Goal: Information Seeking & Learning: Learn about a topic

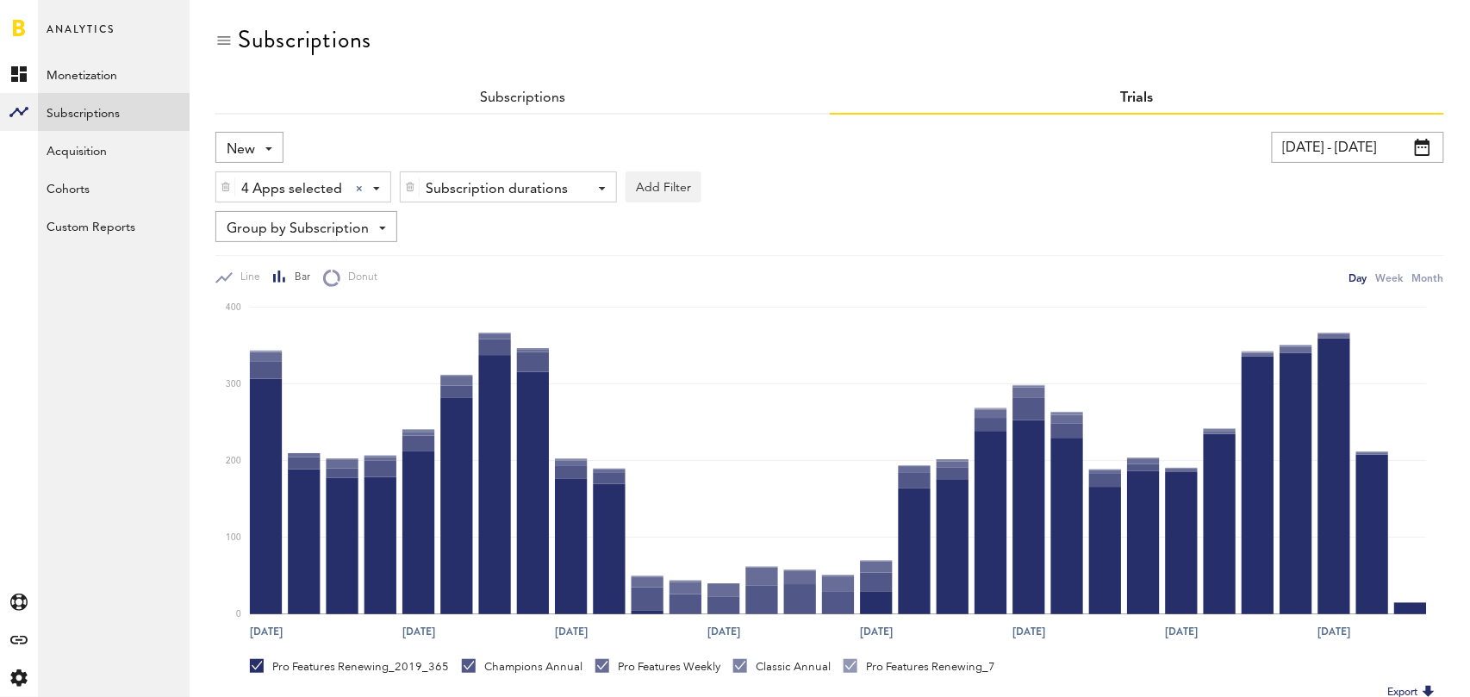
click at [1362, 141] on input "[DATE] - [DATE]" at bounding box center [1358, 147] width 172 height 31
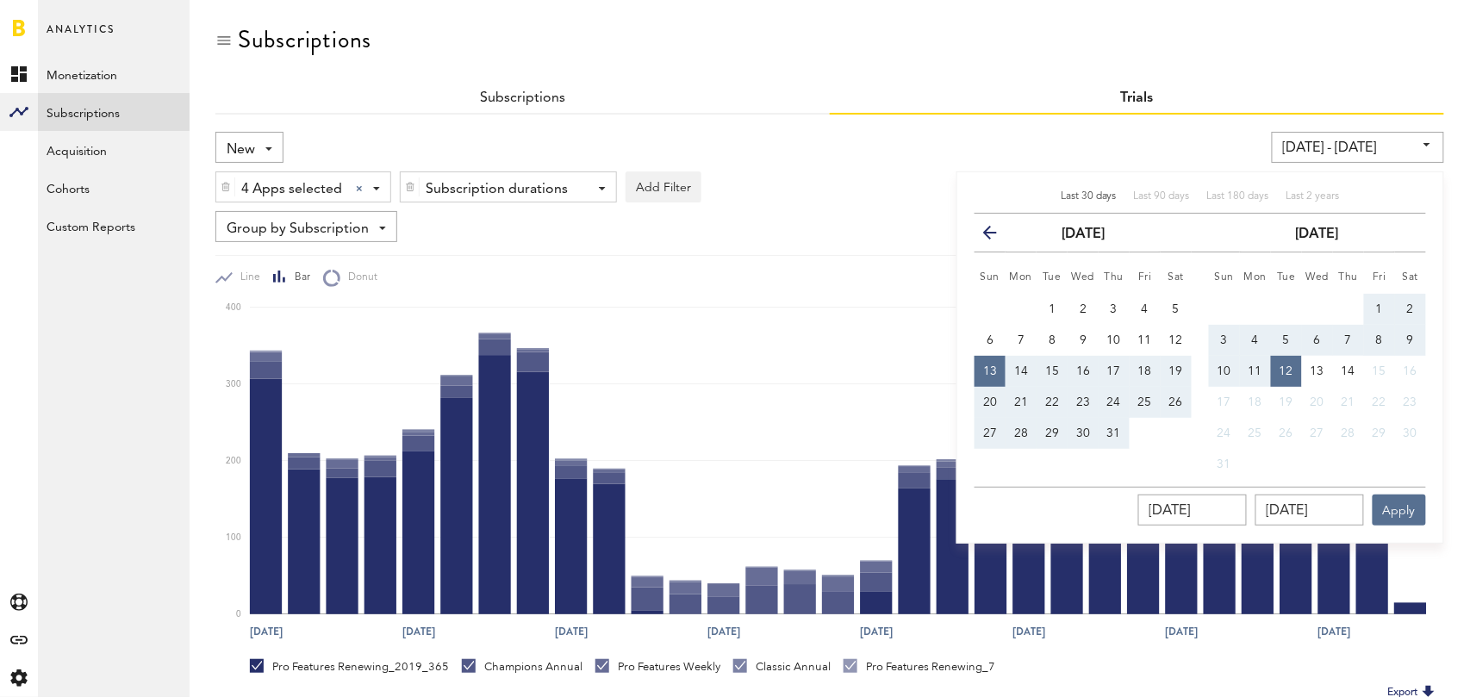
click at [1109, 196] on span "Last 30 days" at bounding box center [1089, 196] width 56 height 10
type input "[DATE] - [DATE]"
type input "[DATE]"
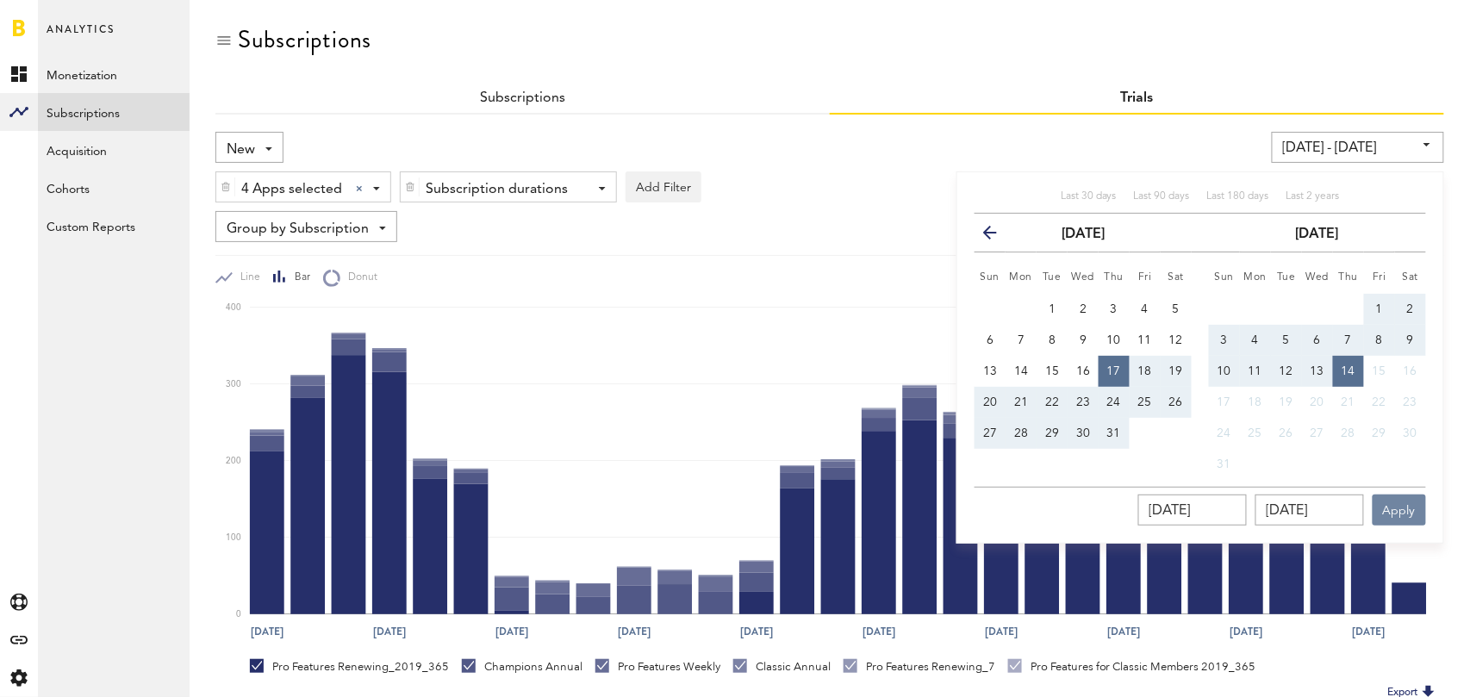
click at [1410, 509] on button "Apply" at bounding box center [1399, 510] width 53 height 31
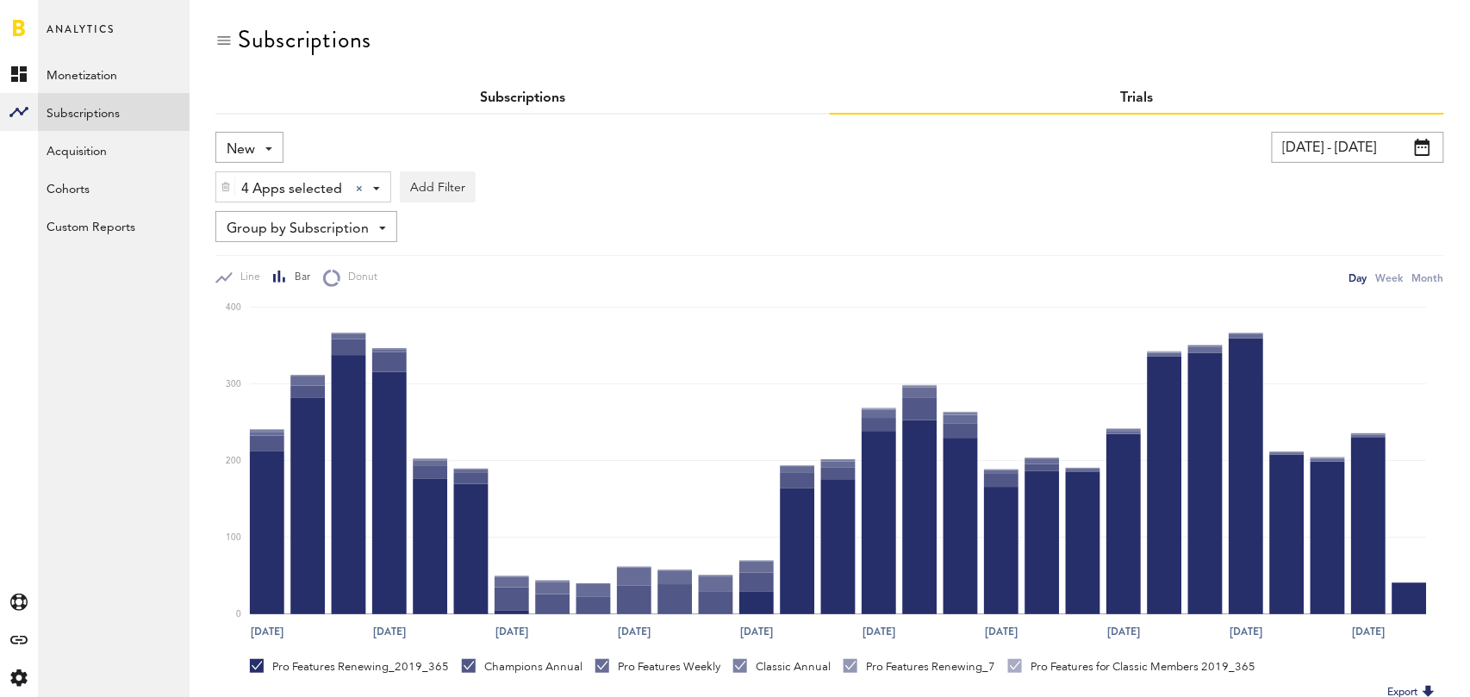
click at [545, 95] on link "Subscriptions" at bounding box center [522, 98] width 85 height 14
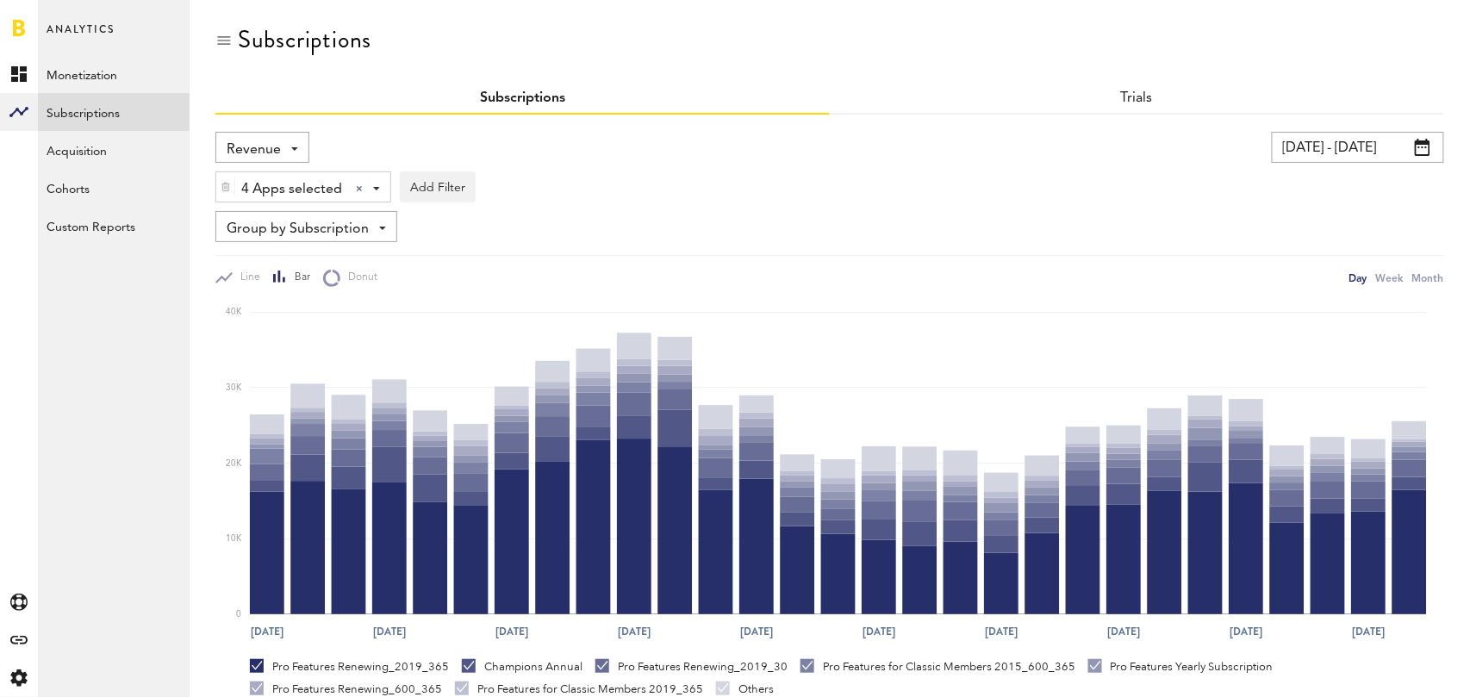
click at [259, 159] on span "Revenue" at bounding box center [254, 149] width 54 height 29
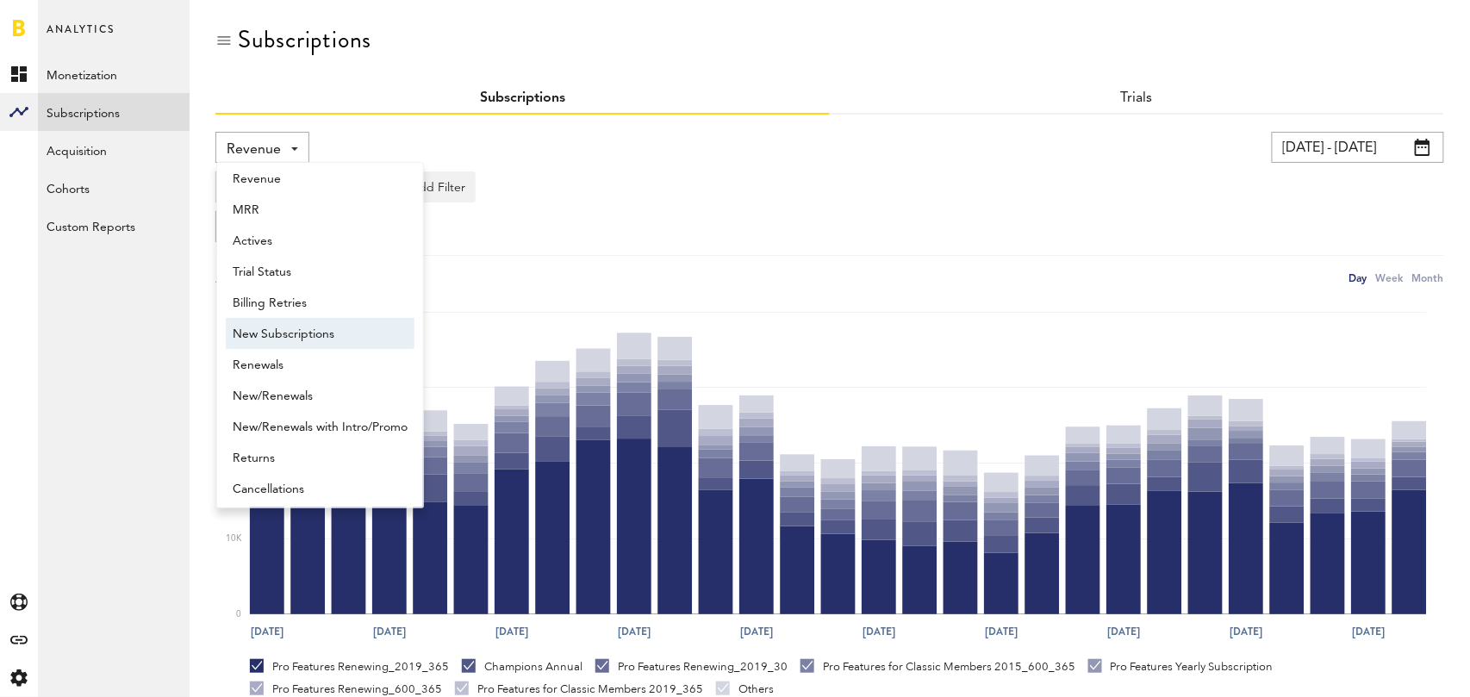
click at [303, 330] on span "New Subscriptions" at bounding box center [320, 334] width 175 height 29
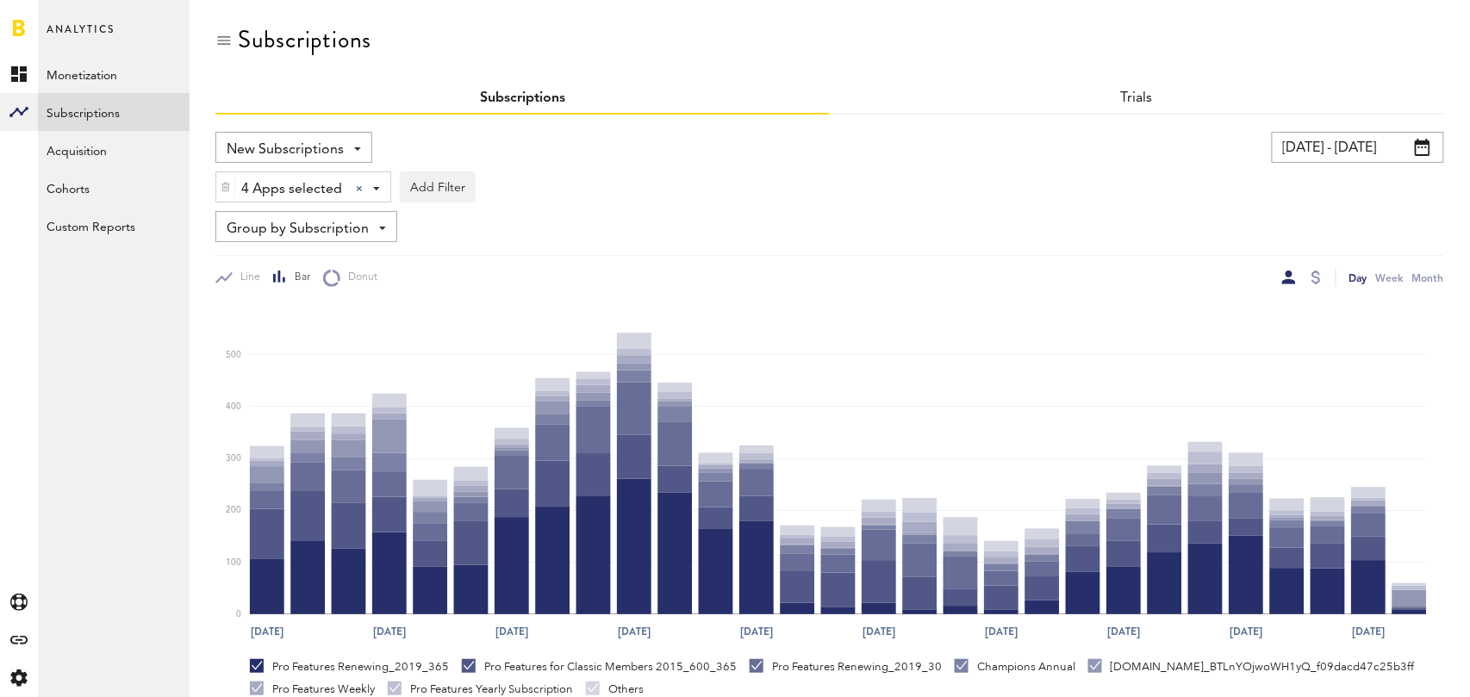
click at [365, 218] on span "Group by Subscription" at bounding box center [298, 229] width 142 height 29
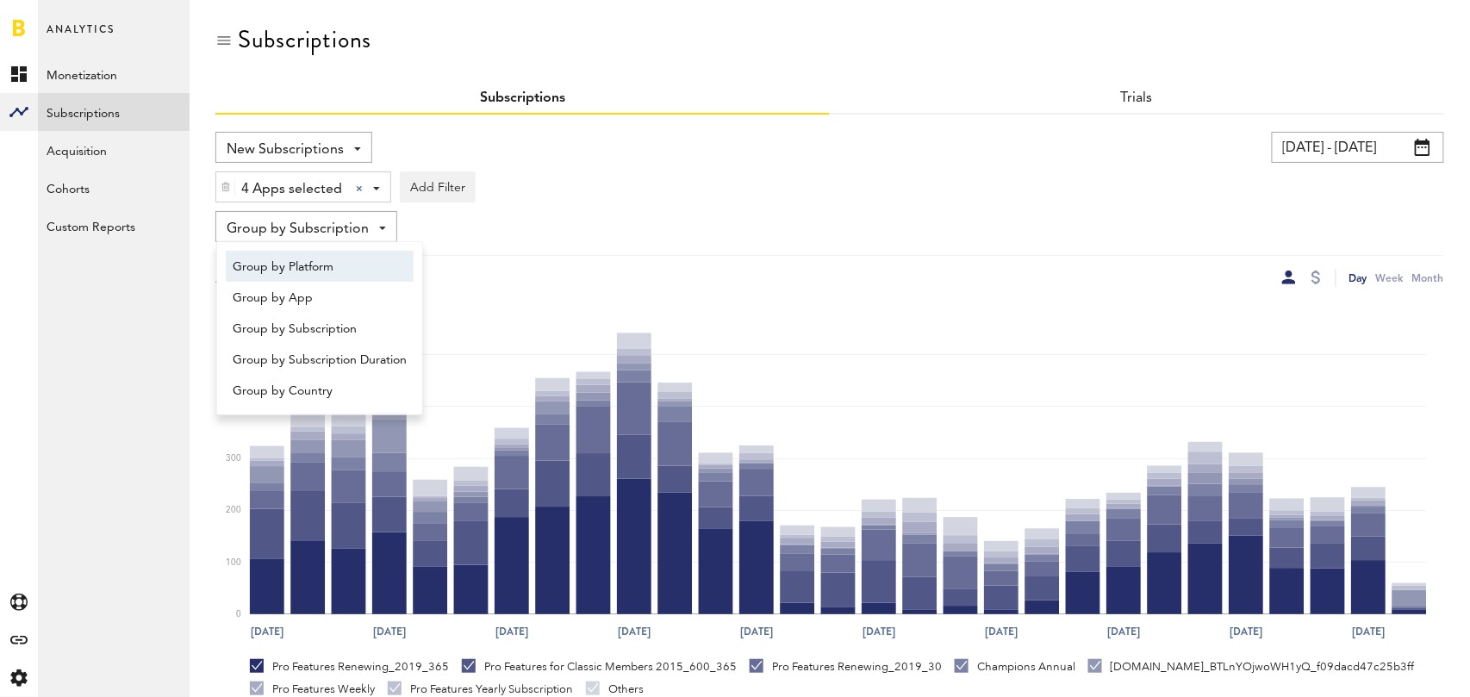
click at [342, 263] on span "Group by Platform" at bounding box center [320, 266] width 174 height 29
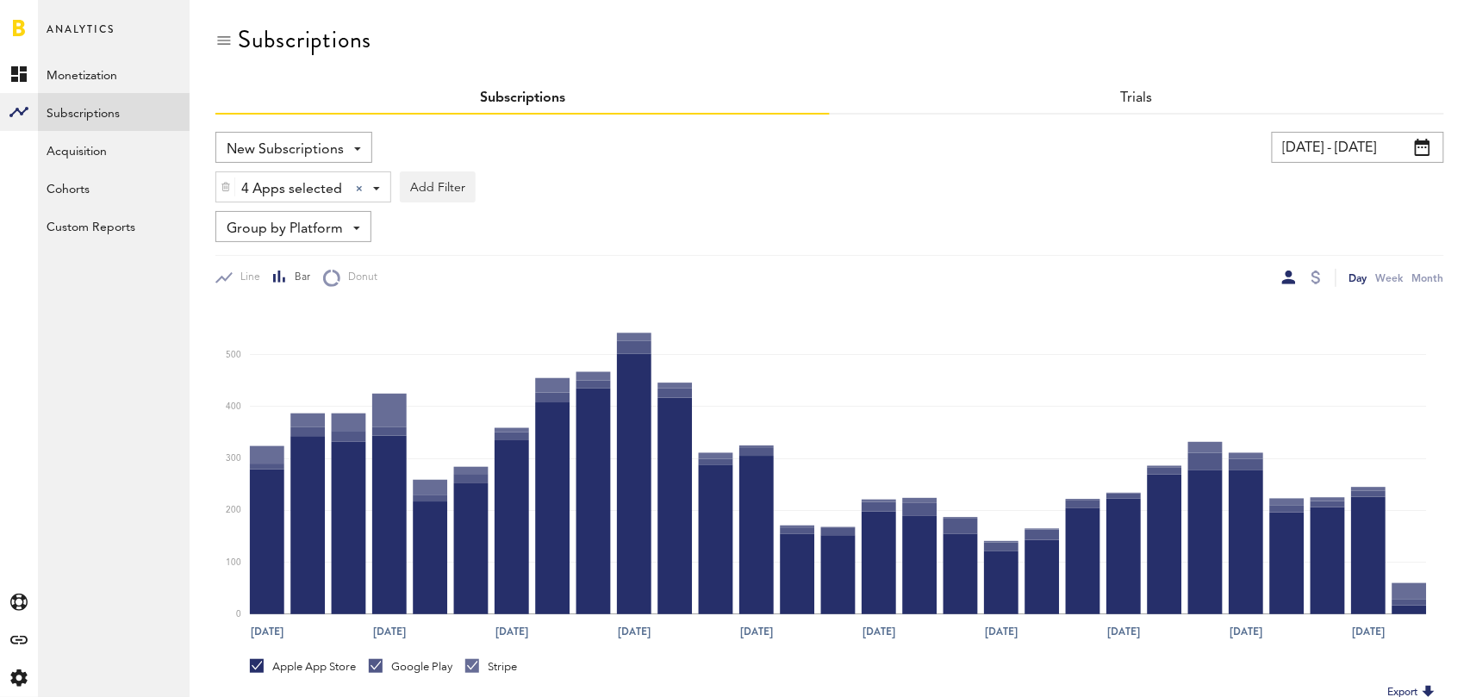
click at [1407, 148] on input "[DATE] - [DATE]" at bounding box center [1358, 147] width 172 height 31
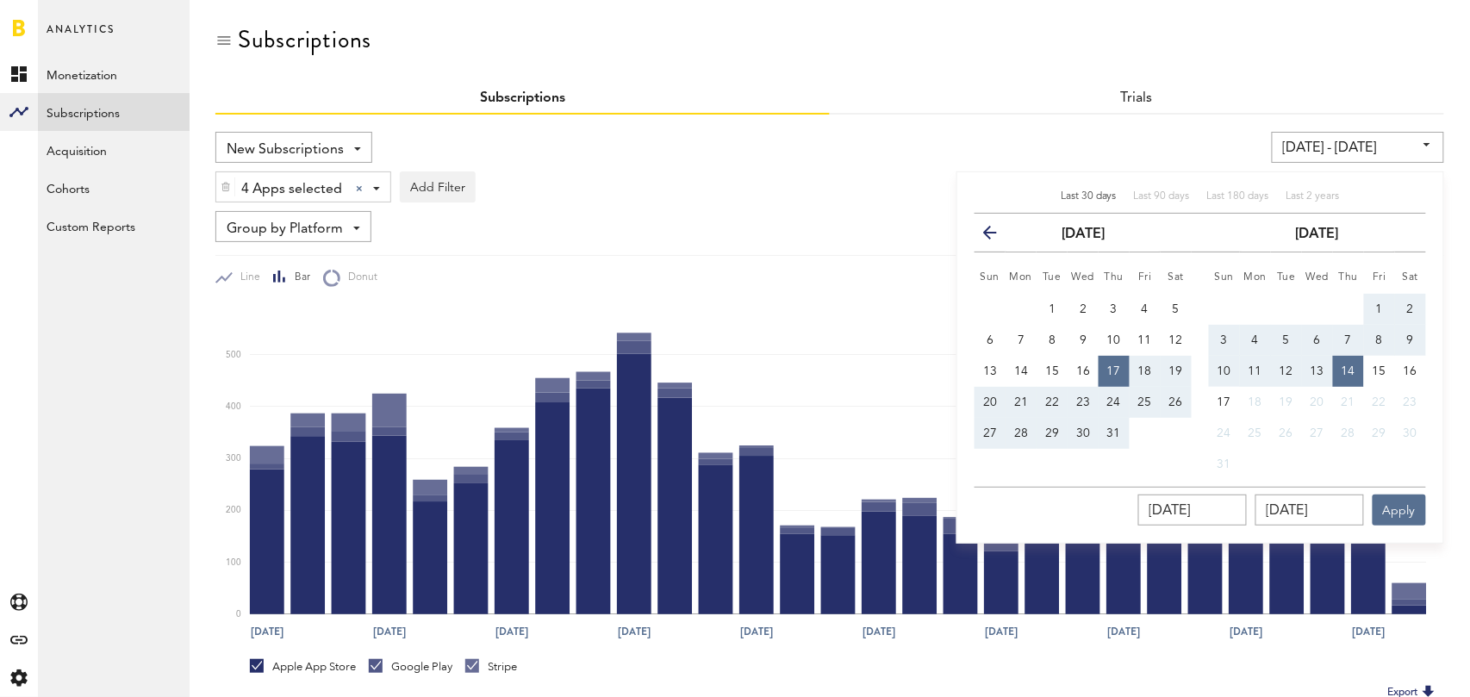
click at [1110, 191] on span "Last 30 days" at bounding box center [1089, 196] width 56 height 10
type input "[DATE] - [DATE]"
type input "[DATE]"
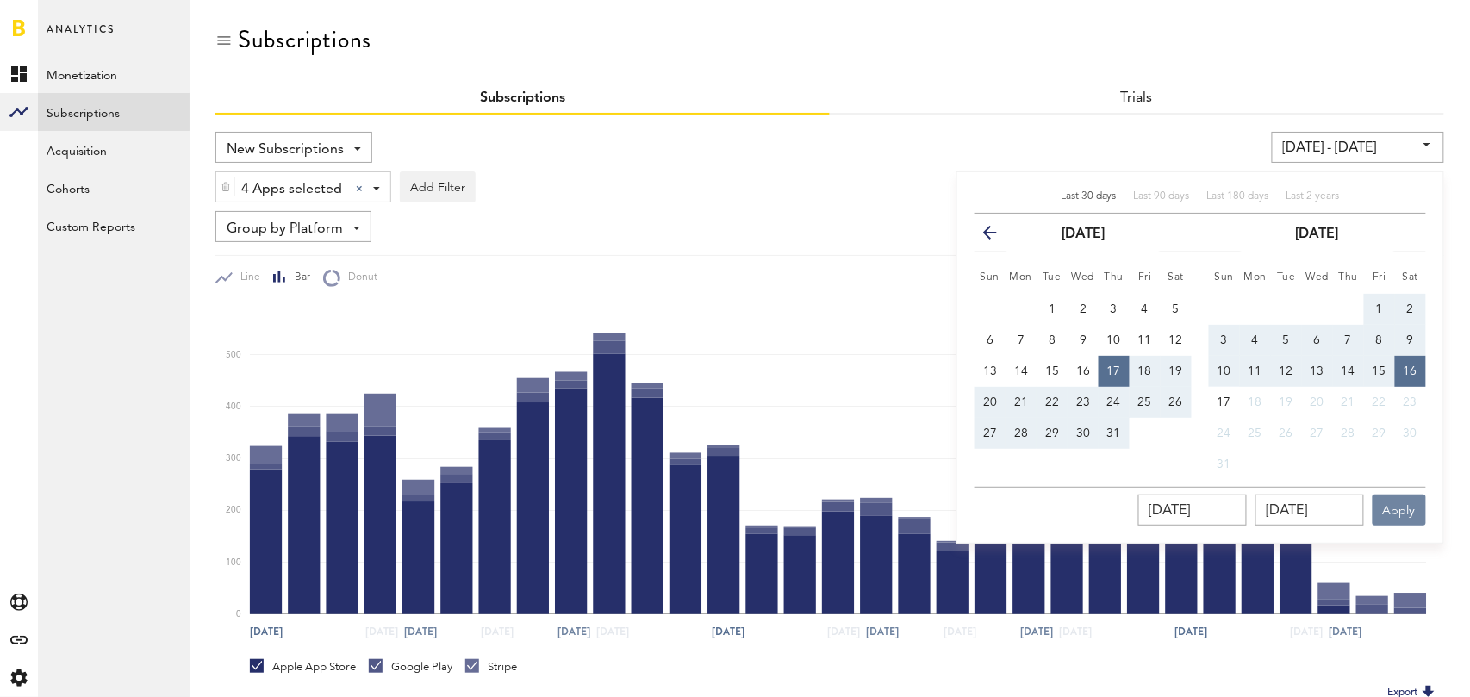
click at [1401, 505] on button "Apply" at bounding box center [1399, 510] width 53 height 31
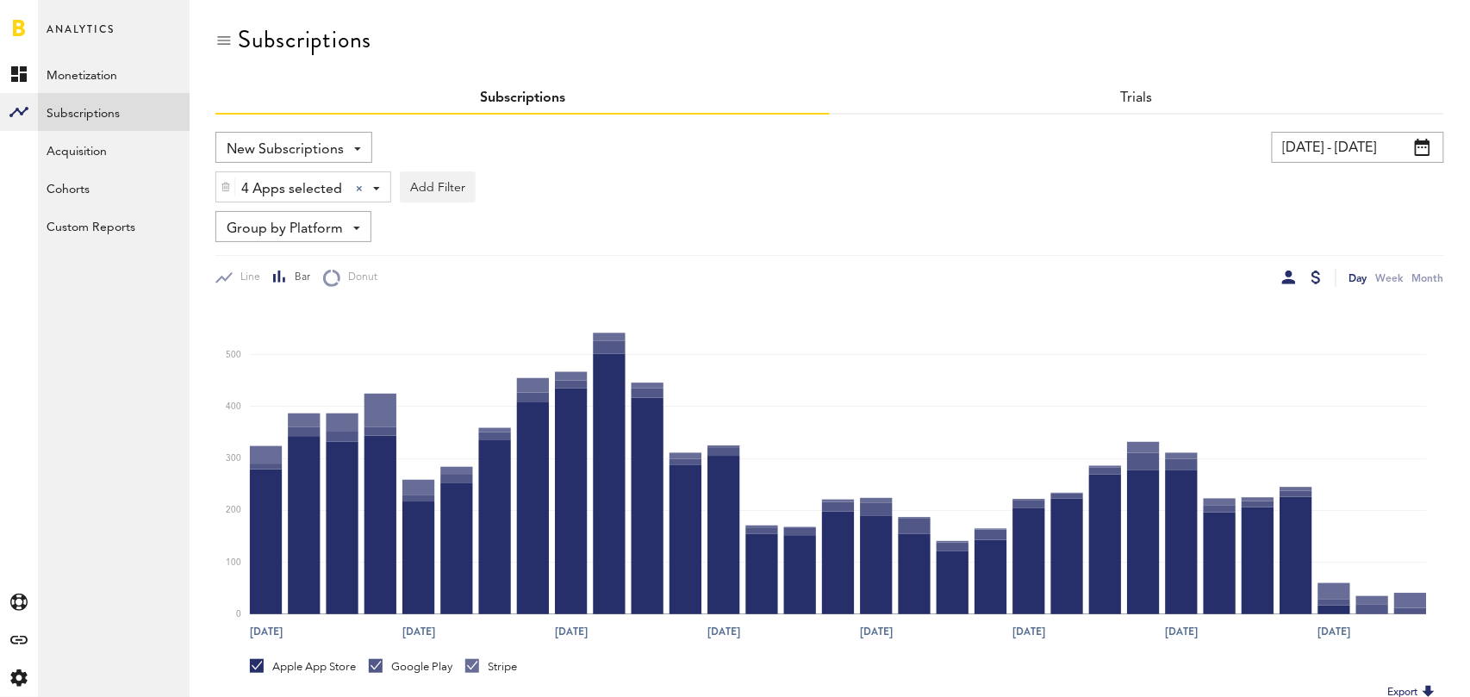
click at [1318, 272] on div at bounding box center [1316, 278] width 9 height 14
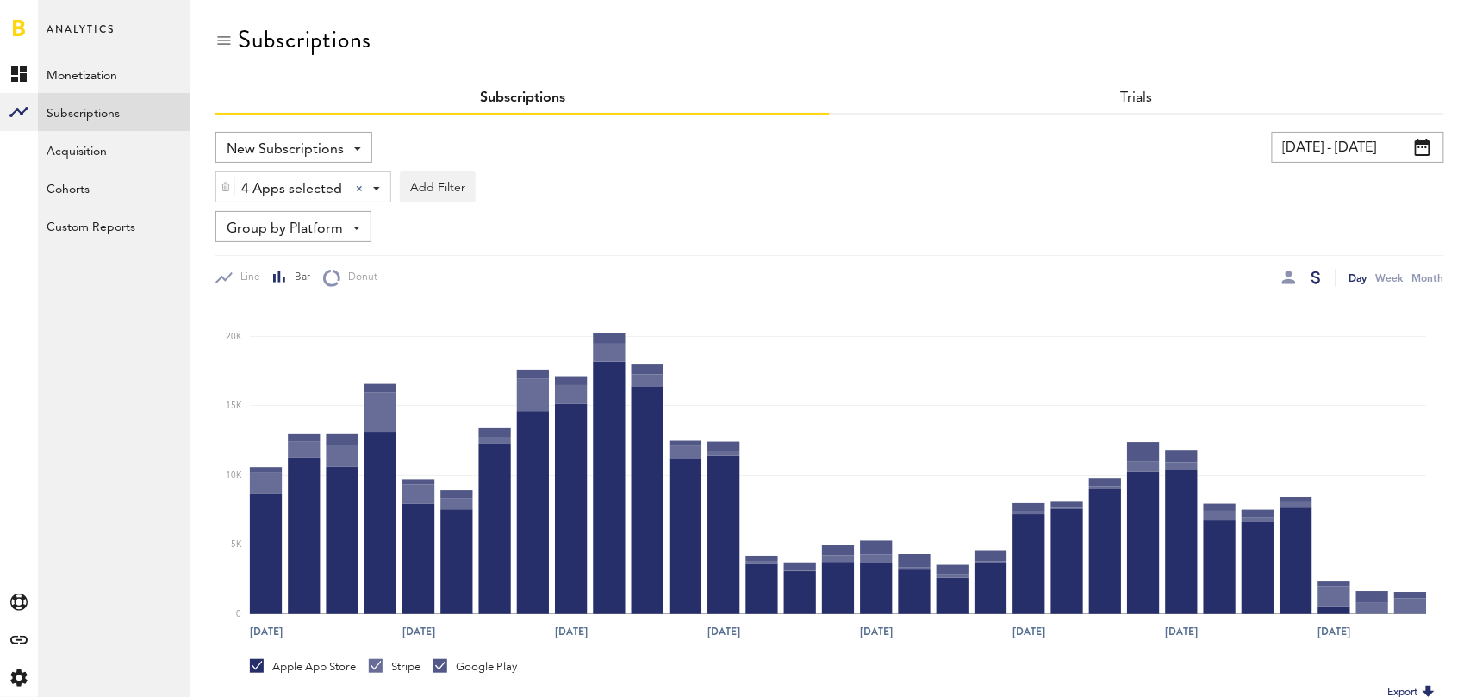
click at [293, 144] on span "New Subscriptions" at bounding box center [285, 149] width 117 height 29
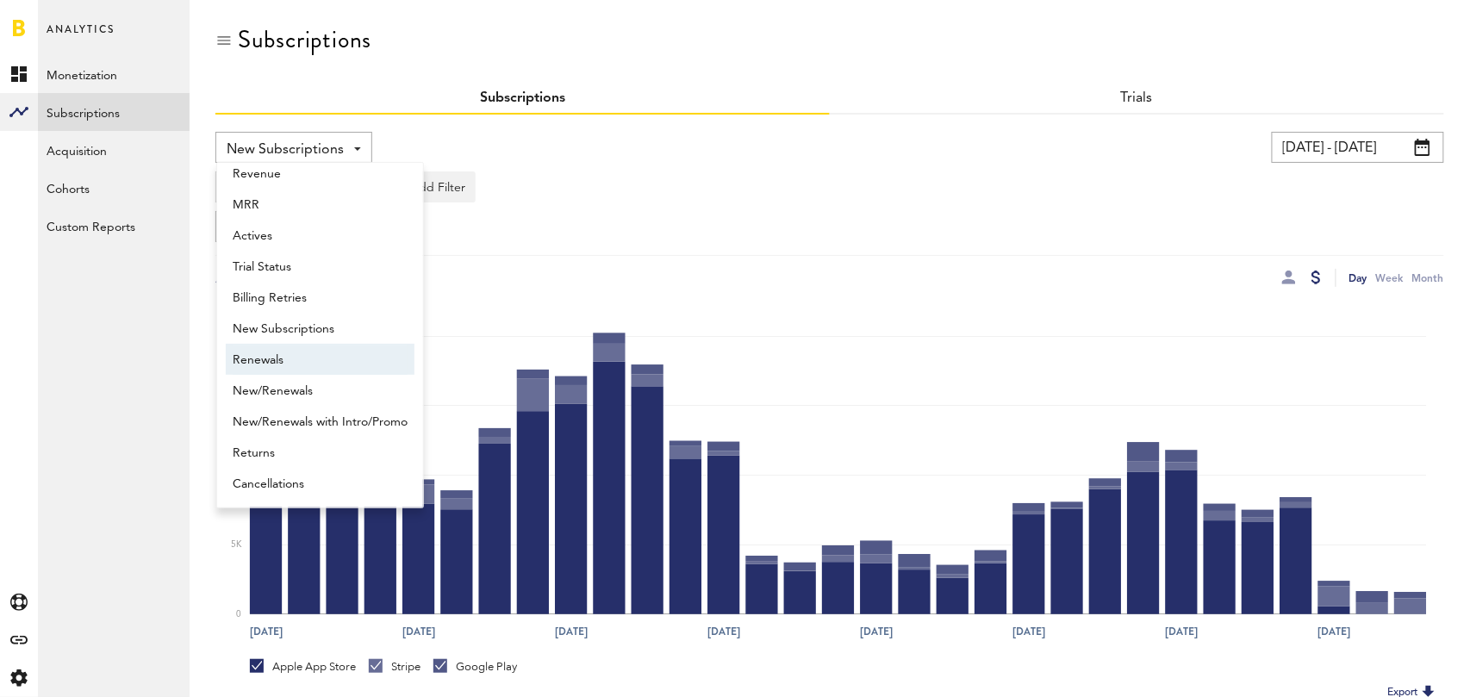
click at [302, 357] on span "Renewals" at bounding box center [320, 360] width 175 height 29
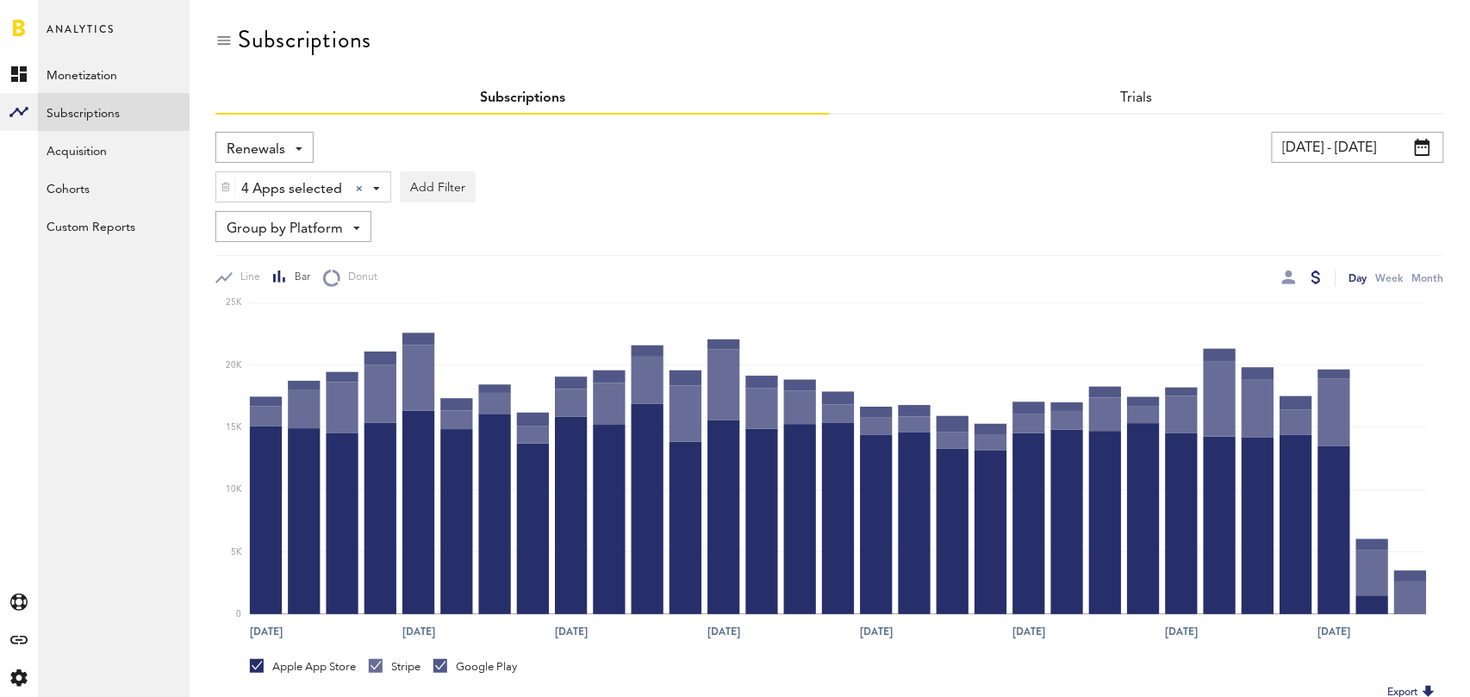
click at [340, 227] on span "Group by Platform" at bounding box center [285, 229] width 116 height 29
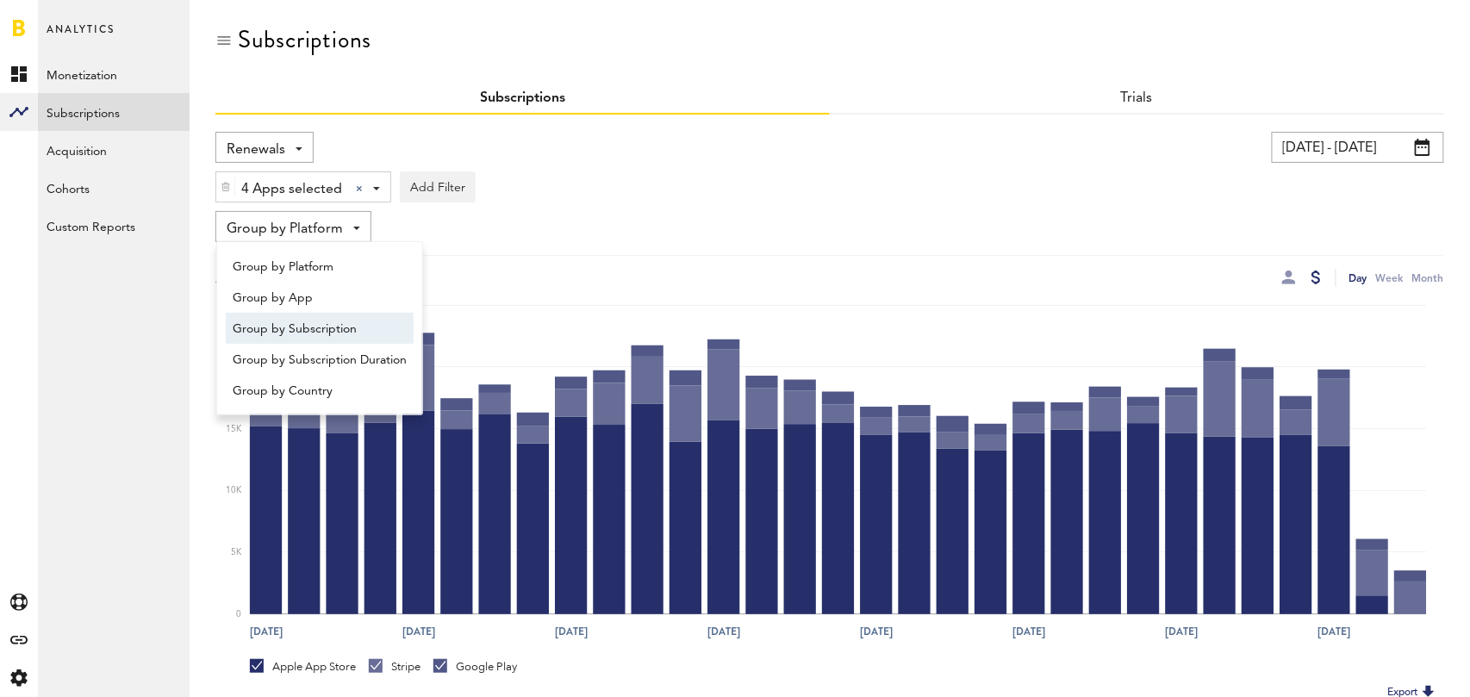
click at [329, 321] on span "Group by Subscription" at bounding box center [320, 329] width 174 height 29
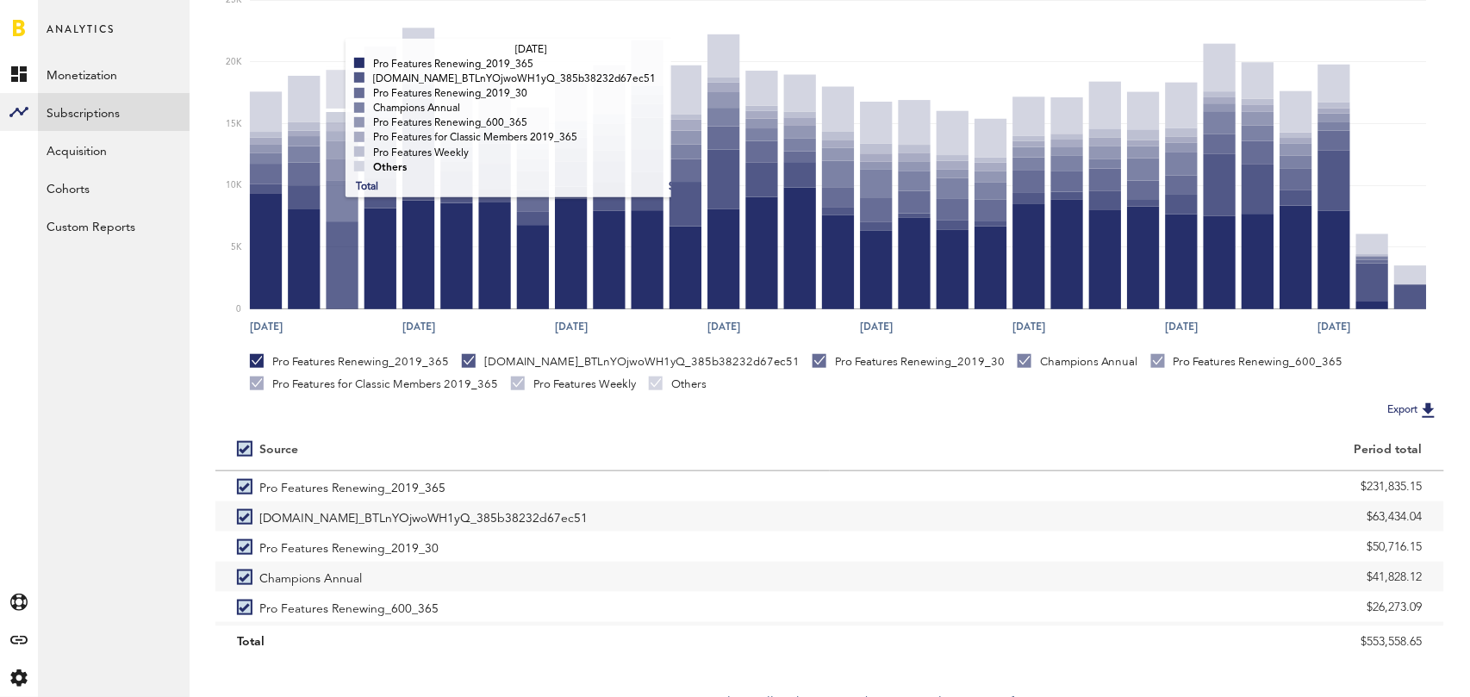
scroll to position [325, 0]
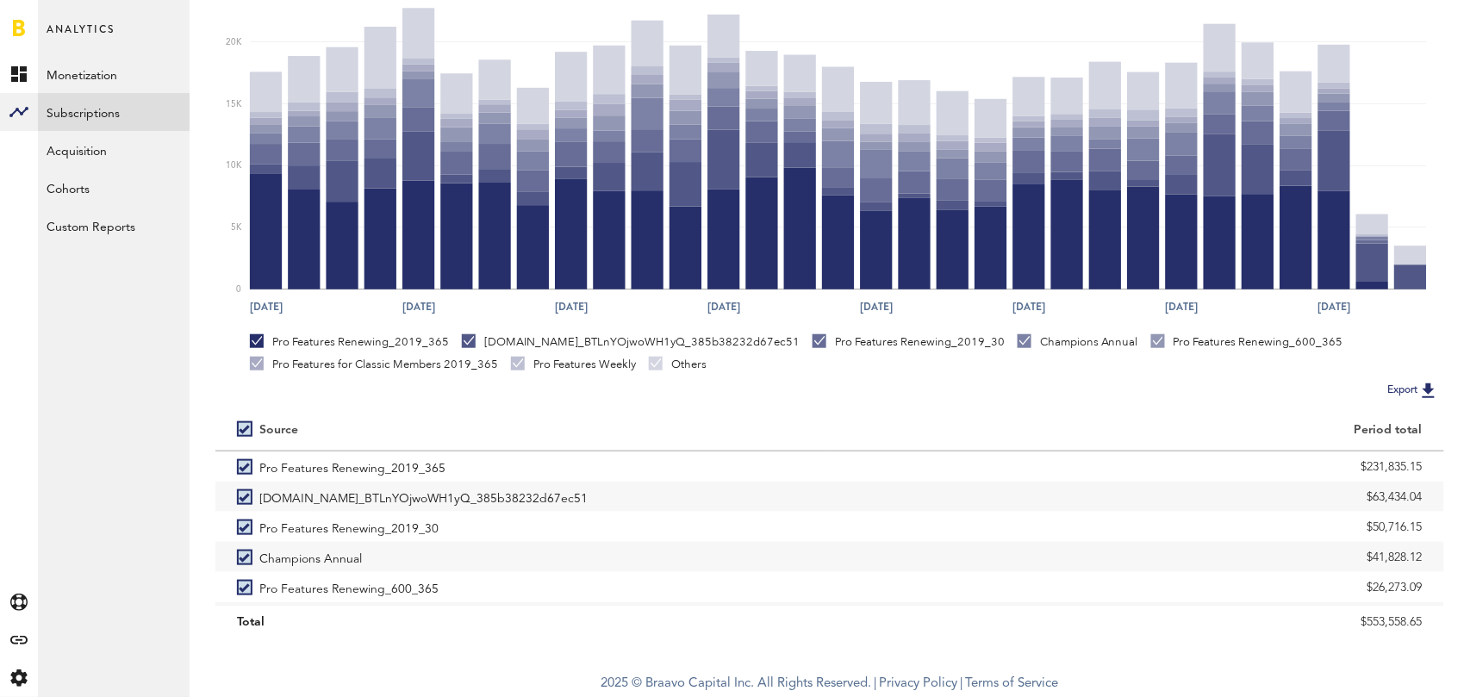
click at [245, 413] on div "Source" at bounding box center [522, 430] width 614 height 41
click at [243, 429] on label at bounding box center [248, 429] width 22 height 0
checkbox input "false"
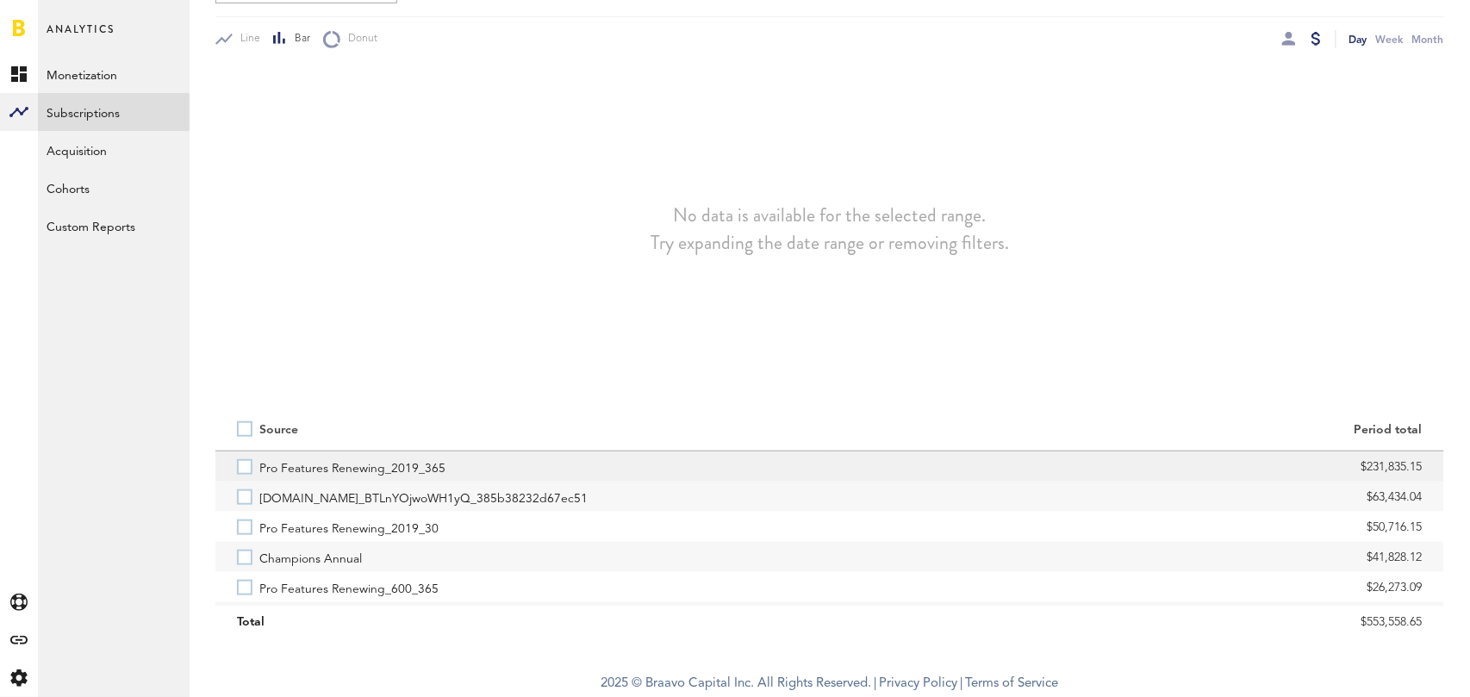
click at [242, 461] on label "Pro Features Renewing_2019_365" at bounding box center [522, 467] width 571 height 30
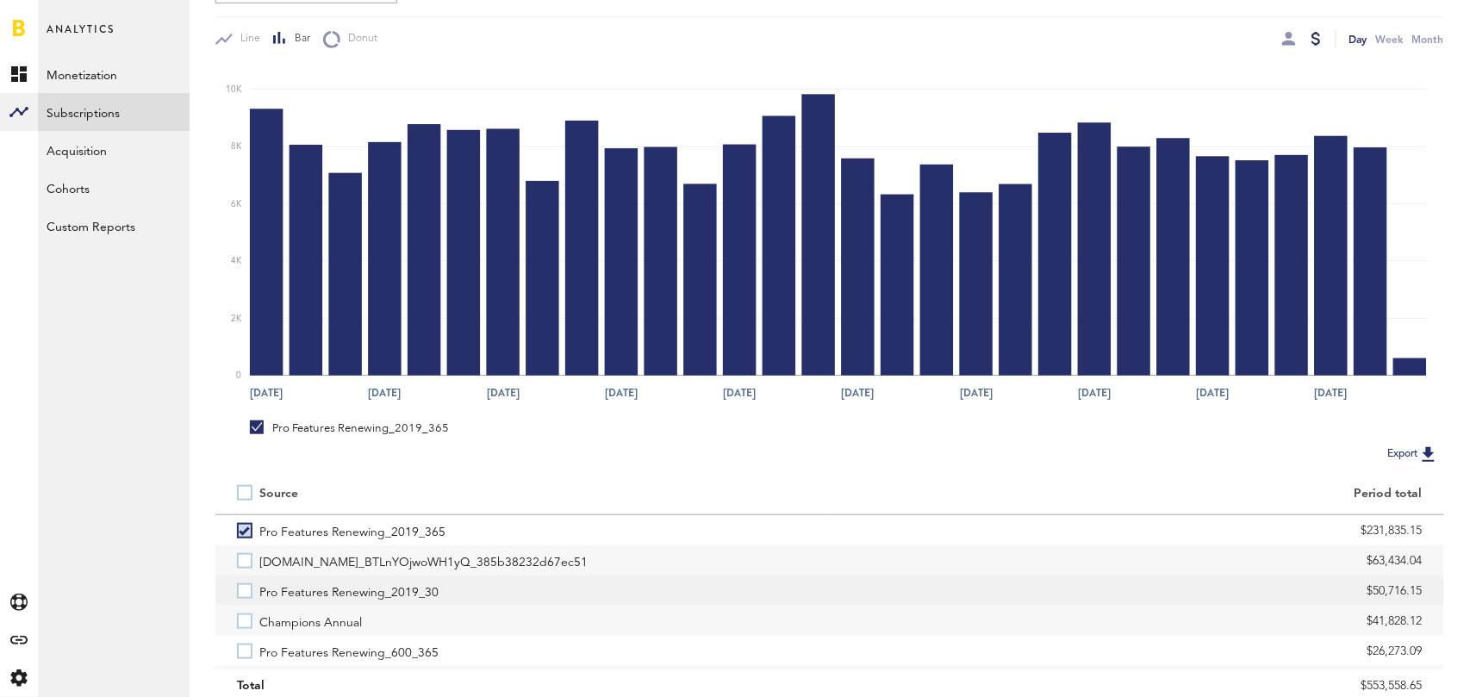
click at [241, 595] on label "Pro Features Renewing_2019_30" at bounding box center [522, 591] width 571 height 30
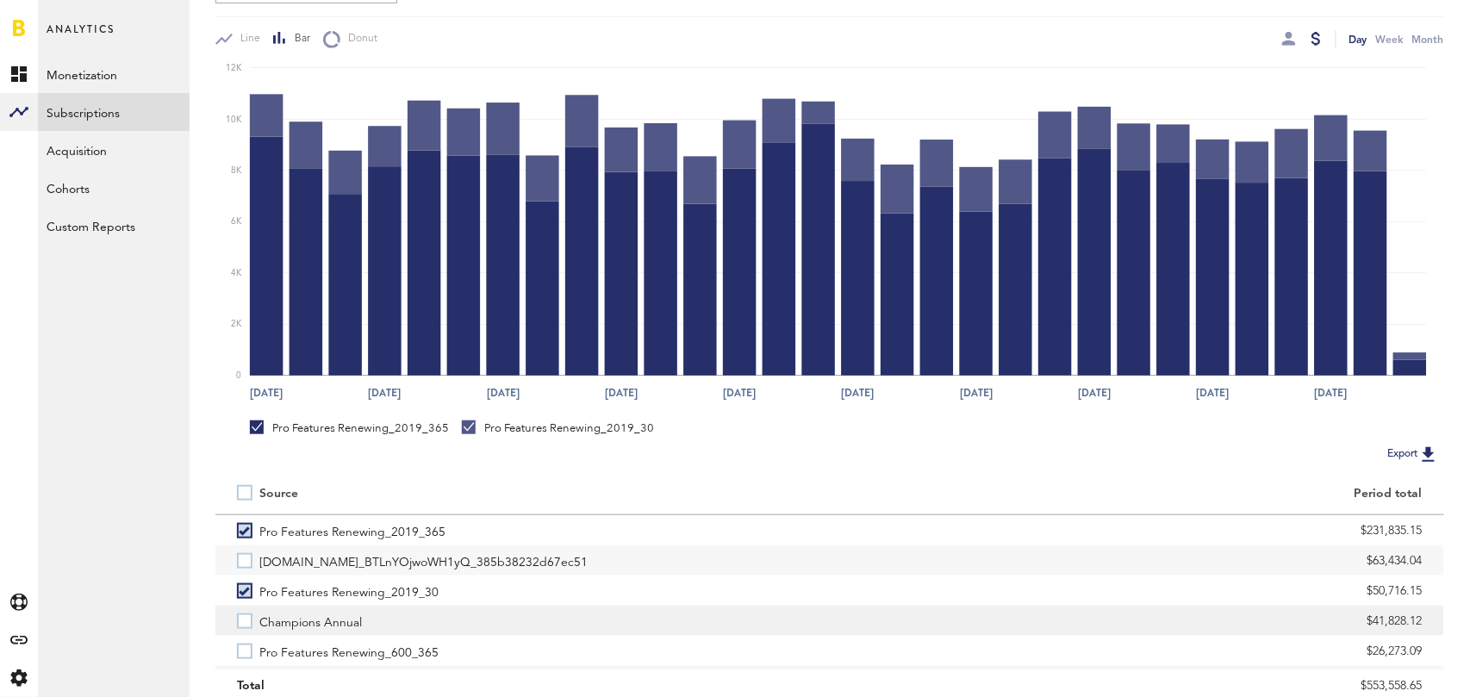
click at [245, 622] on label "Champions Annual" at bounding box center [522, 621] width 571 height 30
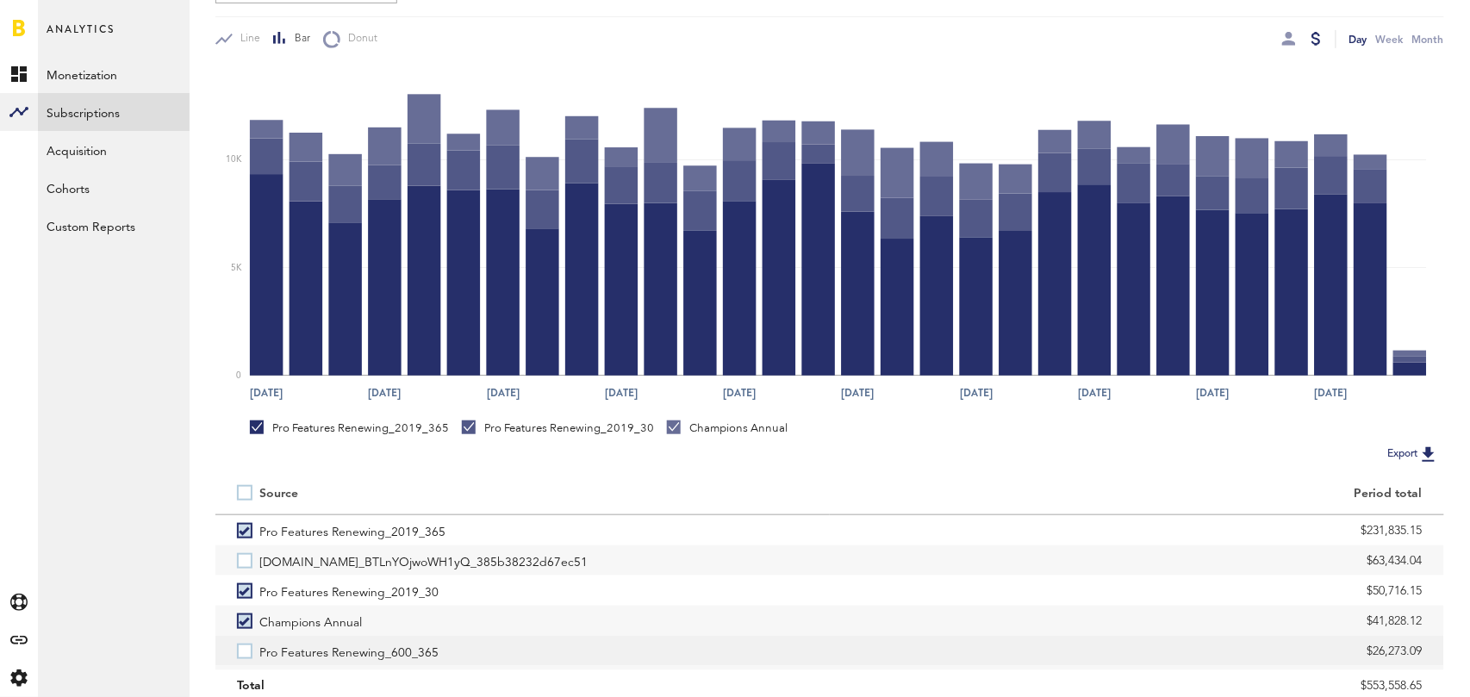
click at [246, 645] on label "Pro Features Renewing_600_365" at bounding box center [522, 651] width 571 height 30
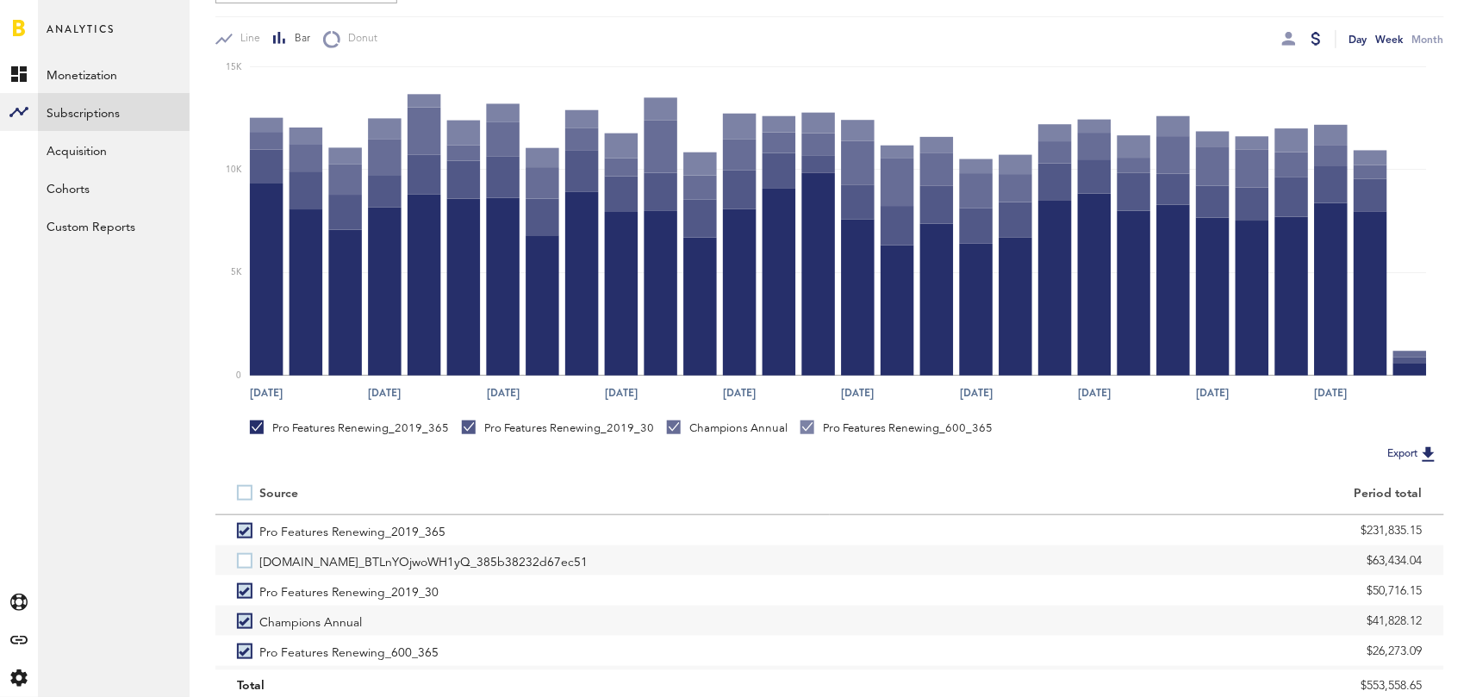
click at [1393, 39] on div "Week" at bounding box center [1390, 39] width 28 height 18
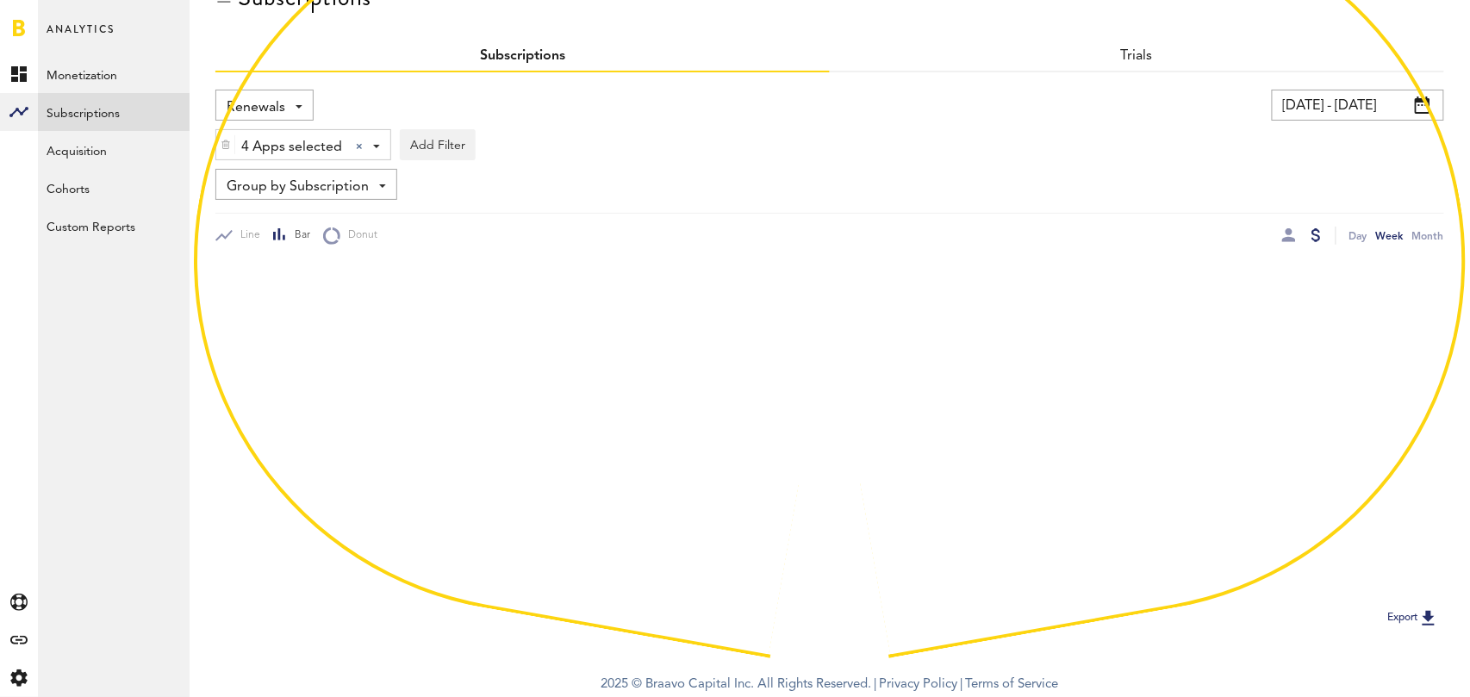
scroll to position [239, 0]
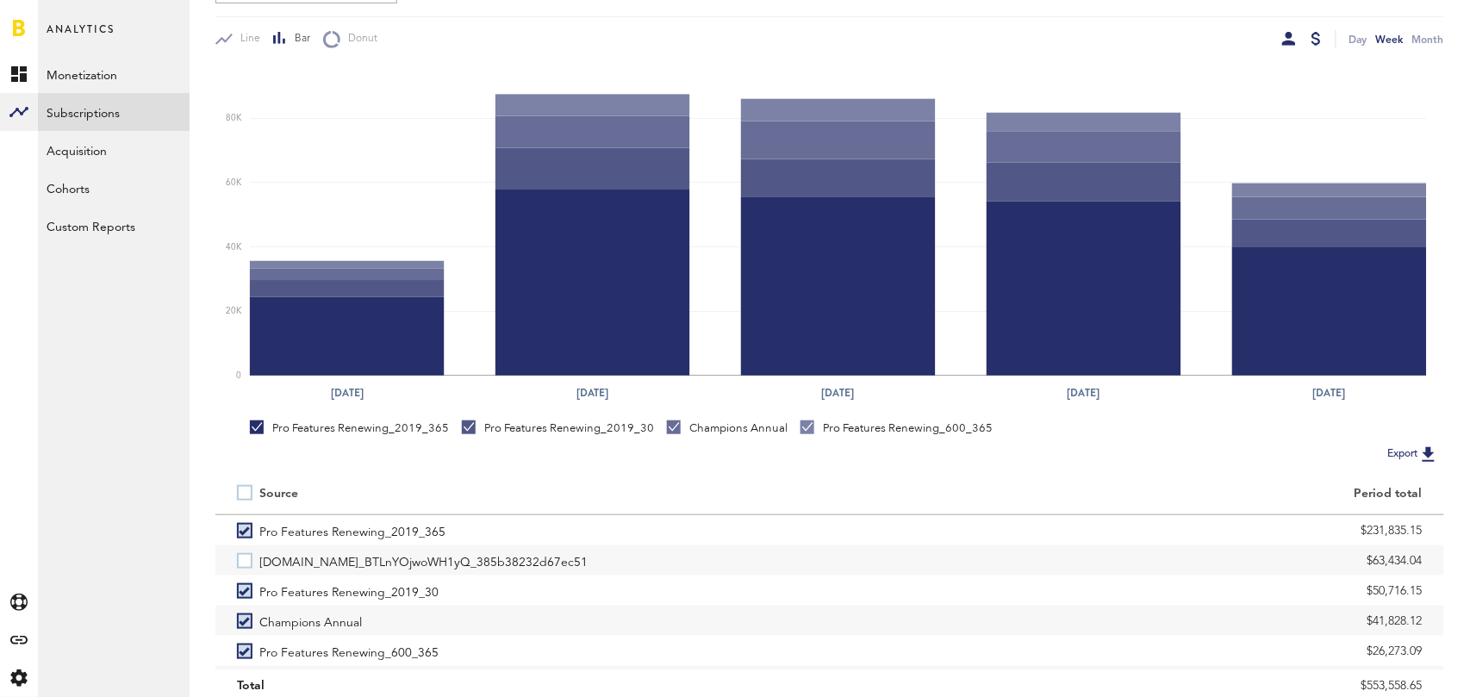
click at [1290, 37] on div at bounding box center [1289, 39] width 14 height 14
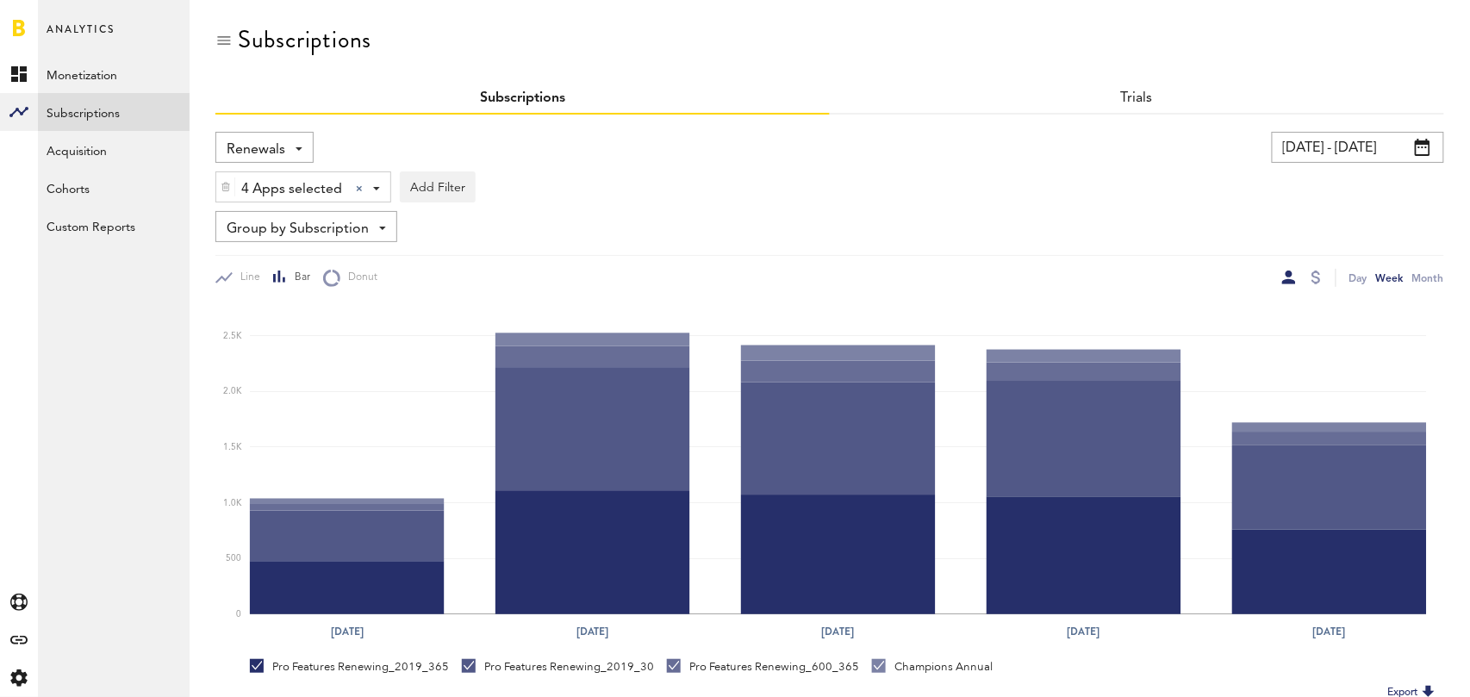
click at [281, 143] on span "Renewals" at bounding box center [256, 149] width 59 height 29
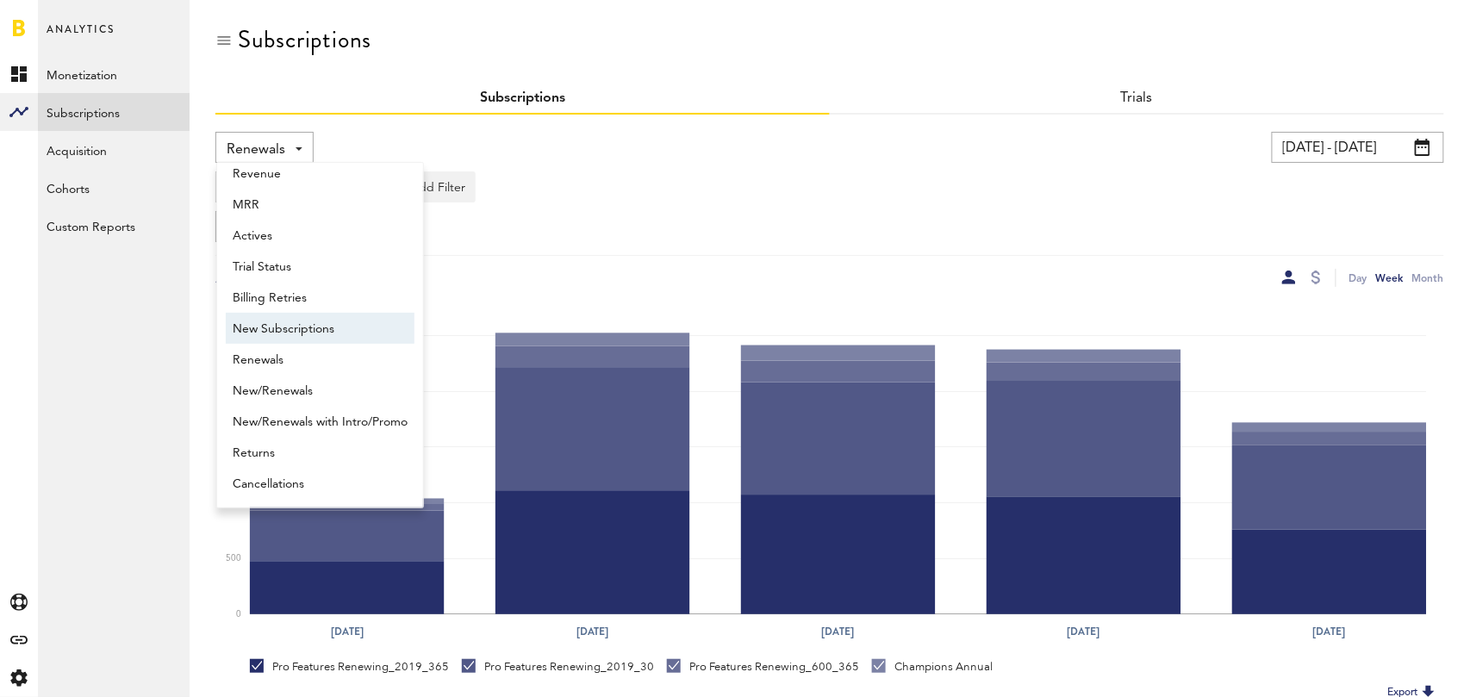
click at [302, 325] on span "New Subscriptions" at bounding box center [320, 329] width 175 height 29
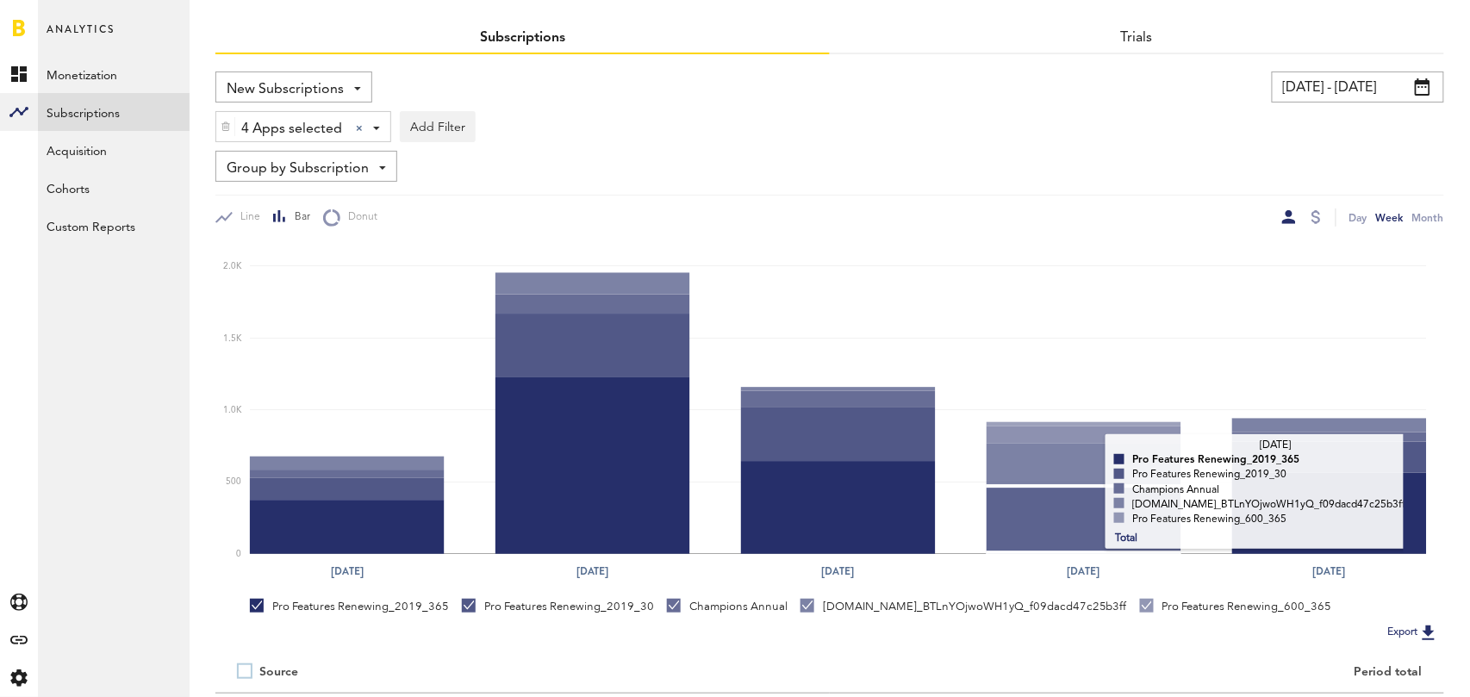
scroll to position [36, 0]
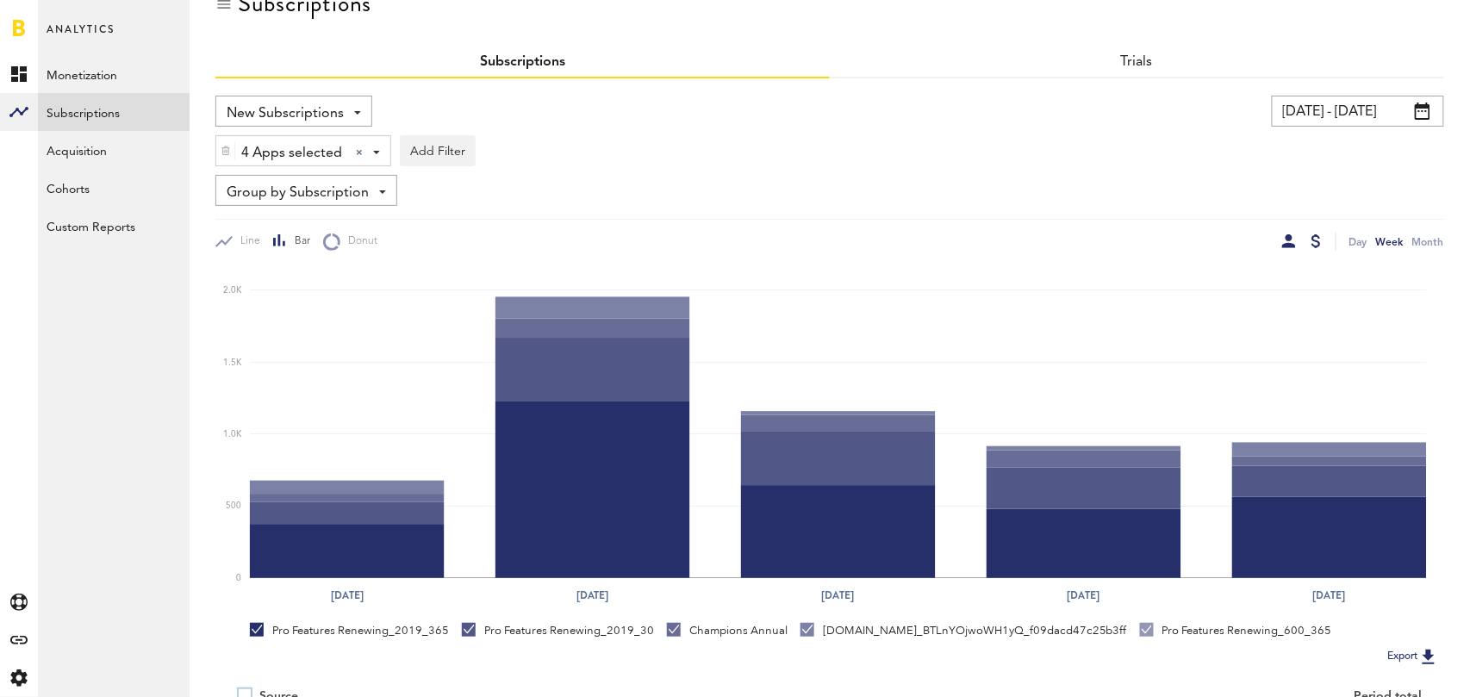
click at [1320, 240] on div at bounding box center [1316, 241] width 9 height 14
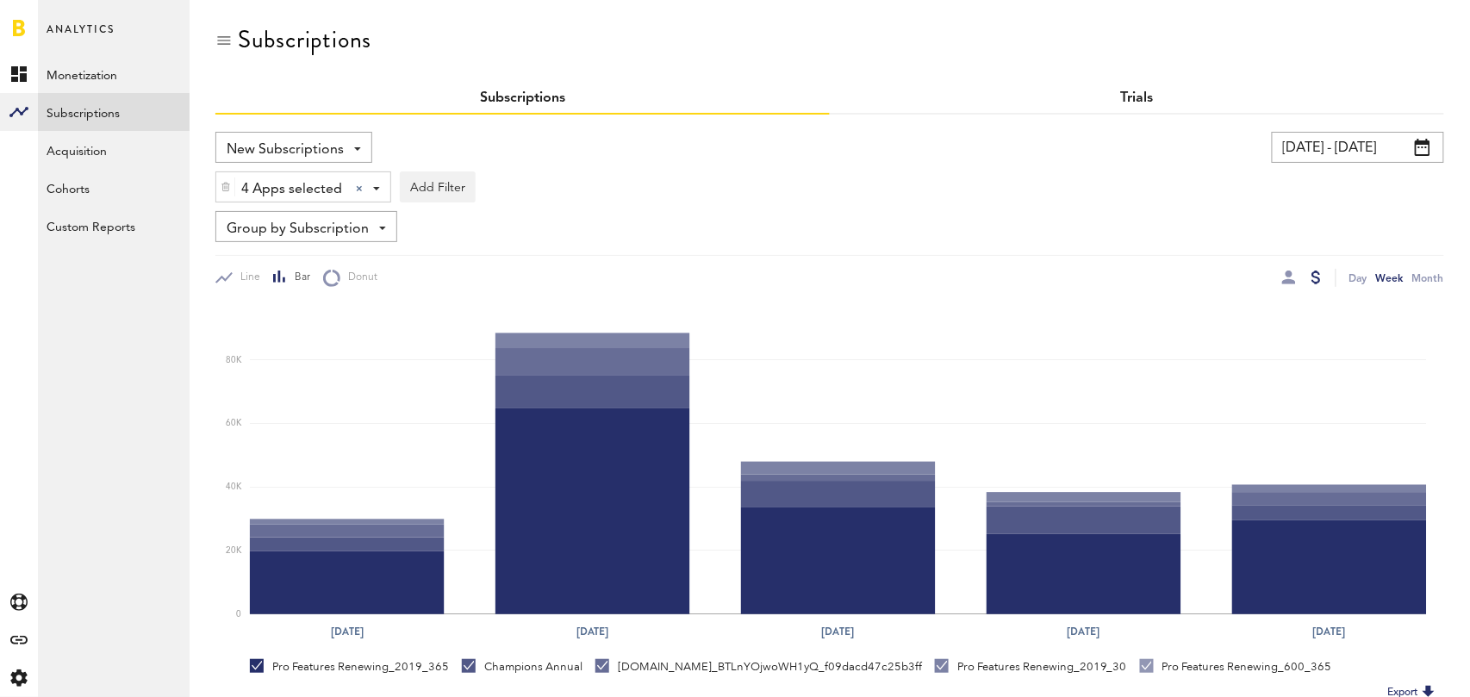
click at [1140, 98] on link "Trials" at bounding box center [1137, 98] width 33 height 14
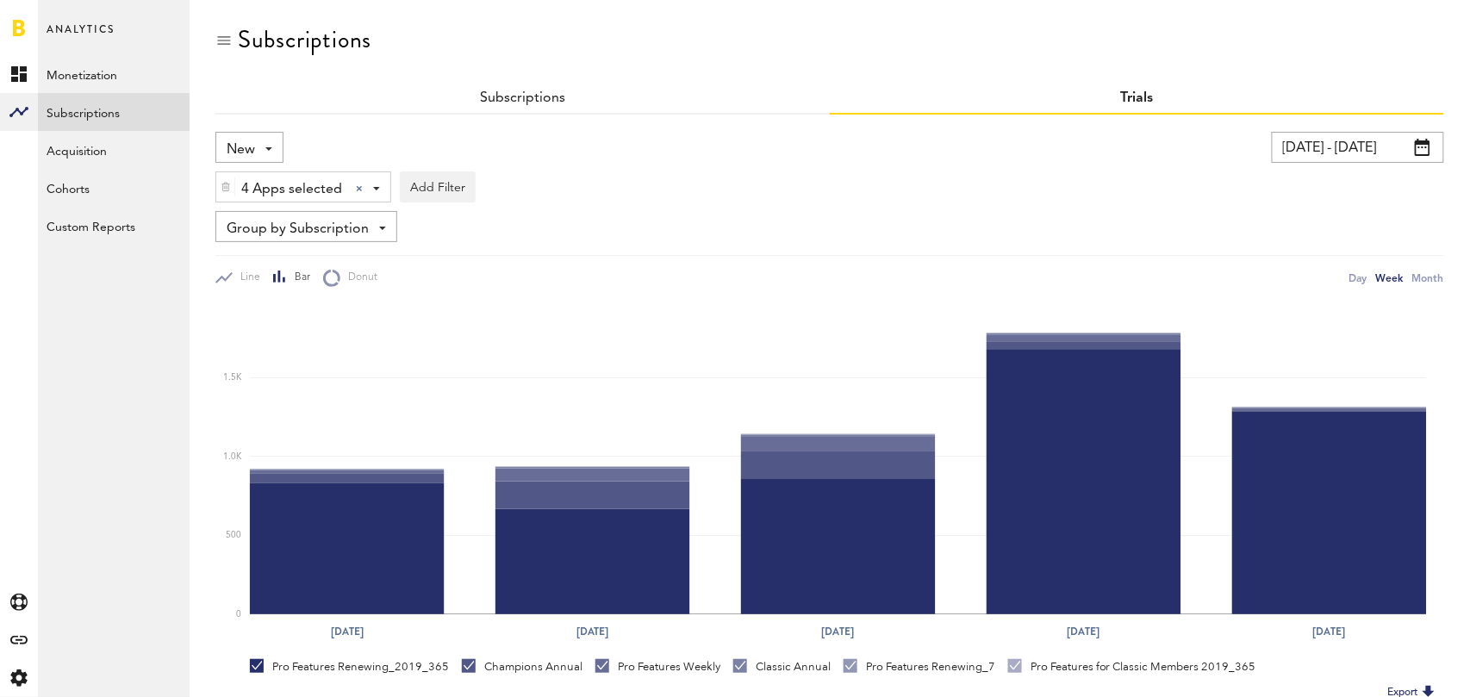
click at [246, 149] on span "New" at bounding box center [241, 149] width 28 height 29
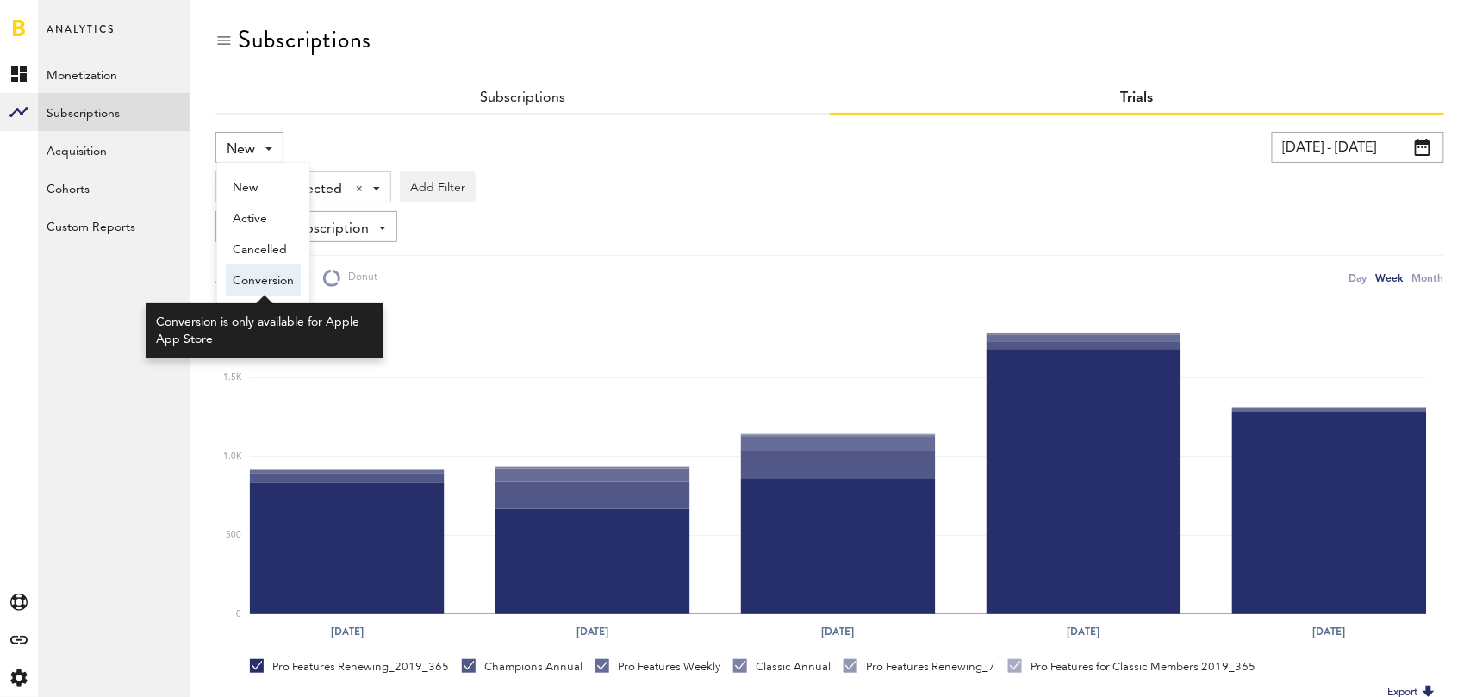
click at [259, 278] on span "Conversion" at bounding box center [263, 280] width 61 height 29
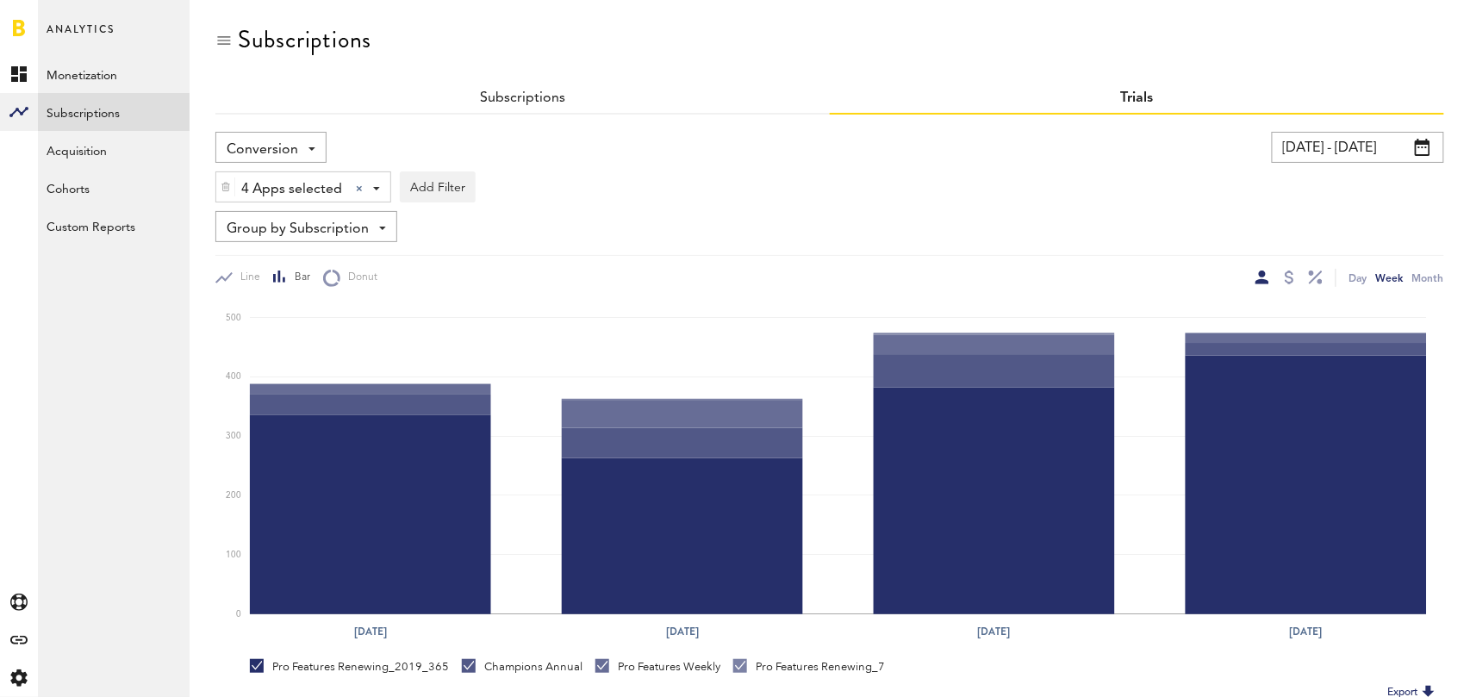
click at [288, 144] on span "Conversion" at bounding box center [263, 149] width 72 height 29
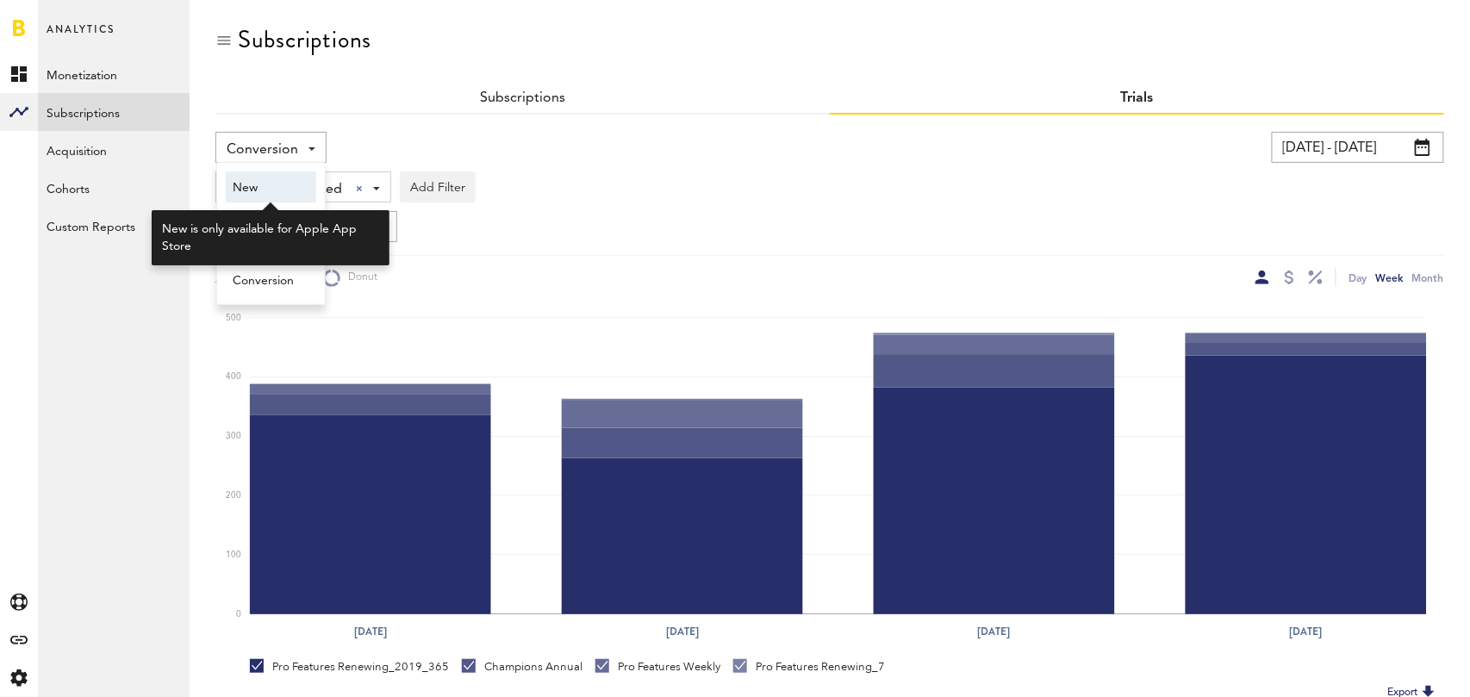
click at [270, 192] on span "New" at bounding box center [271, 187] width 77 height 29
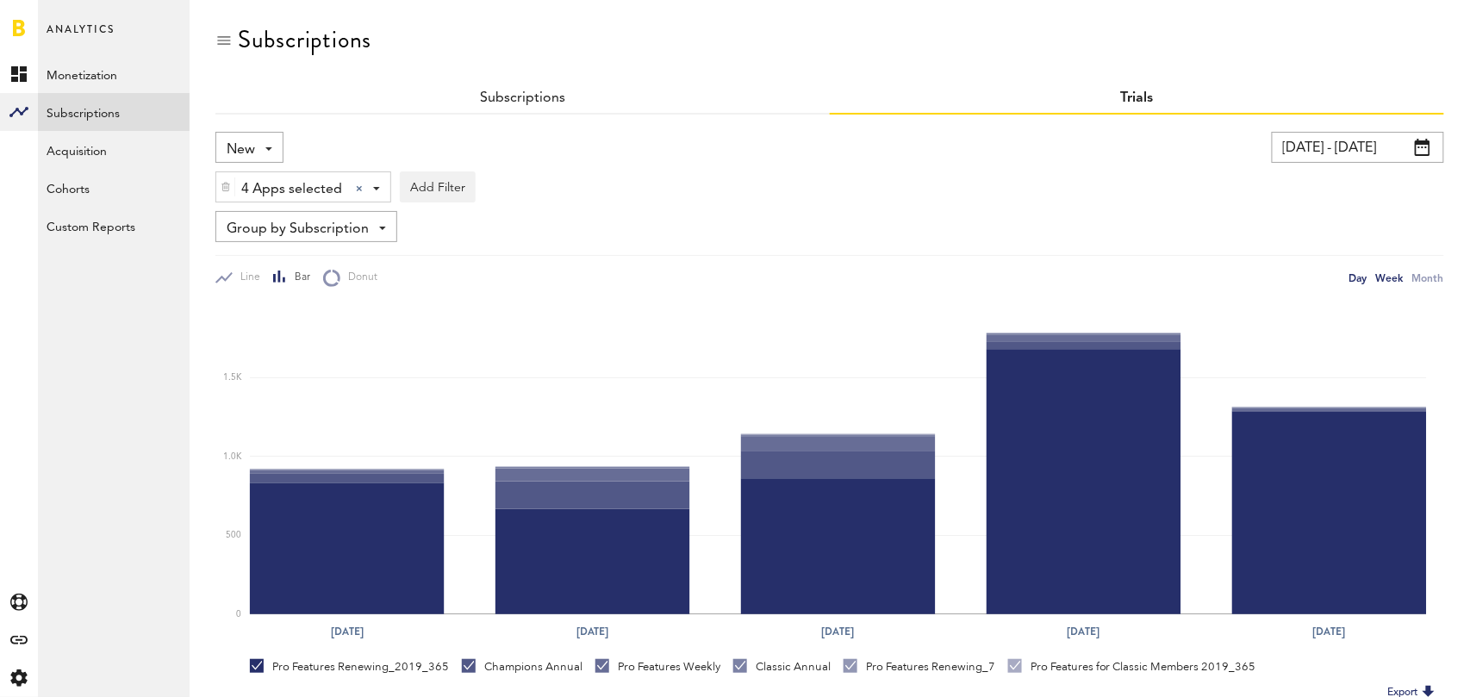
click at [1356, 279] on div "Day" at bounding box center [1358, 278] width 18 height 18
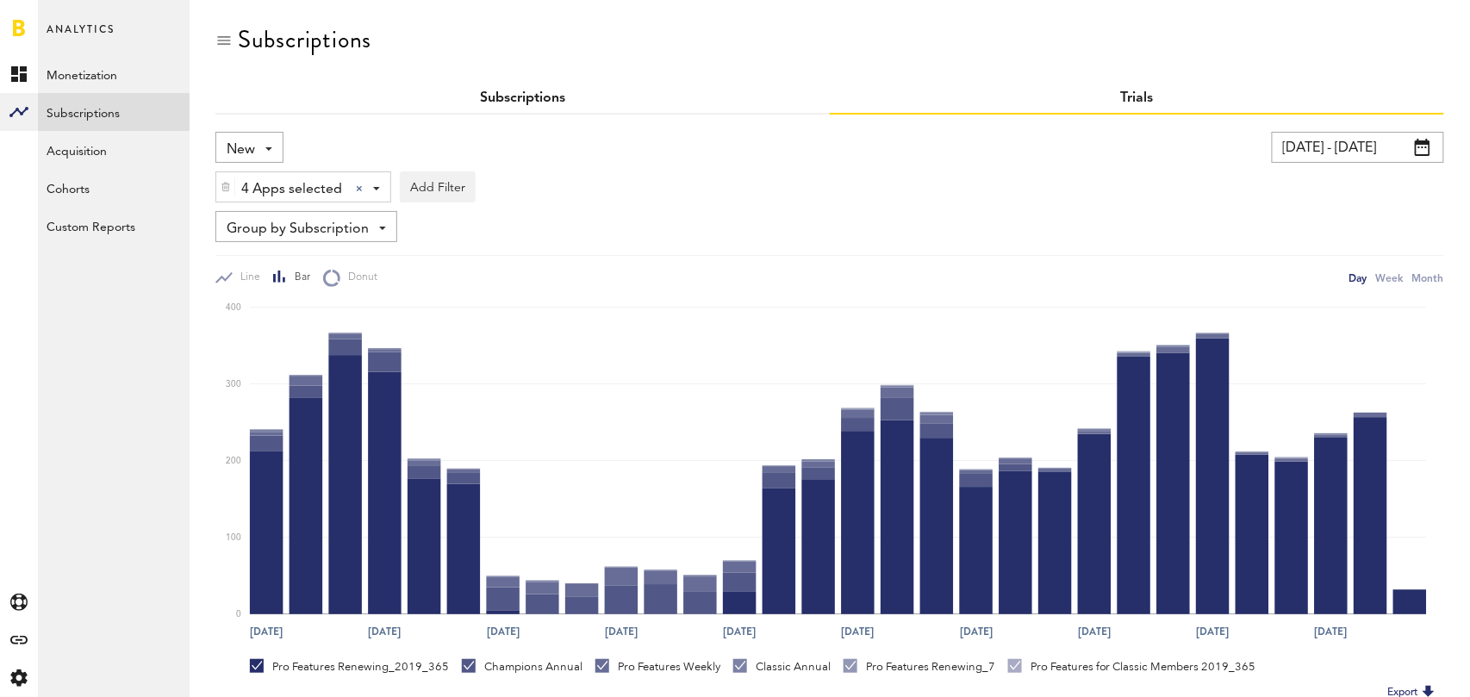
click at [517, 102] on link "Subscriptions" at bounding box center [522, 98] width 85 height 14
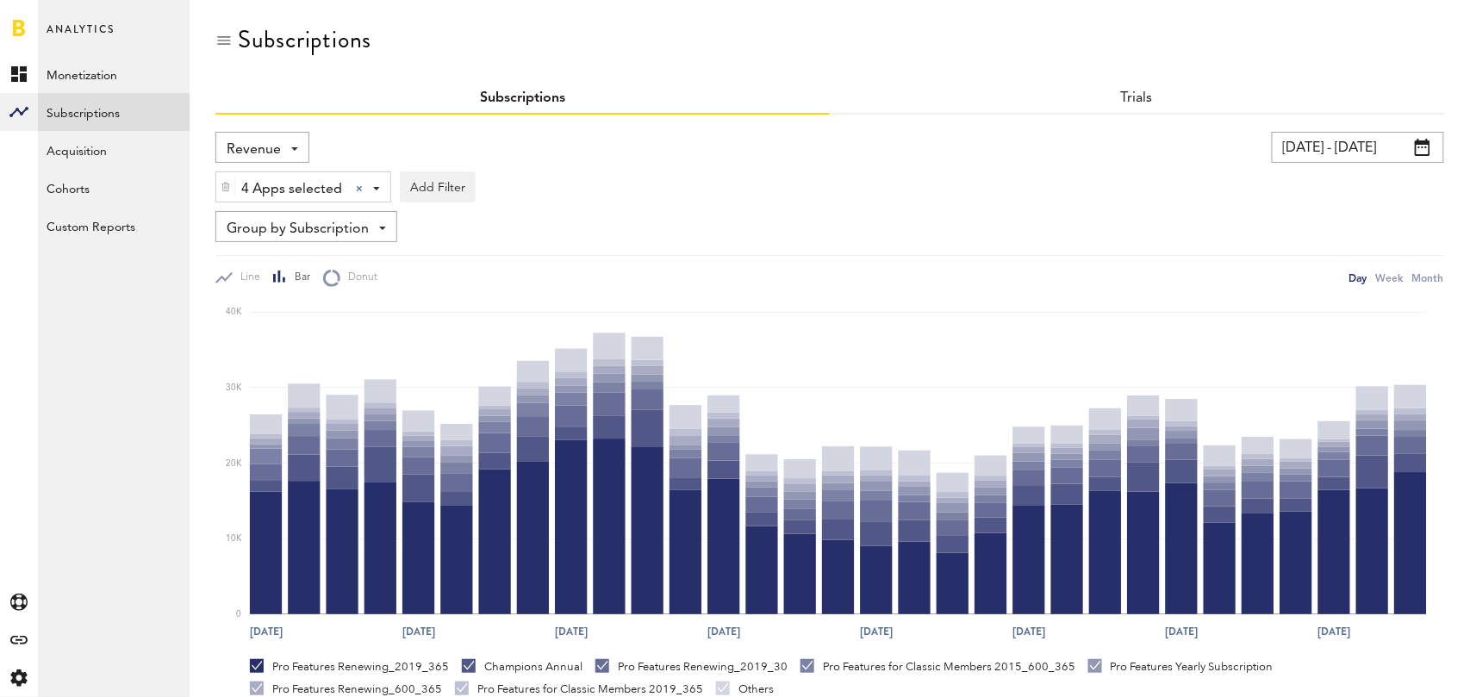
click at [255, 141] on span "Revenue" at bounding box center [254, 149] width 54 height 29
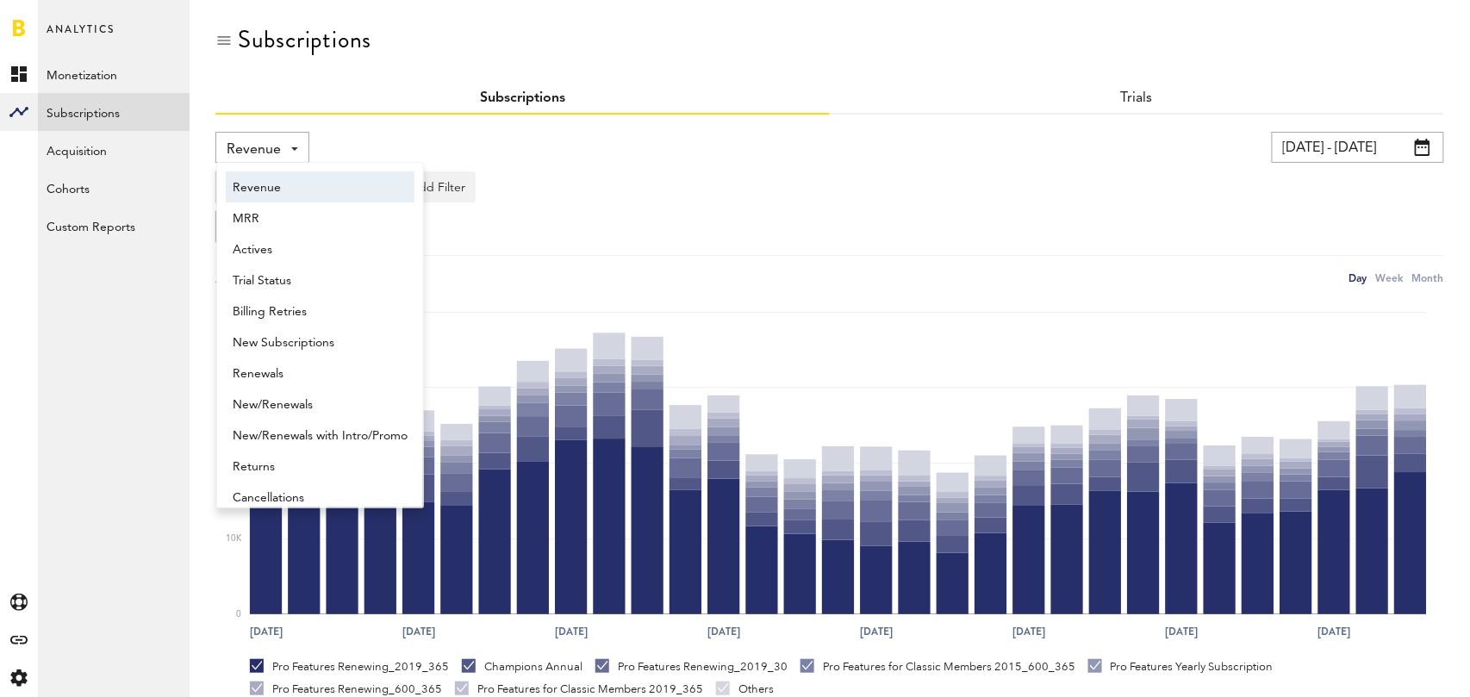
scroll to position [9, 0]
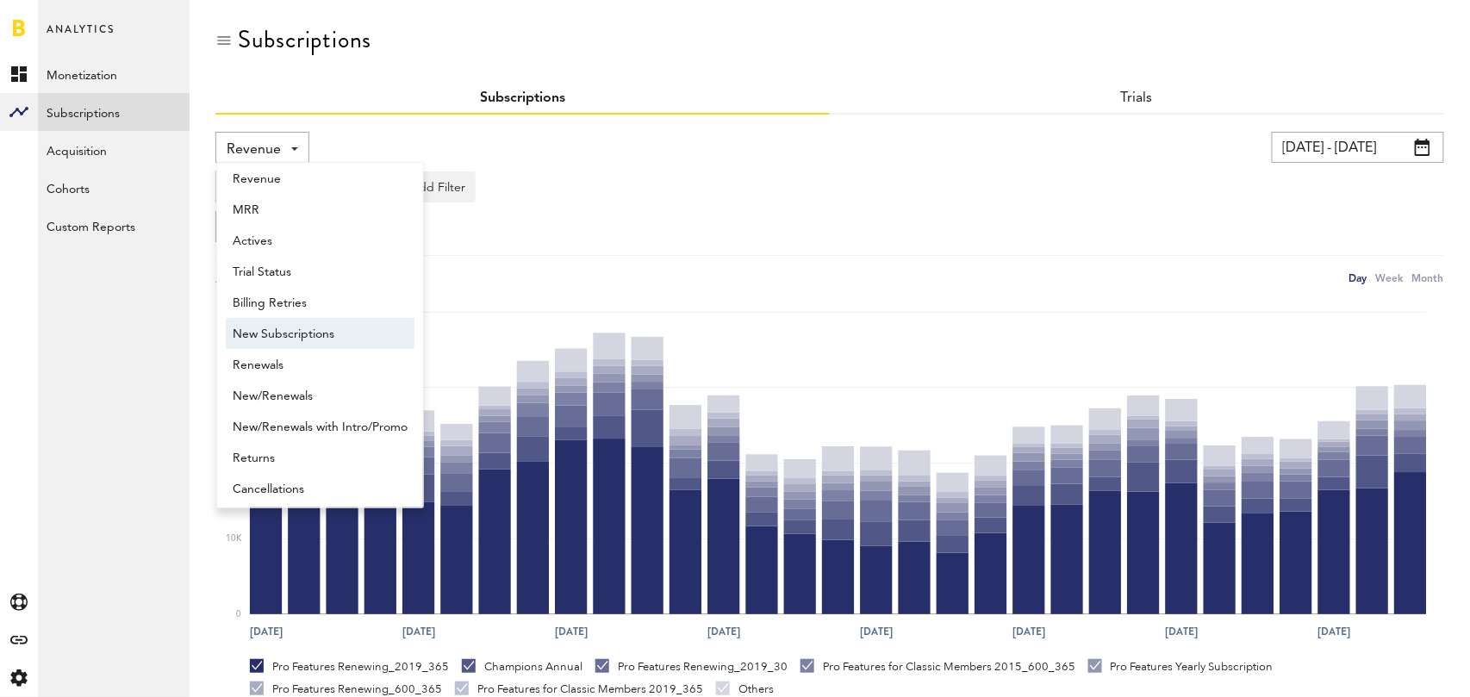
click at [315, 339] on span "New Subscriptions" at bounding box center [320, 334] width 175 height 29
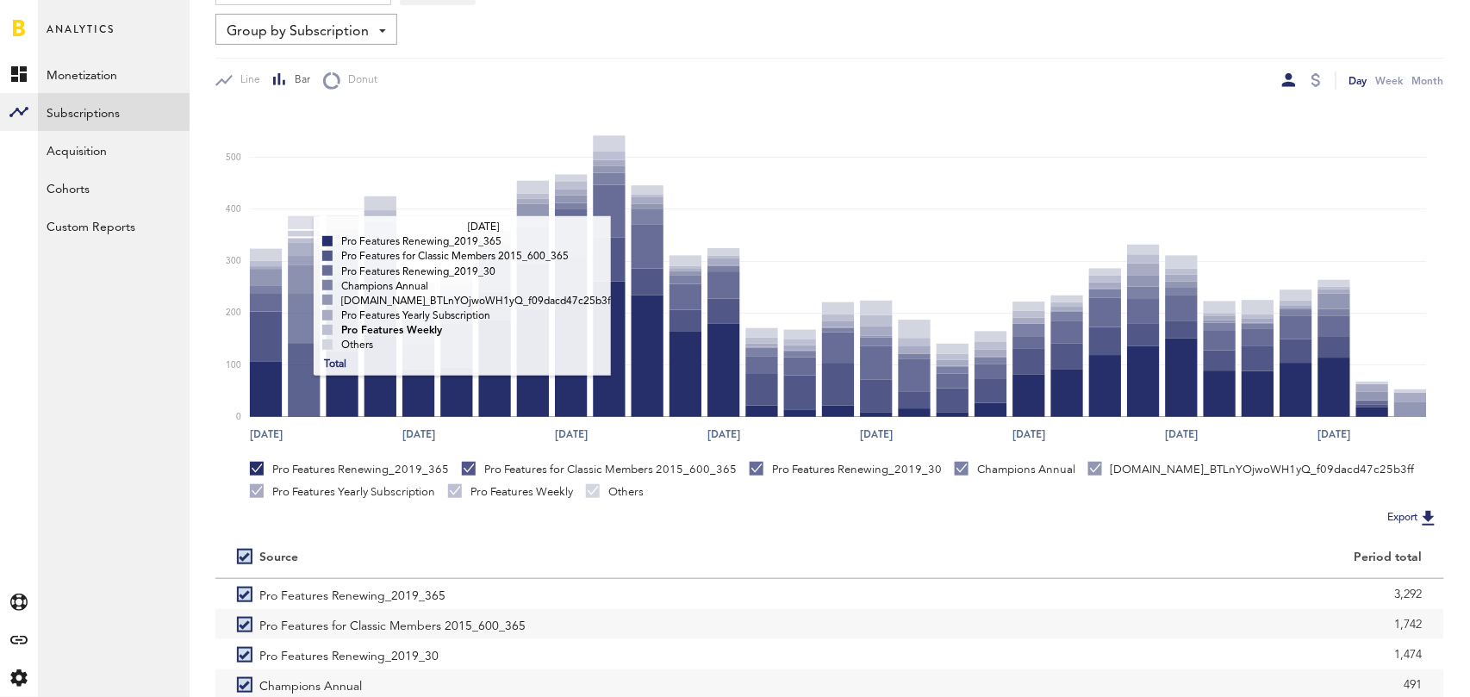
scroll to position [325, 0]
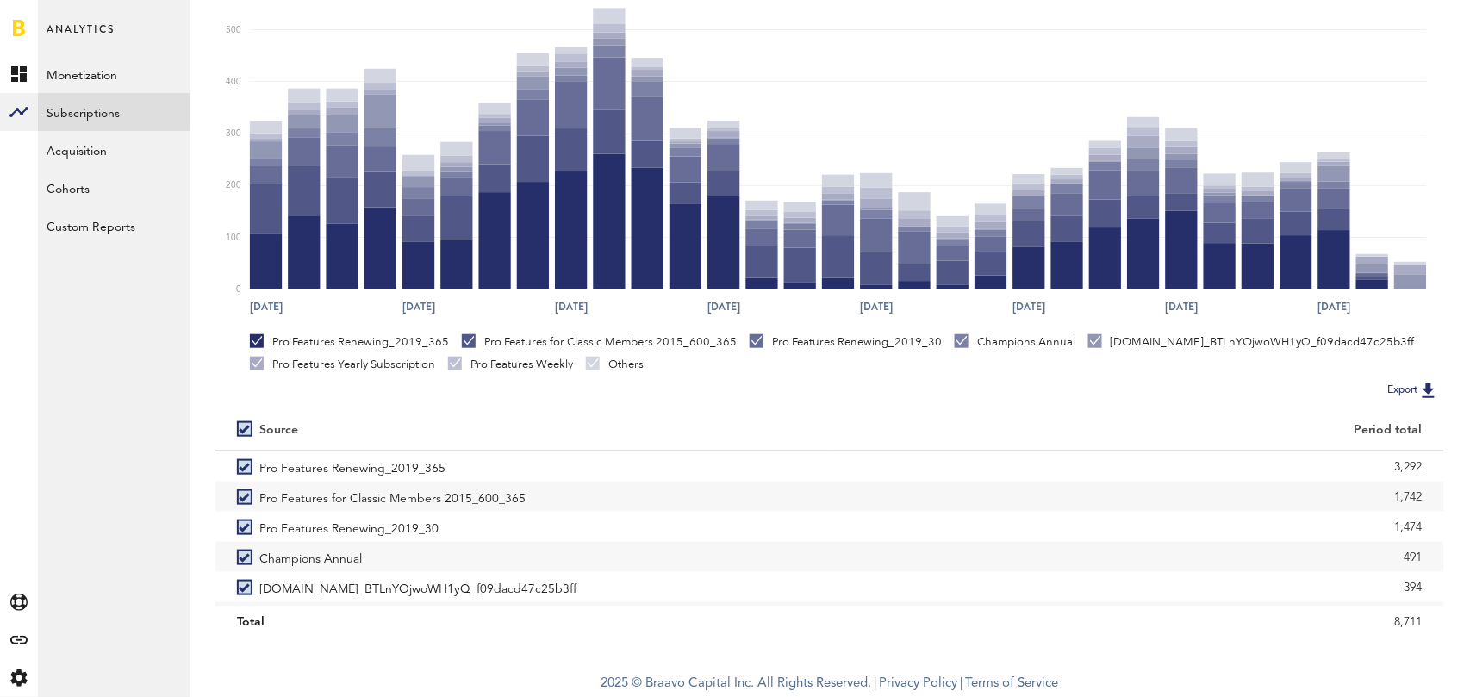
click at [246, 429] on label at bounding box center [248, 429] width 22 height 0
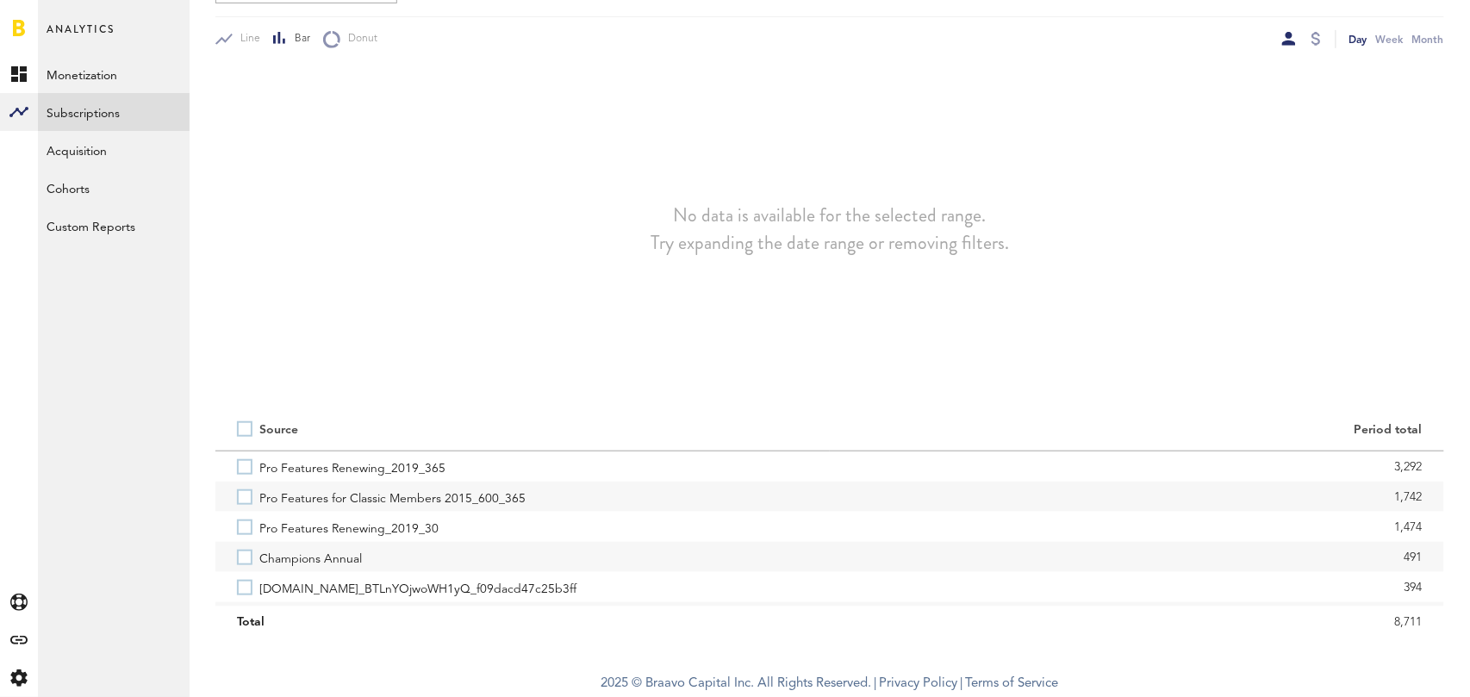
scroll to position [239, 0]
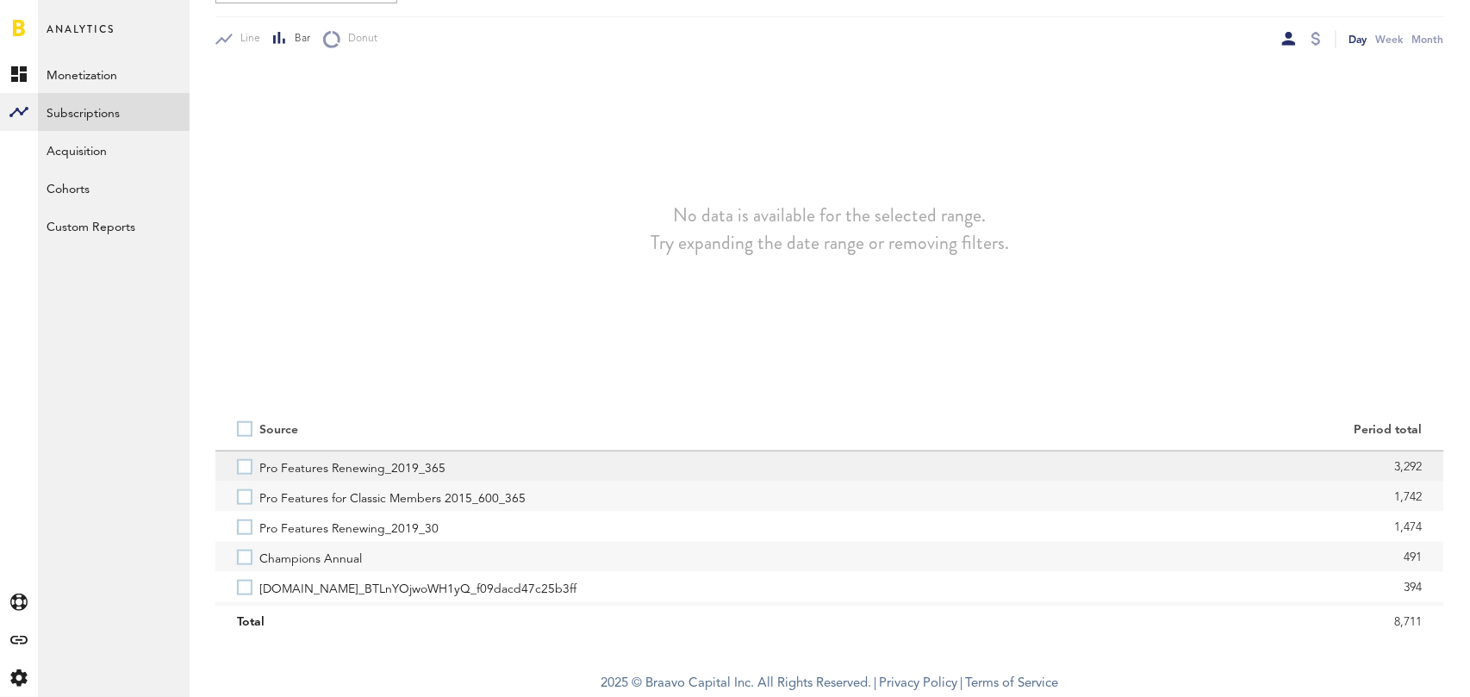
click at [245, 468] on label "Pro Features Renewing_2019_365" at bounding box center [522, 467] width 571 height 30
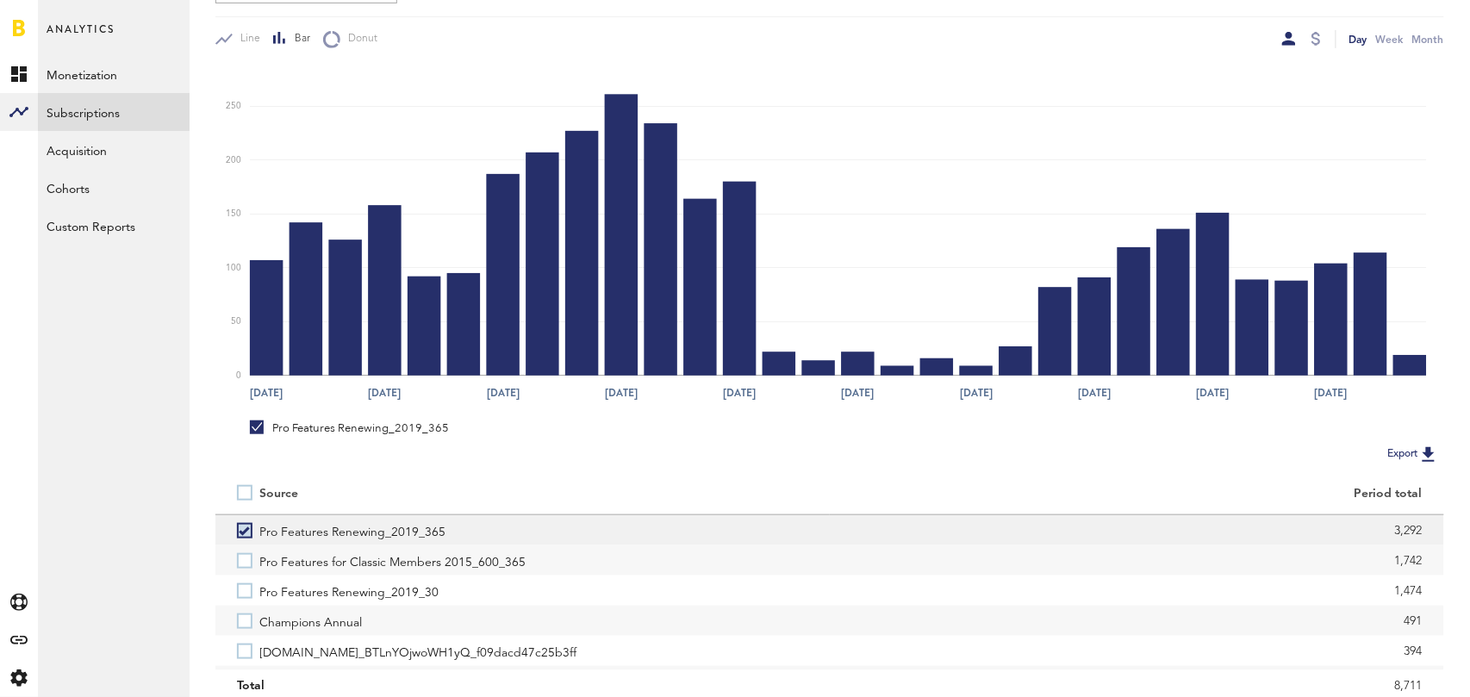
click at [249, 527] on label "Pro Features Renewing_2019_365" at bounding box center [522, 530] width 571 height 30
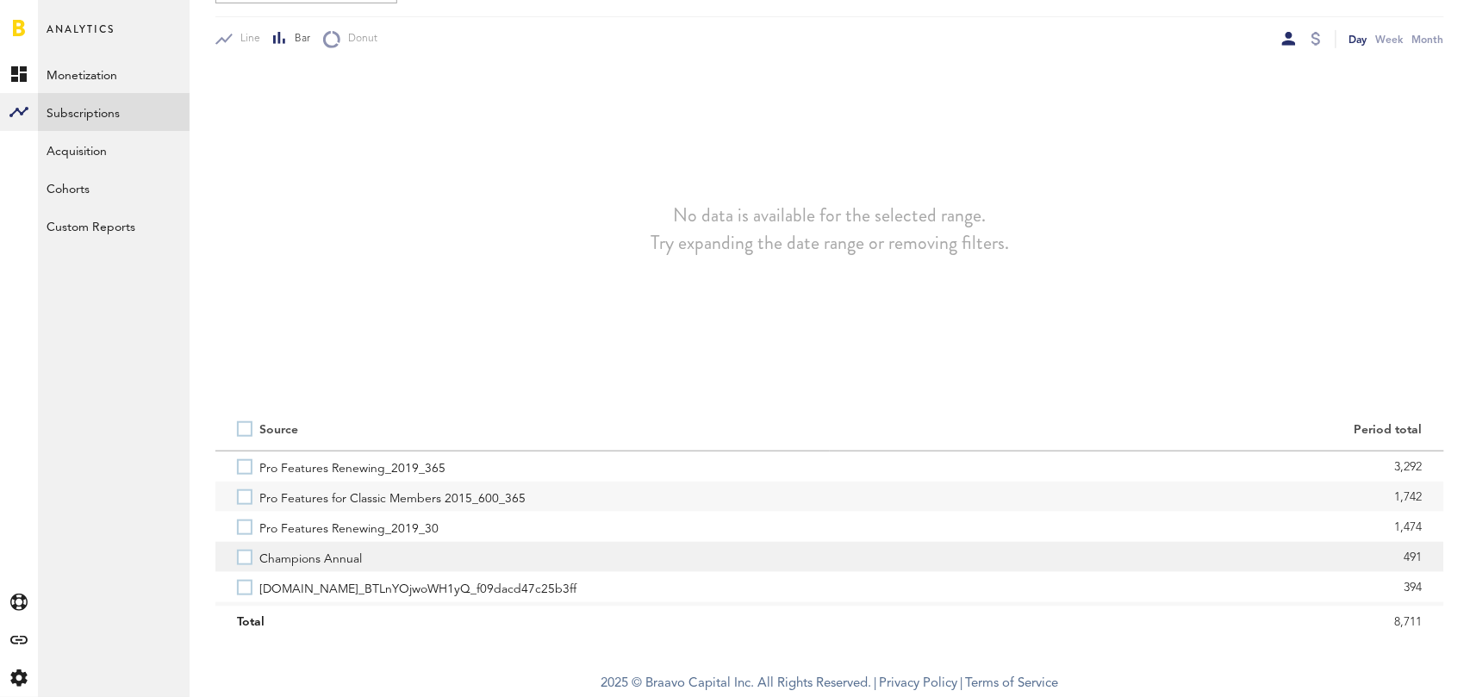
click at [246, 557] on label "Champions Annual" at bounding box center [522, 557] width 571 height 30
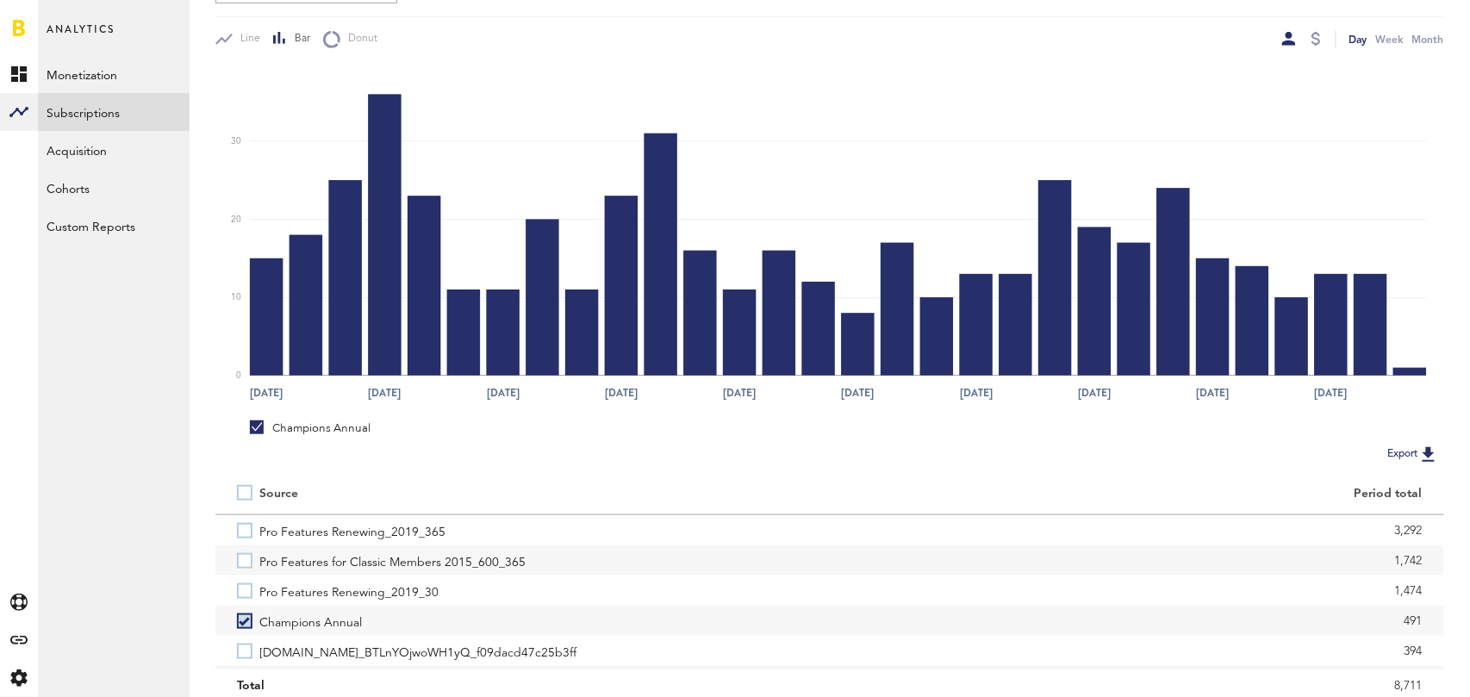
click at [244, 493] on label at bounding box center [248, 493] width 22 height 0
checkbox input "true"
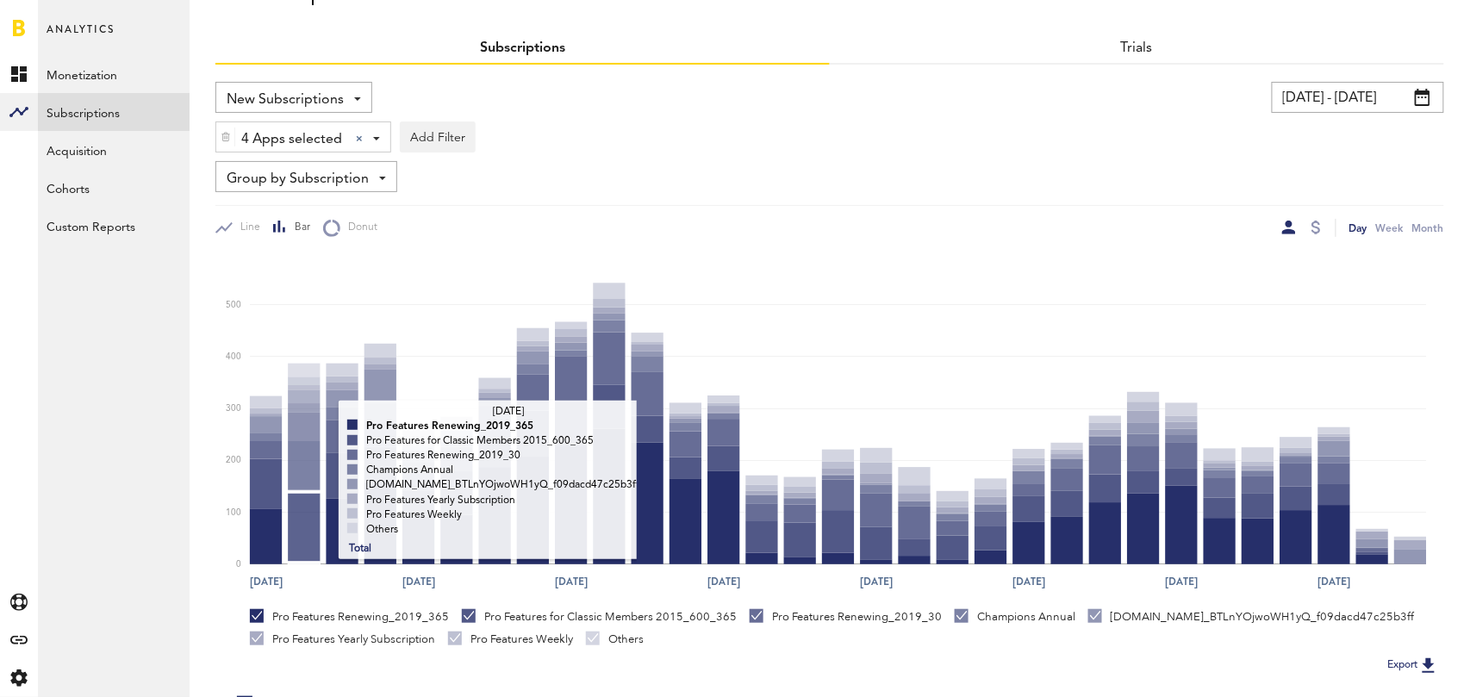
scroll to position [0, 0]
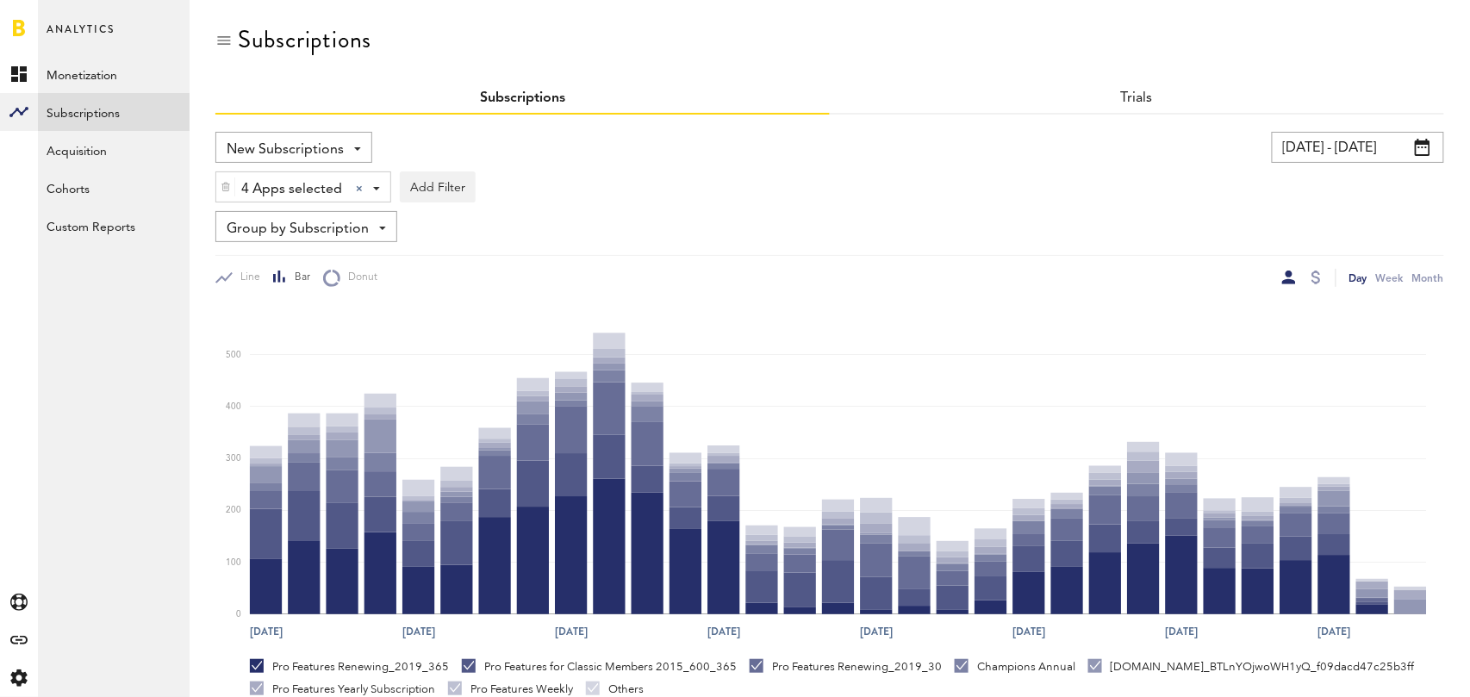
click at [340, 225] on span "Group by Subscription" at bounding box center [298, 229] width 142 height 29
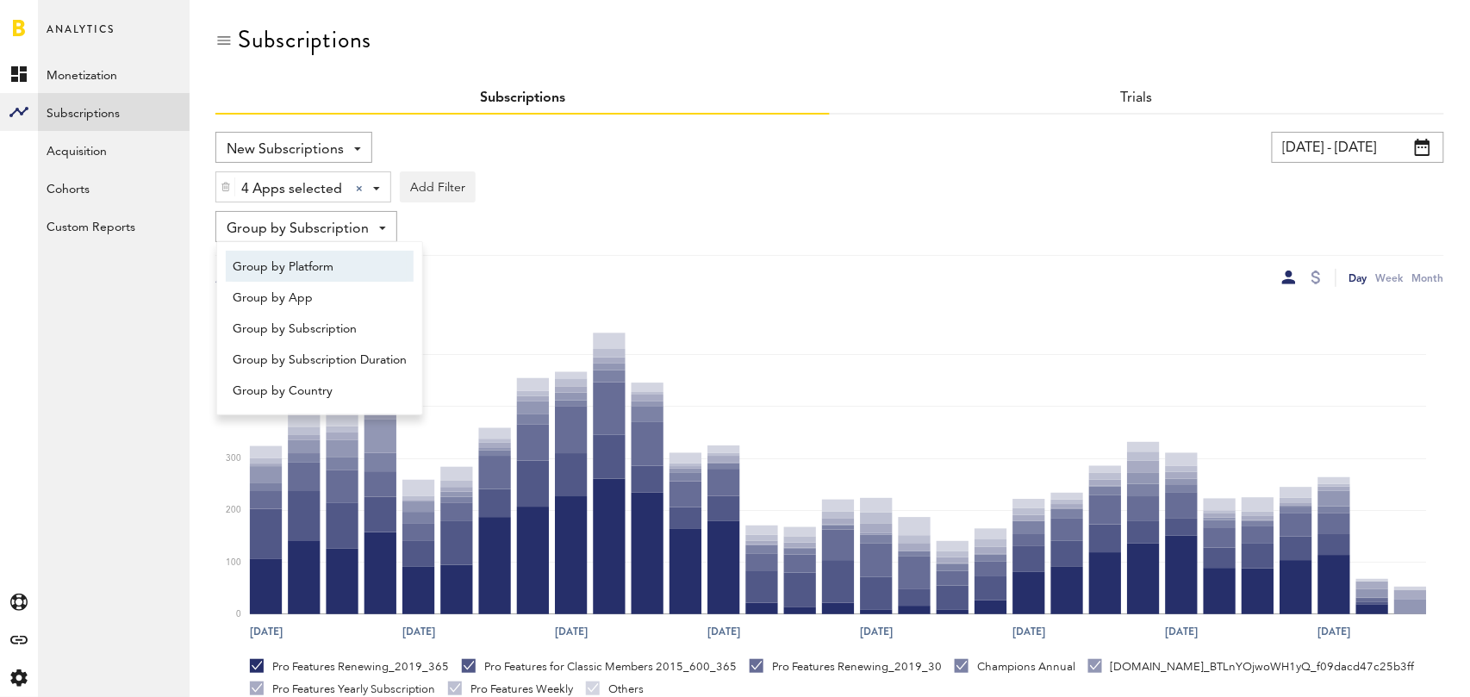
click at [339, 264] on span "Group by Platform" at bounding box center [320, 266] width 174 height 29
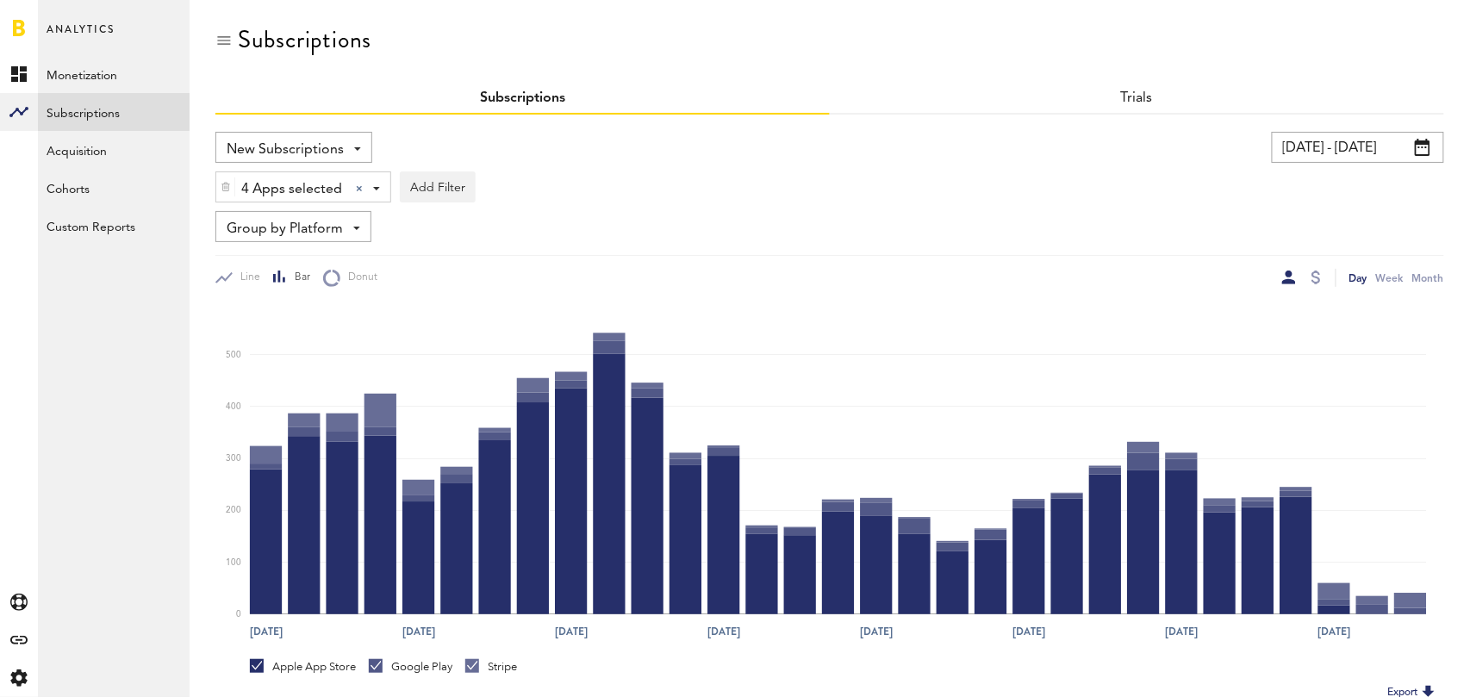
click at [303, 223] on span "Group by Platform" at bounding box center [285, 229] width 116 height 29
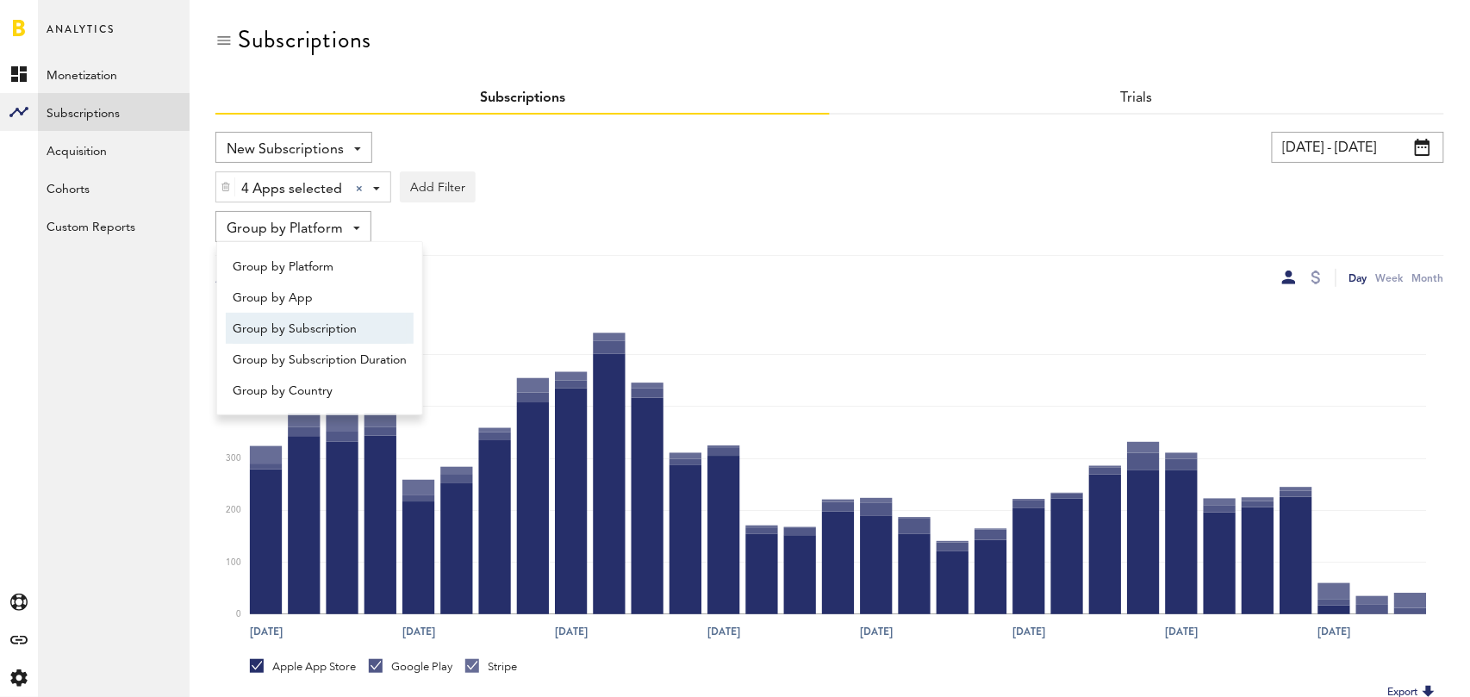
click at [350, 331] on span "Group by Subscription" at bounding box center [320, 329] width 174 height 29
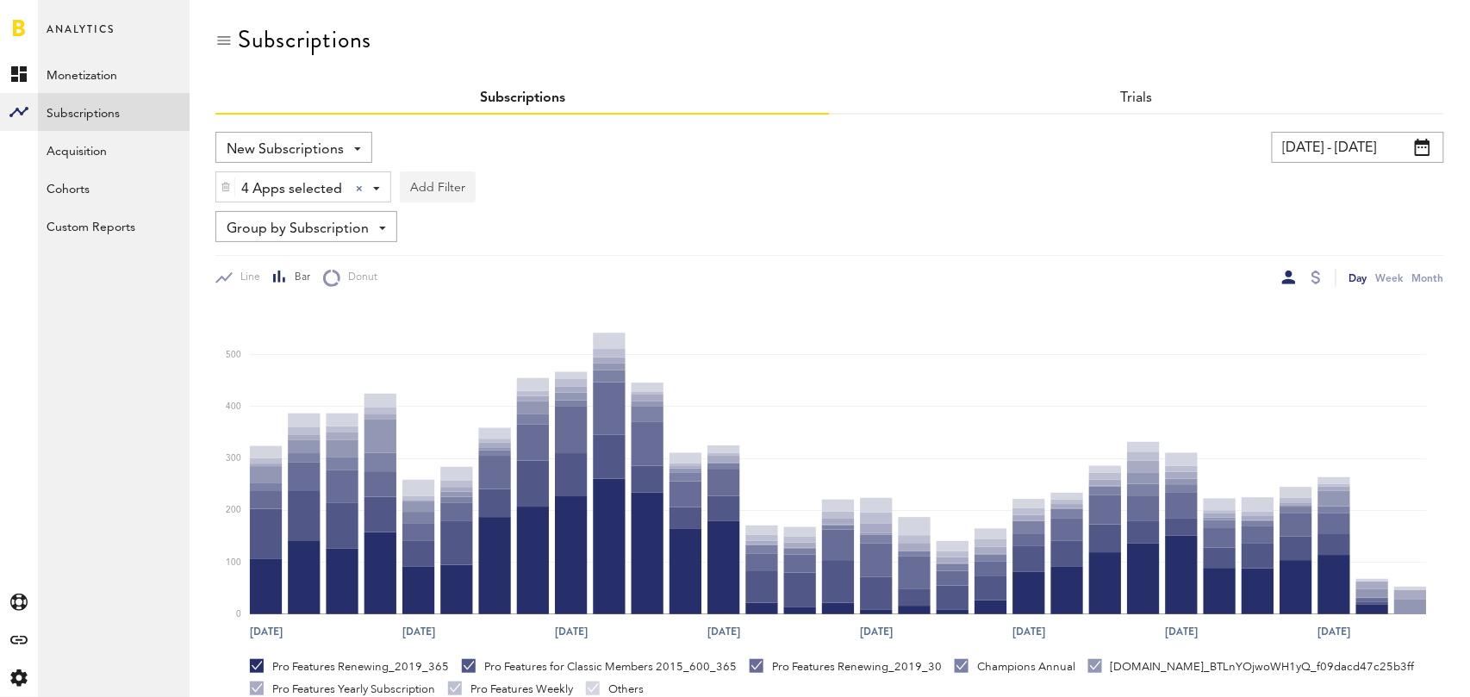
click at [446, 189] on button "Add Filter" at bounding box center [438, 186] width 76 height 31
click at [494, 323] on li "Subscription durations" at bounding box center [479, 324] width 140 height 31
click at [505, 192] on div "Subscription durations" at bounding box center [502, 189] width 153 height 29
click at [520, 271] on span "1 month" at bounding box center [483, 260] width 132 height 29
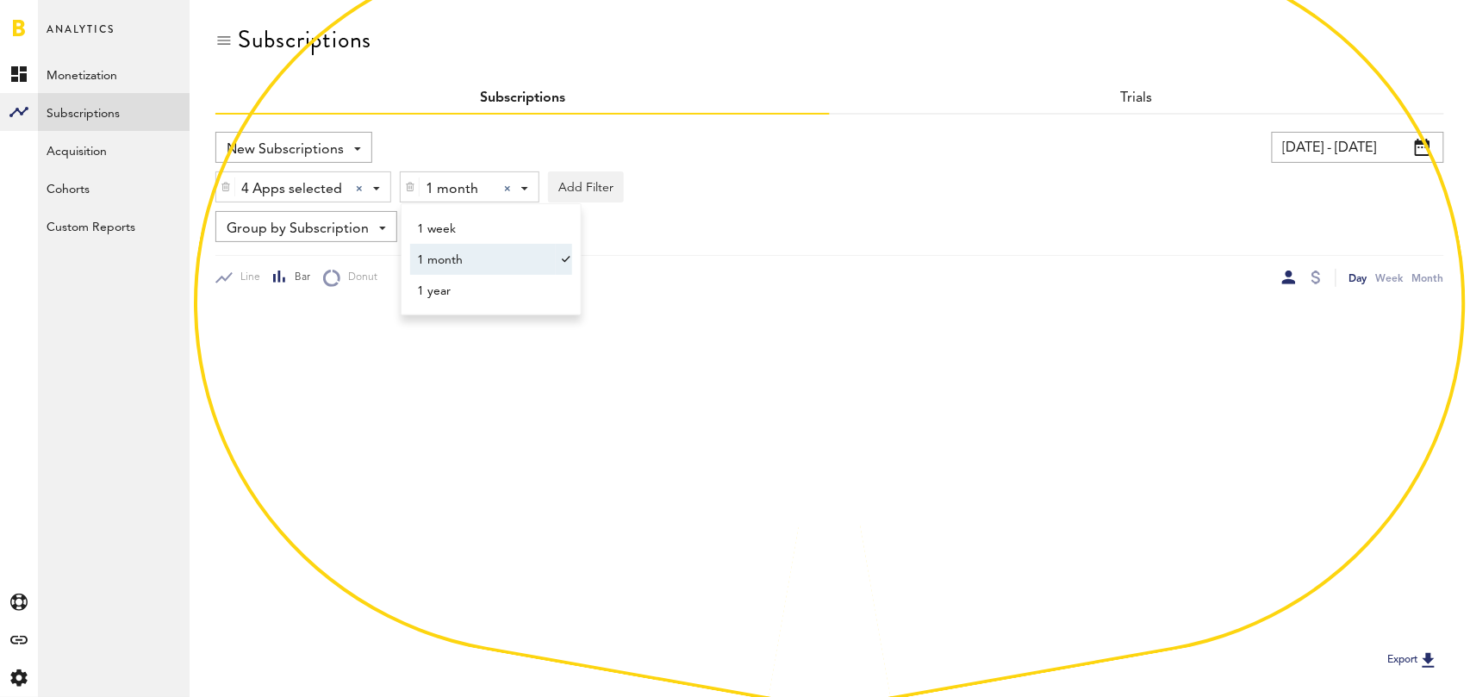
click at [851, 264] on div "Line Bar Donut Day Week Month" at bounding box center [829, 271] width 1229 height 32
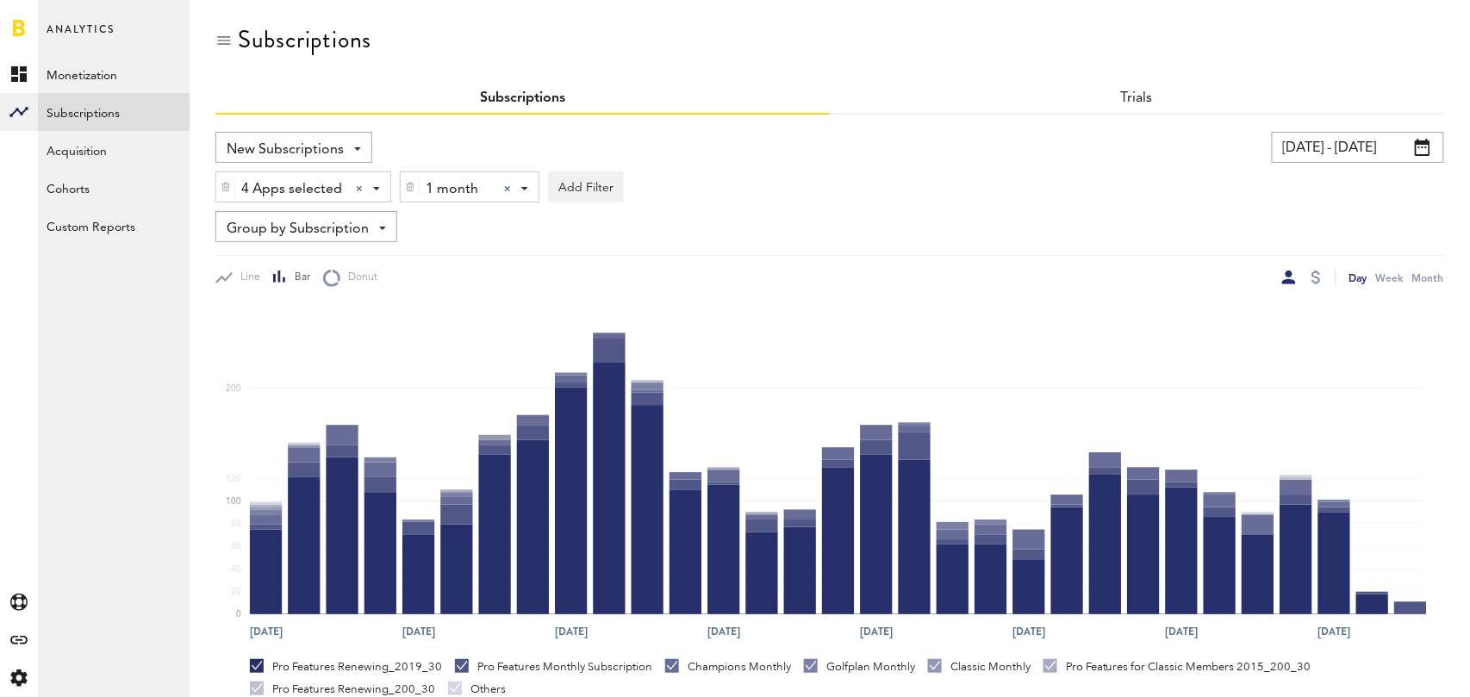
scroll to position [325, 0]
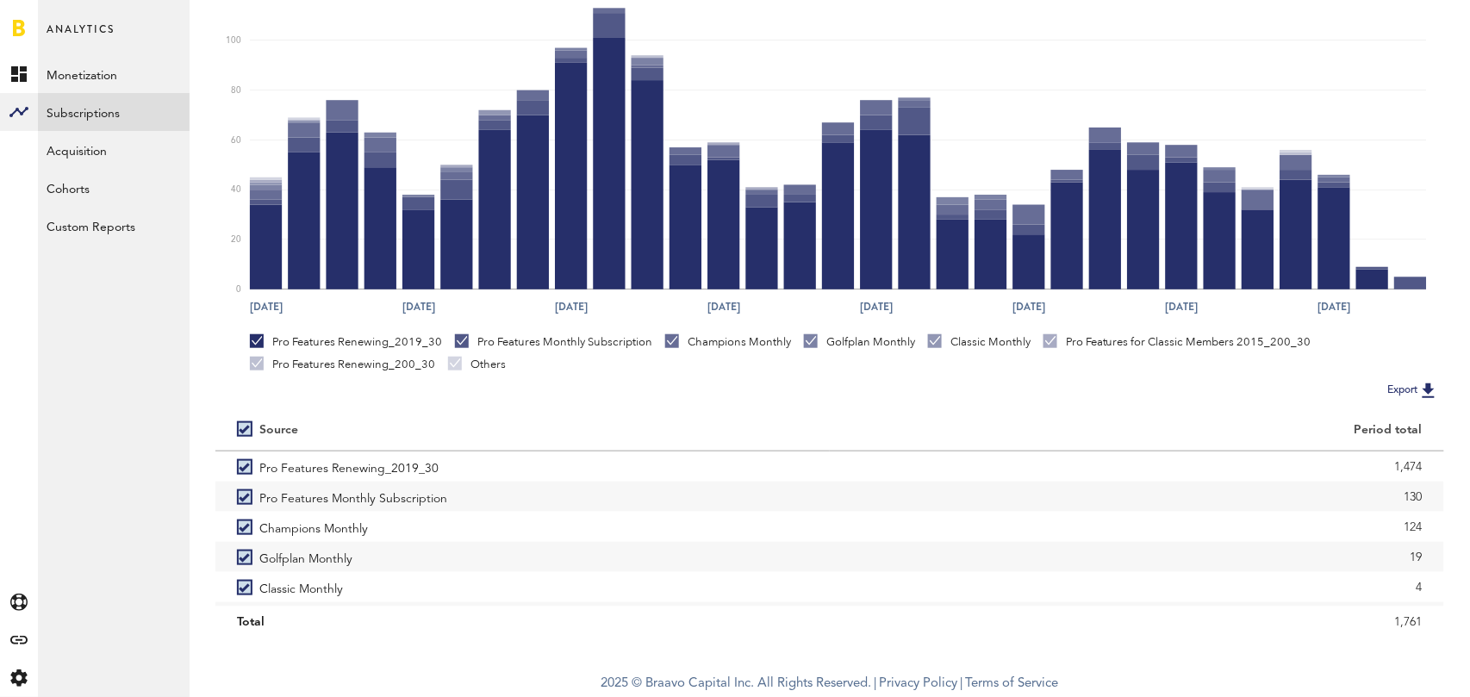
click at [249, 429] on label at bounding box center [248, 429] width 22 height 0
checkbox input "false"
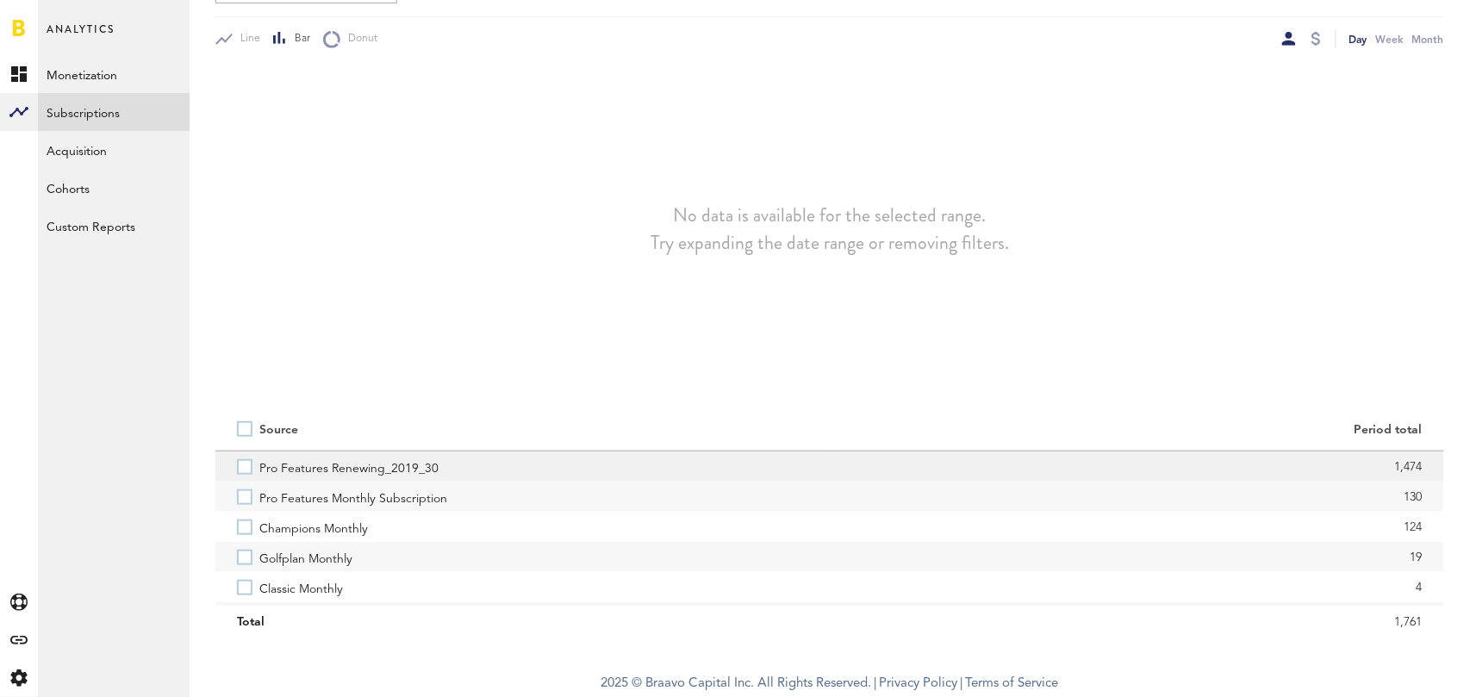
click at [245, 466] on label "Pro Features Renewing_2019_30" at bounding box center [522, 467] width 571 height 30
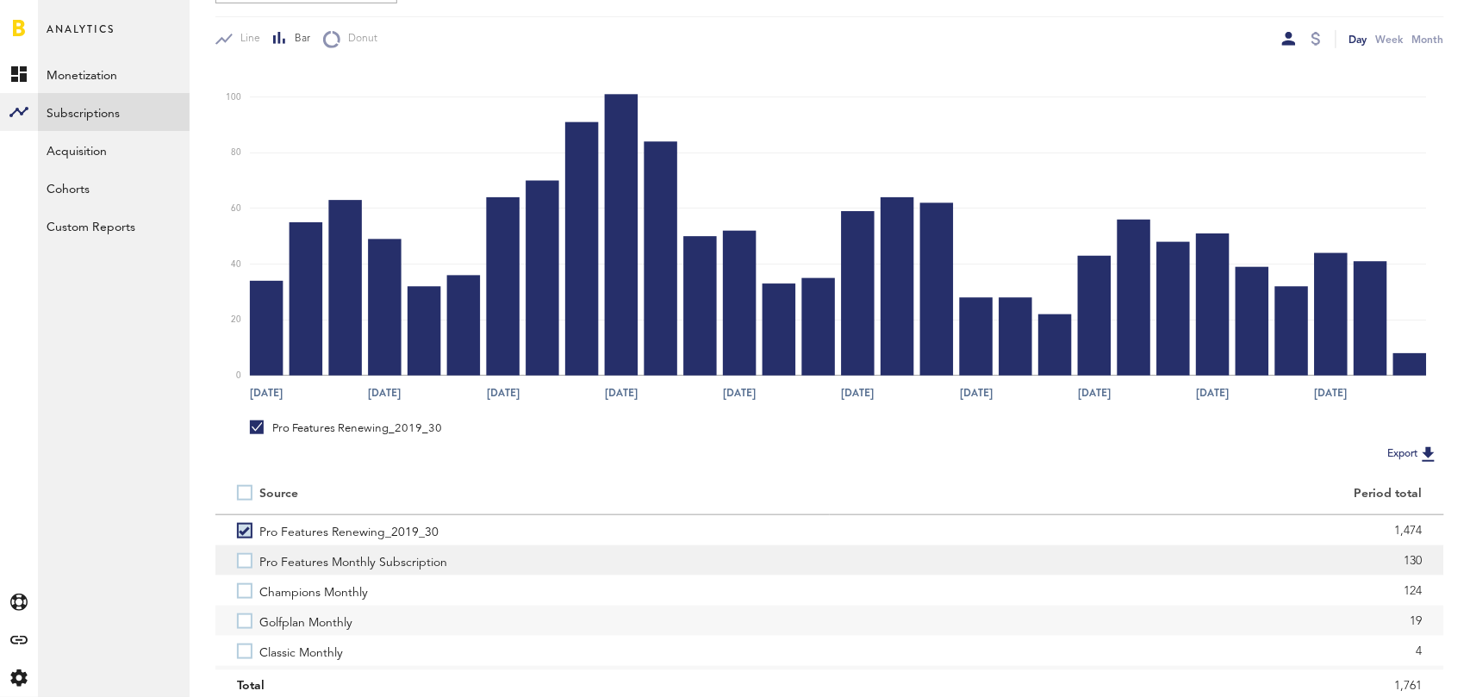
click at [246, 571] on label "Pro Features Monthly Subscription" at bounding box center [522, 560] width 571 height 30
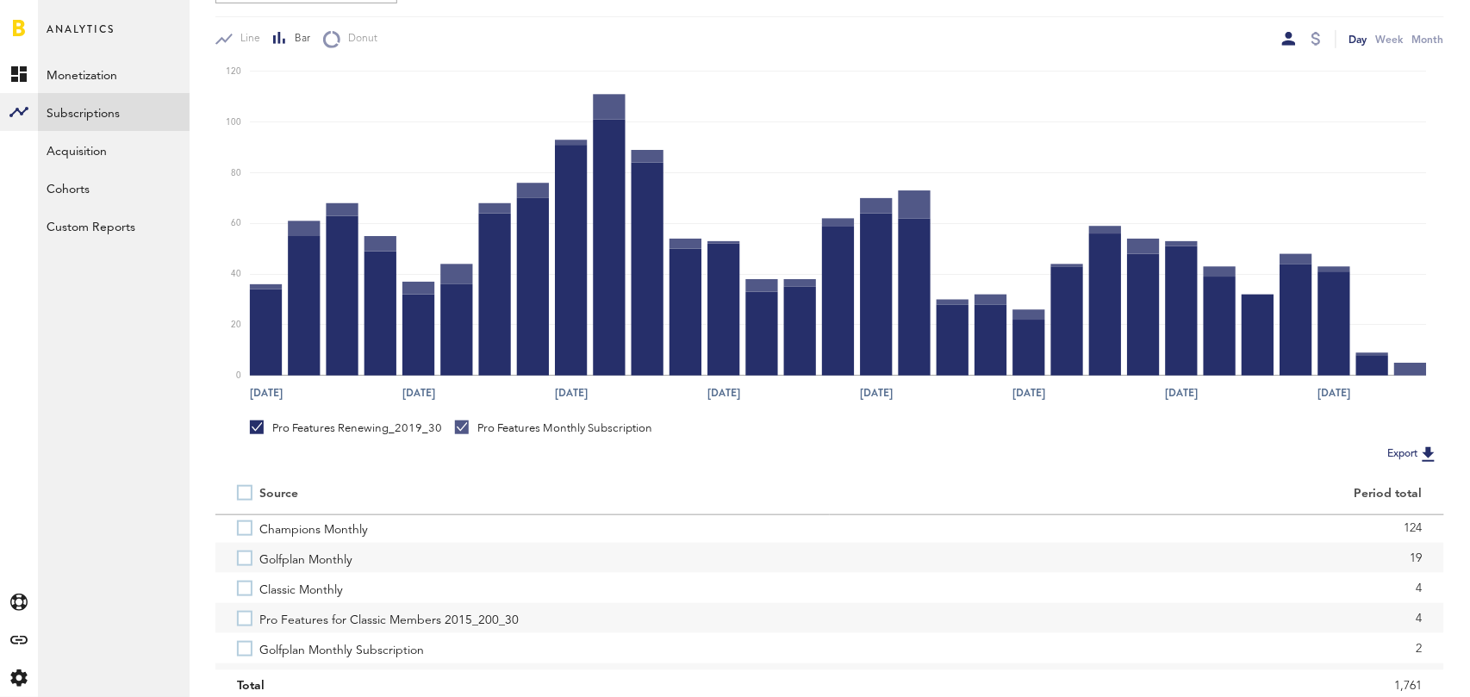
scroll to position [65, 0]
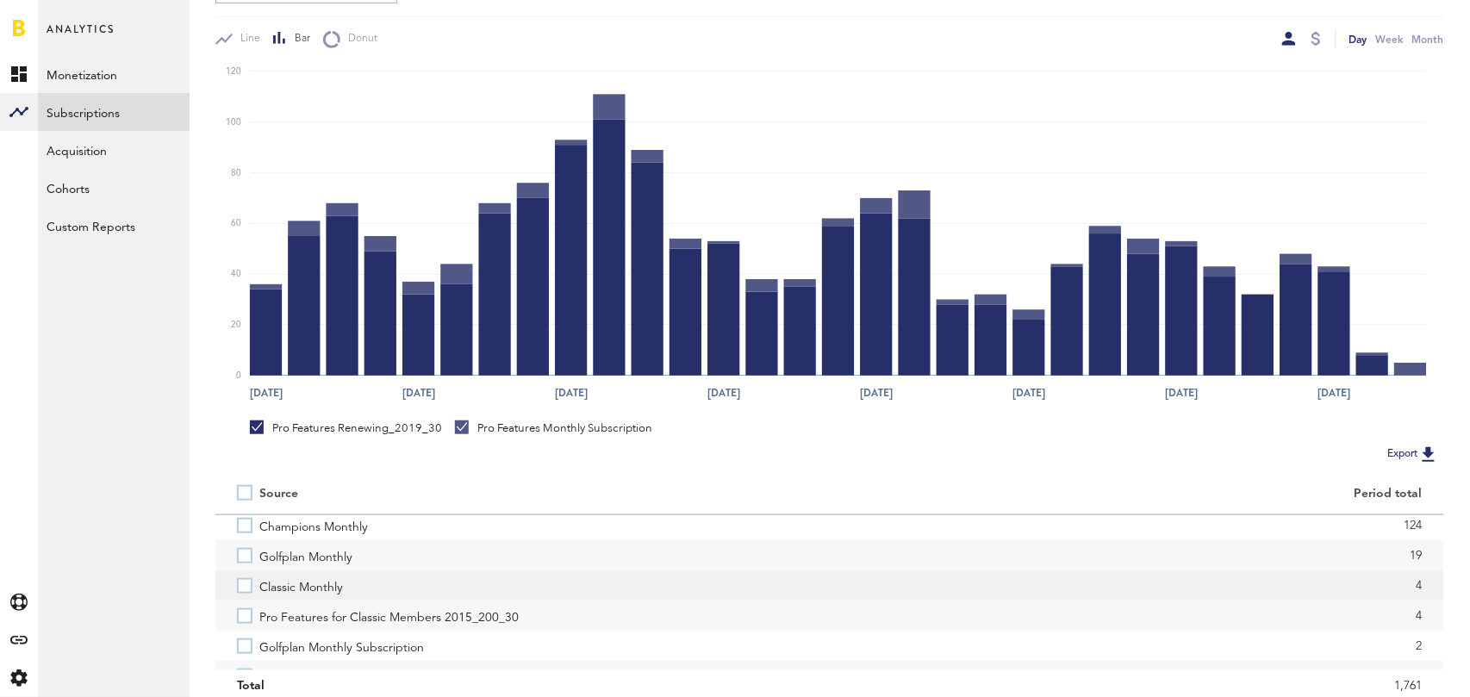
click at [245, 593] on label "Classic Monthly" at bounding box center [522, 585] width 571 height 30
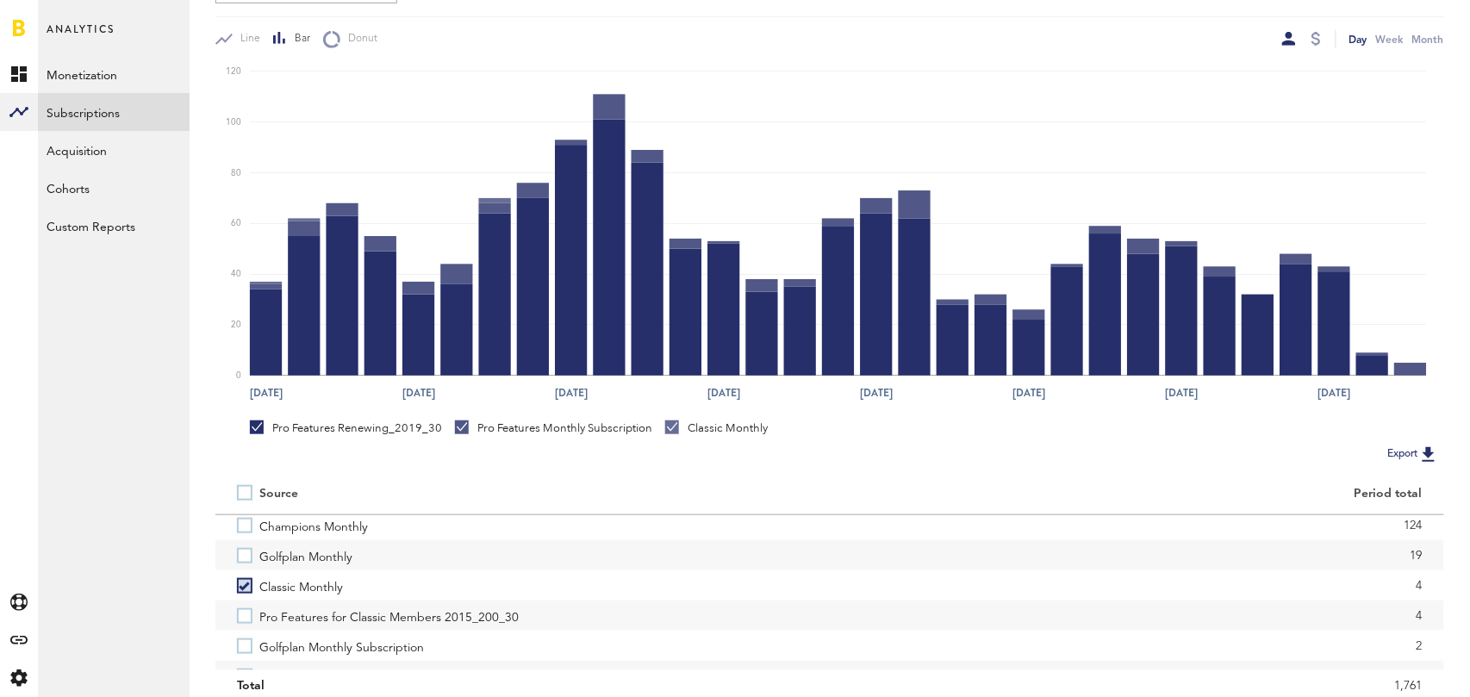
scroll to position [79, 0]
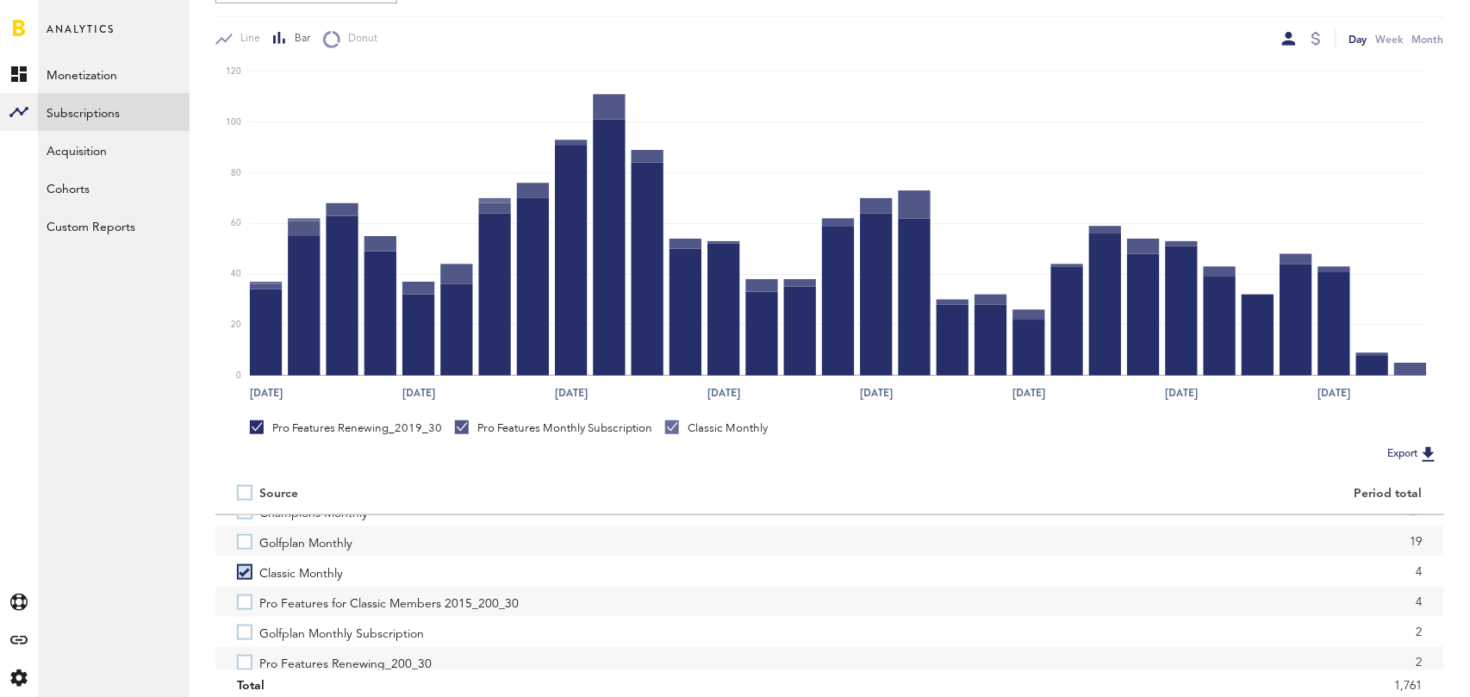
click at [245, 593] on label "Pro Features for Classic Members 2015_200_30" at bounding box center [522, 602] width 571 height 30
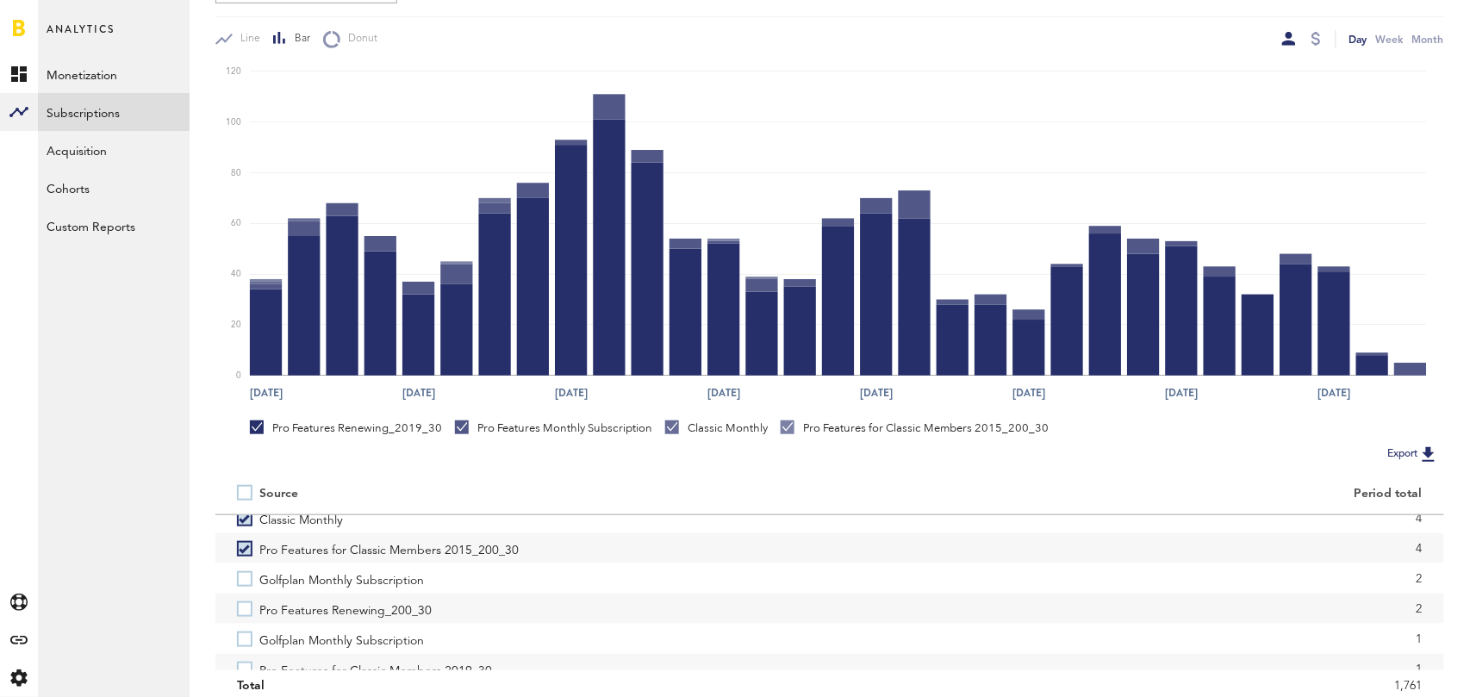
scroll to position [148, 0]
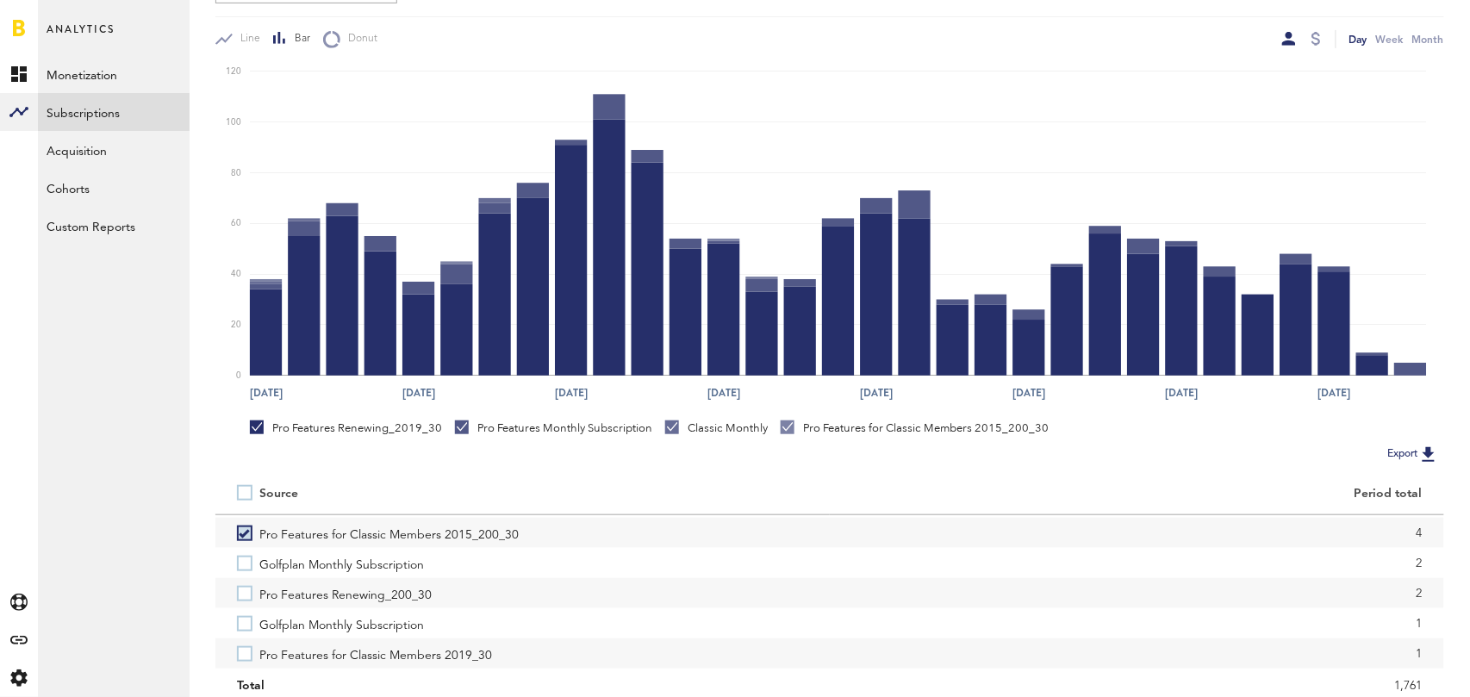
click at [245, 593] on label "Pro Features Renewing_200_30" at bounding box center [522, 593] width 571 height 30
click at [244, 651] on label "Pro Features for Classic Members 2019_30" at bounding box center [522, 654] width 571 height 30
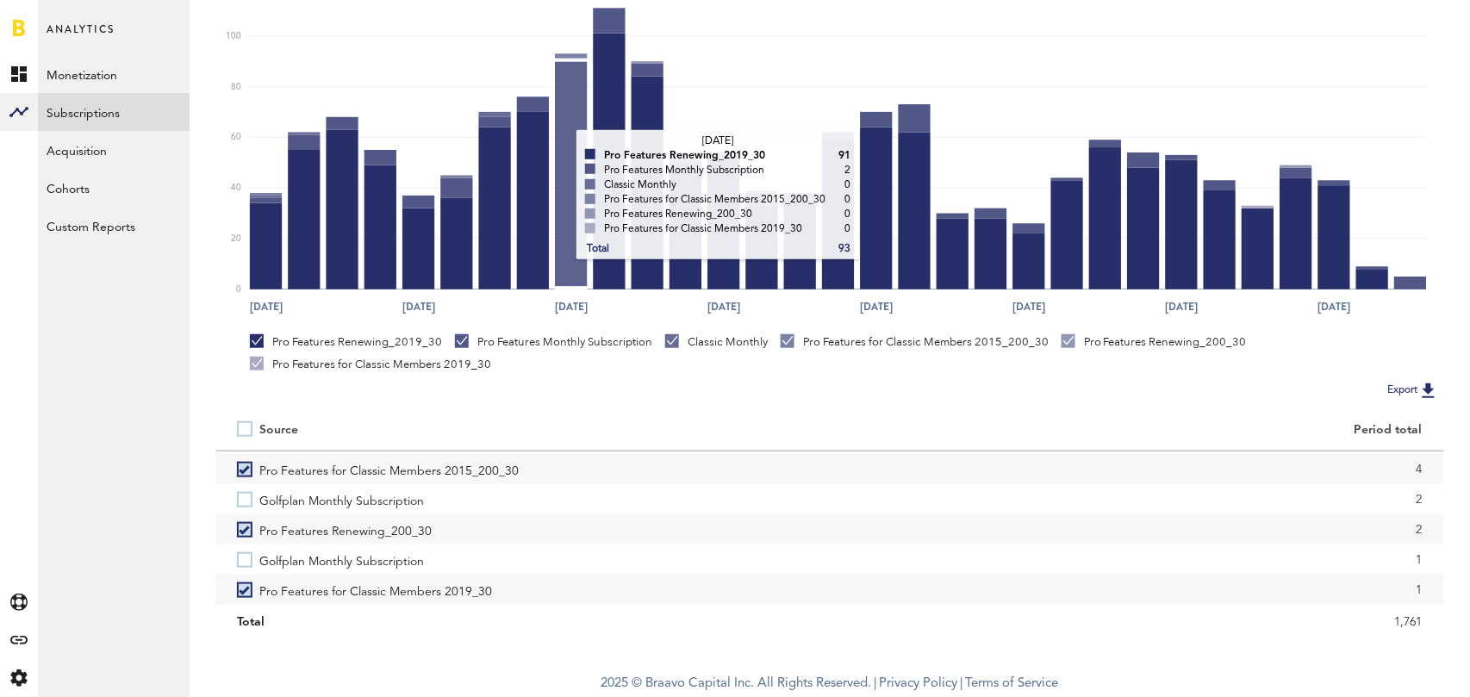
scroll to position [0, 0]
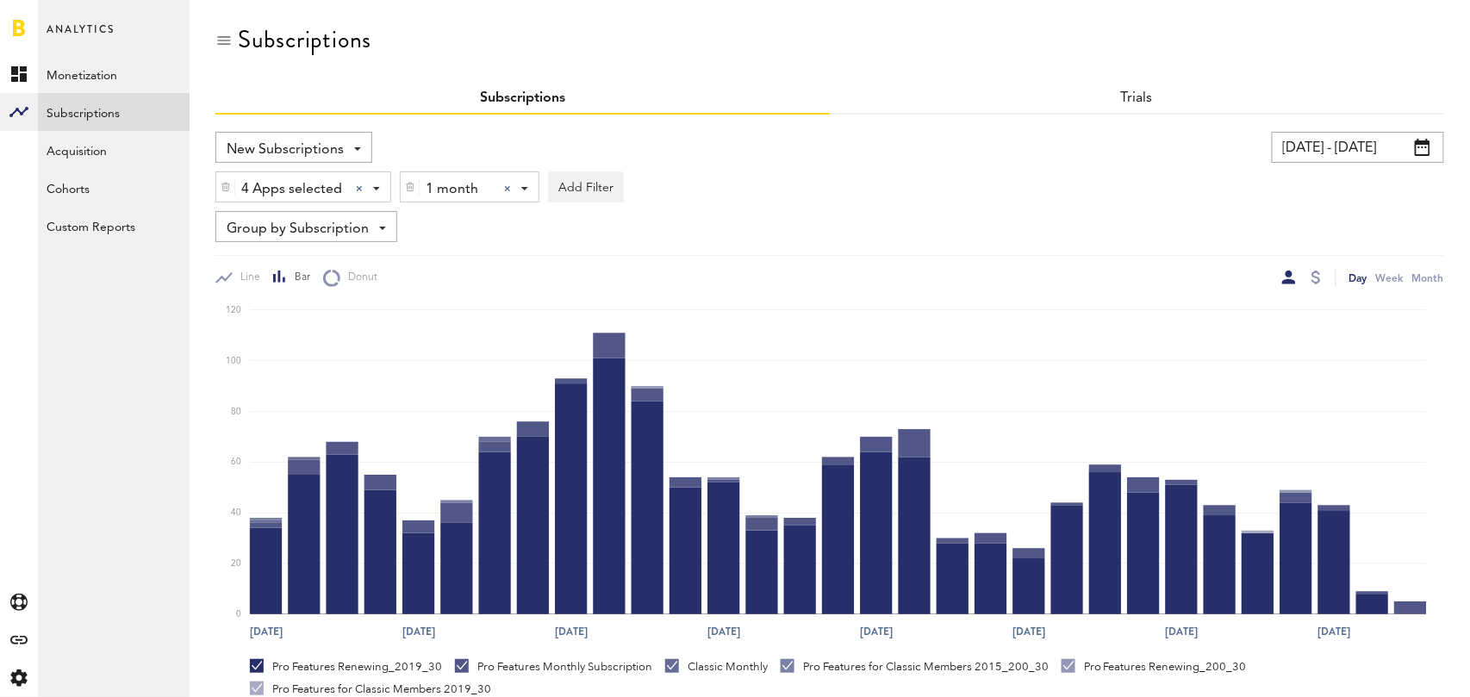
click at [507, 185] on div at bounding box center [507, 188] width 7 height 7
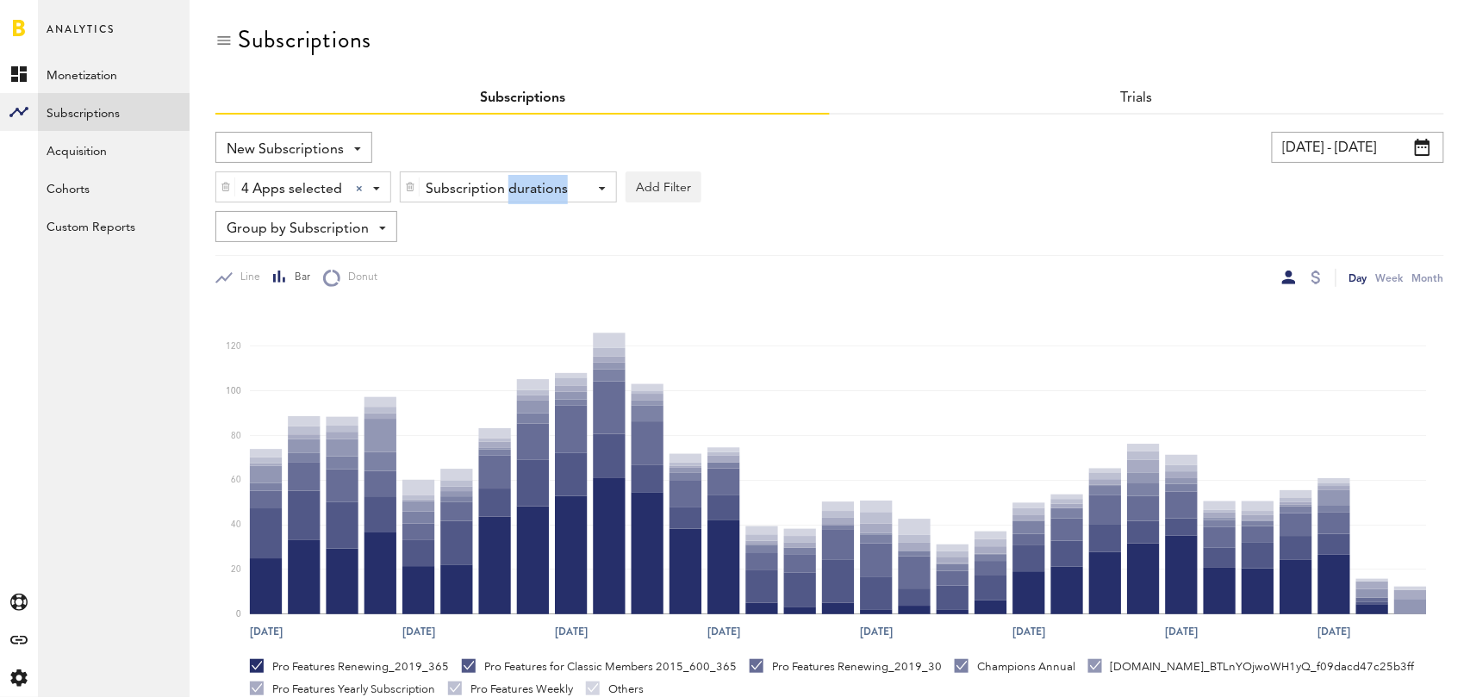
click at [507, 184] on div "Subscription durations" at bounding box center [502, 189] width 153 height 29
click at [511, 292] on span "1 year" at bounding box center [483, 291] width 132 height 29
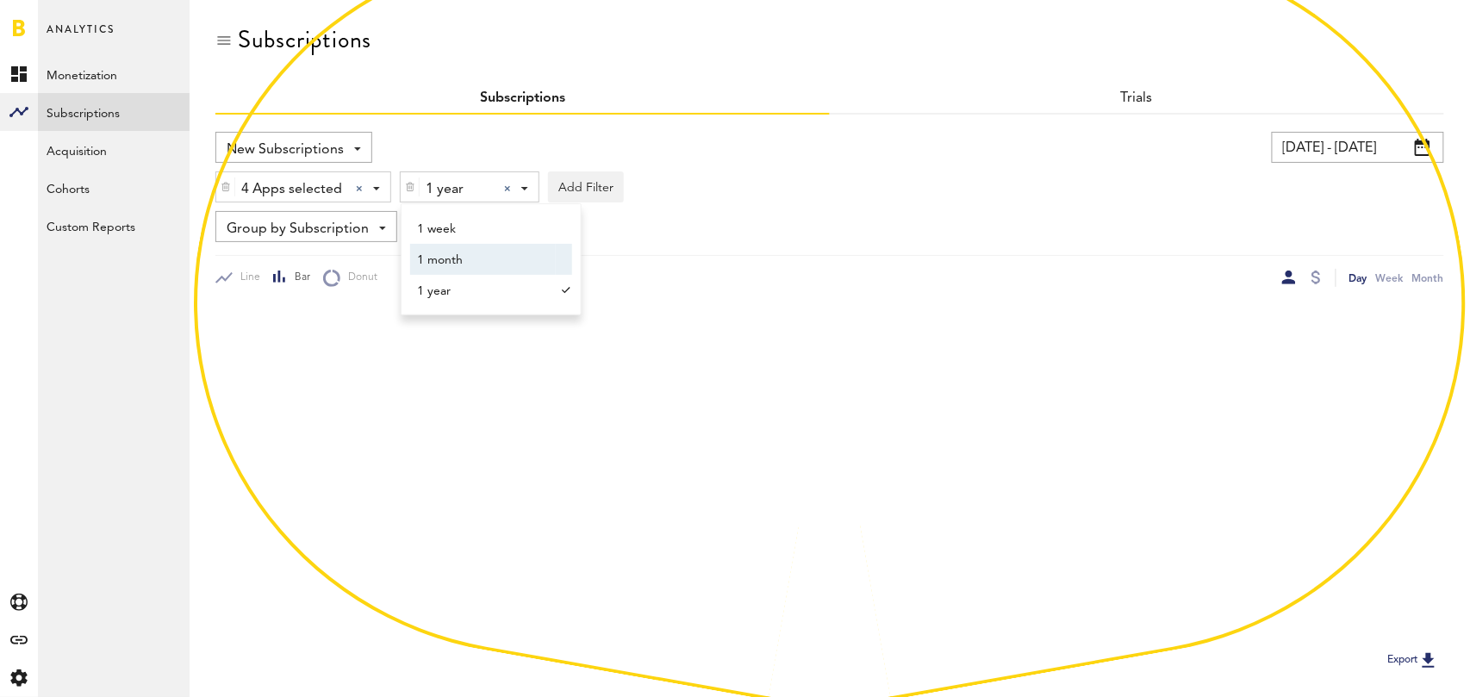
click at [841, 211] on div "Group by Subscription Group by Platform Group by App Group by Subscription Grou…" at bounding box center [829, 226] width 1229 height 31
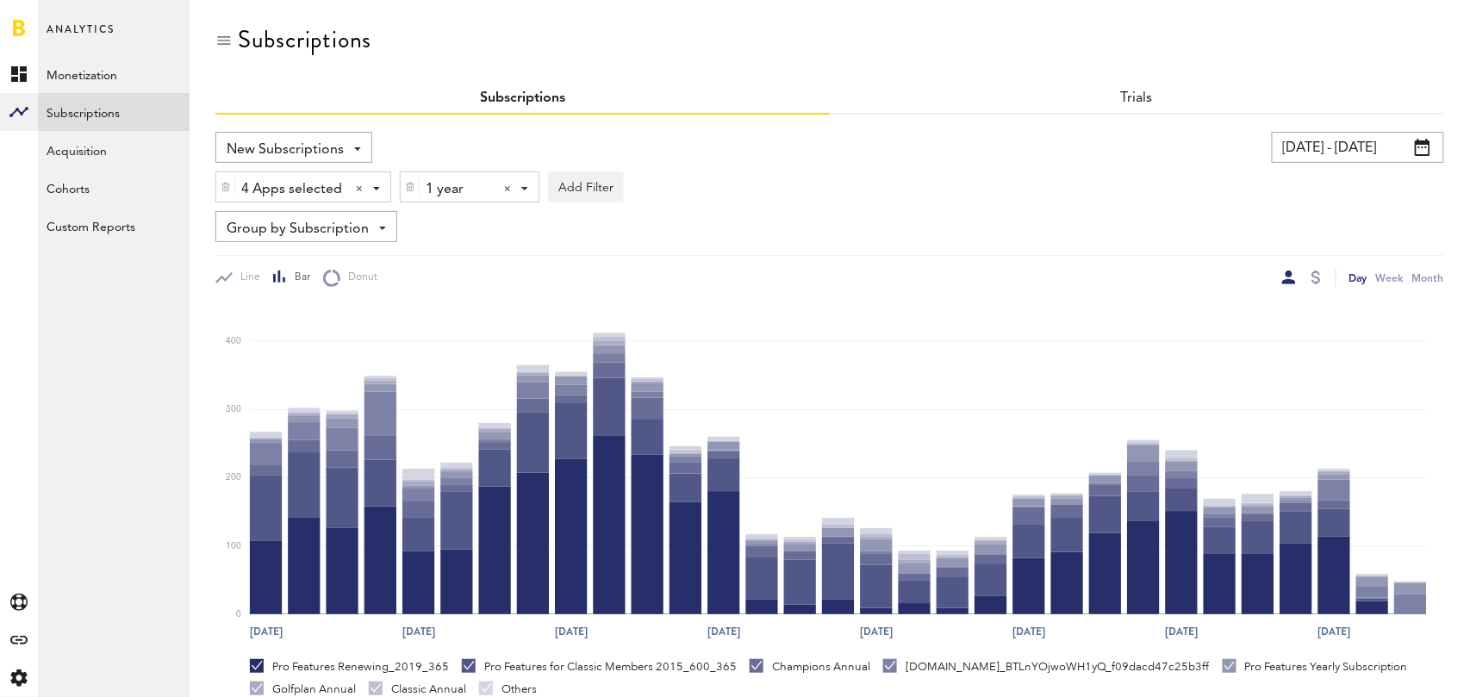
scroll to position [325, 0]
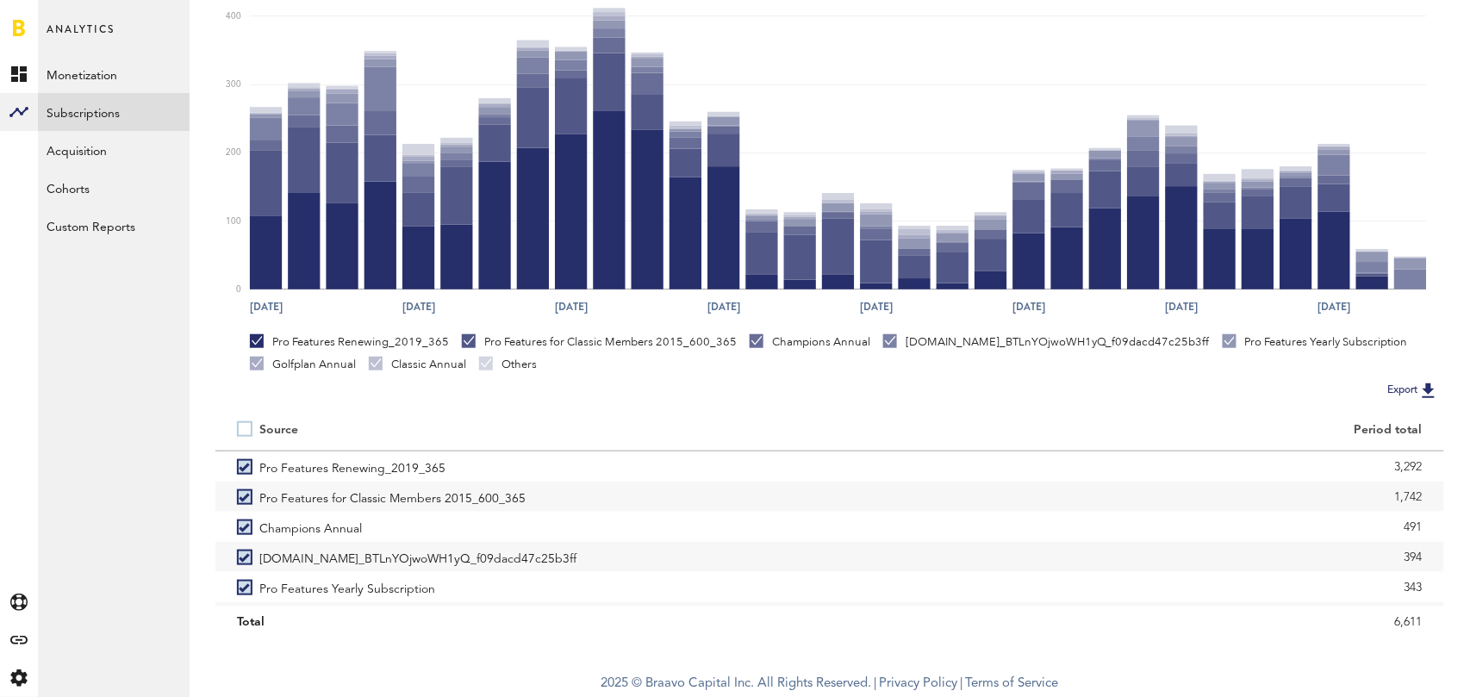
click at [246, 429] on label at bounding box center [248, 429] width 22 height 0
checkbox input "false"
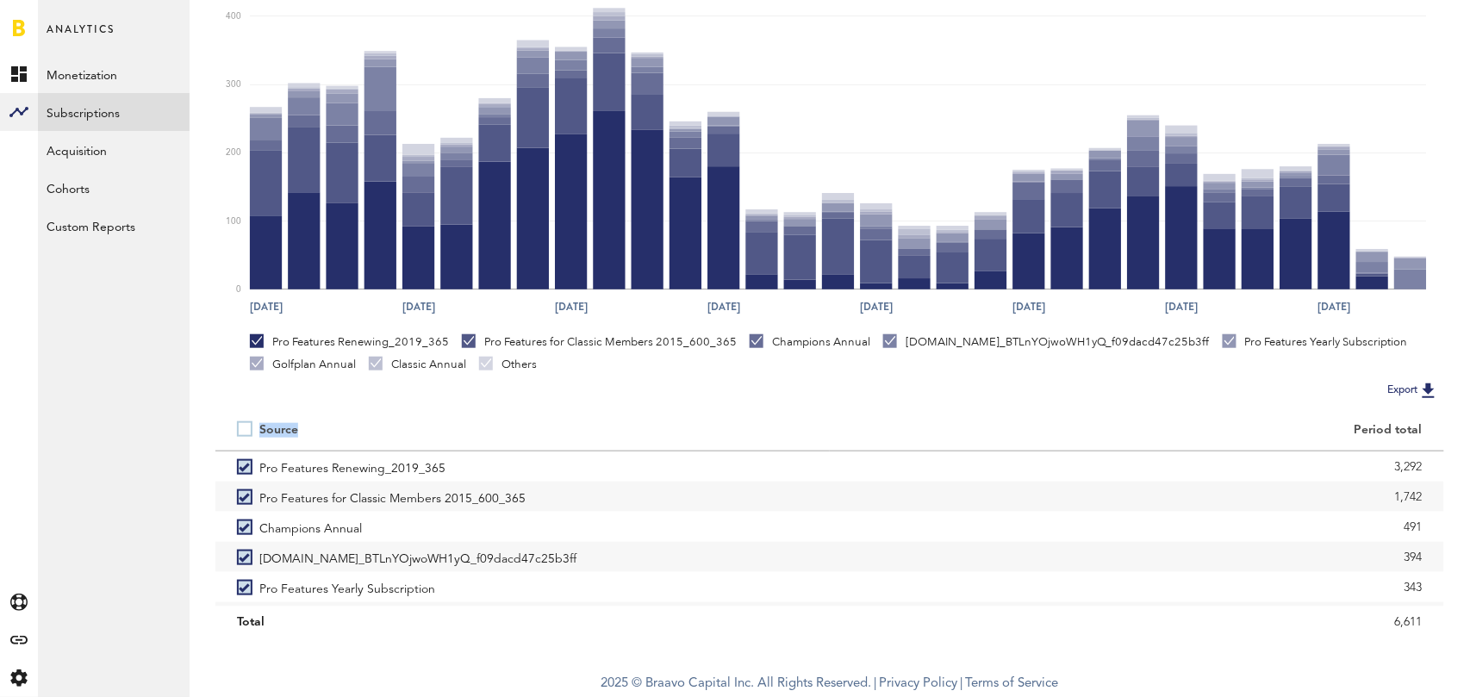
scroll to position [239, 0]
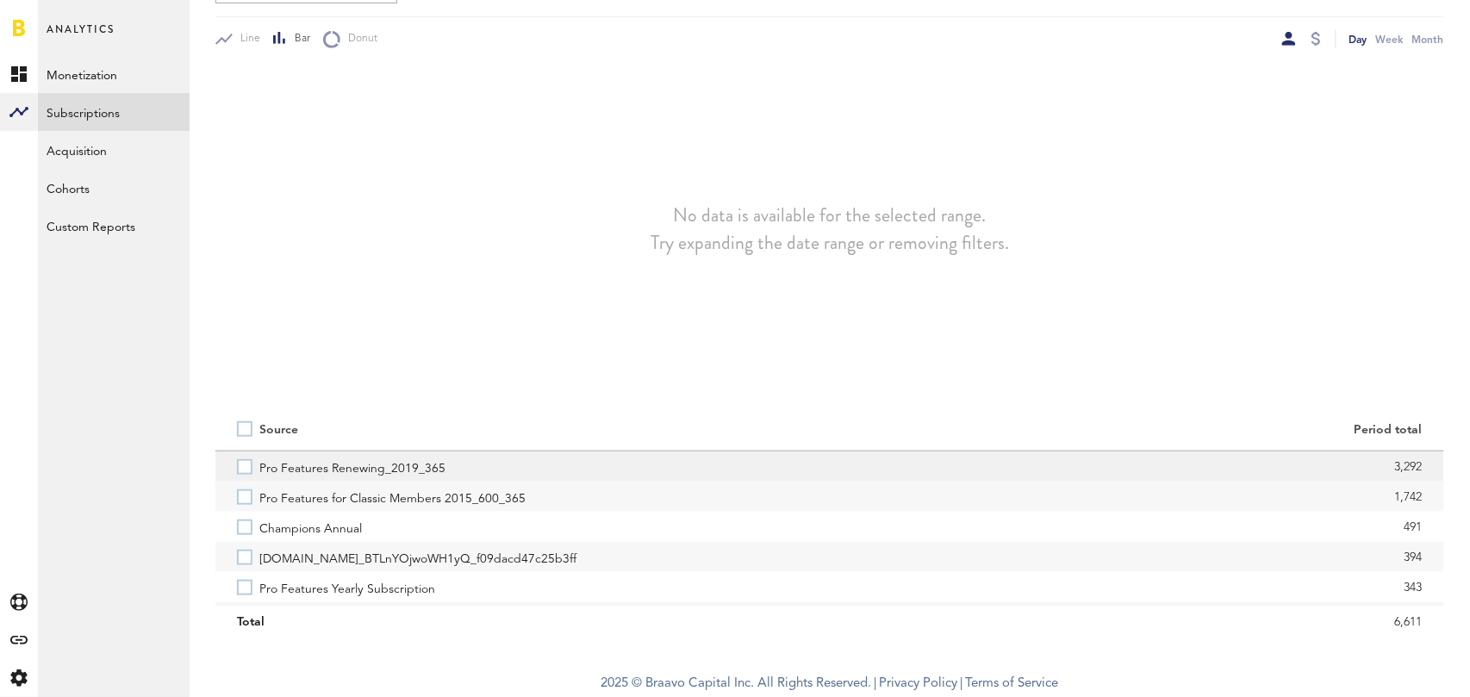
click at [246, 461] on label "Pro Features Renewing_2019_365" at bounding box center [522, 467] width 571 height 30
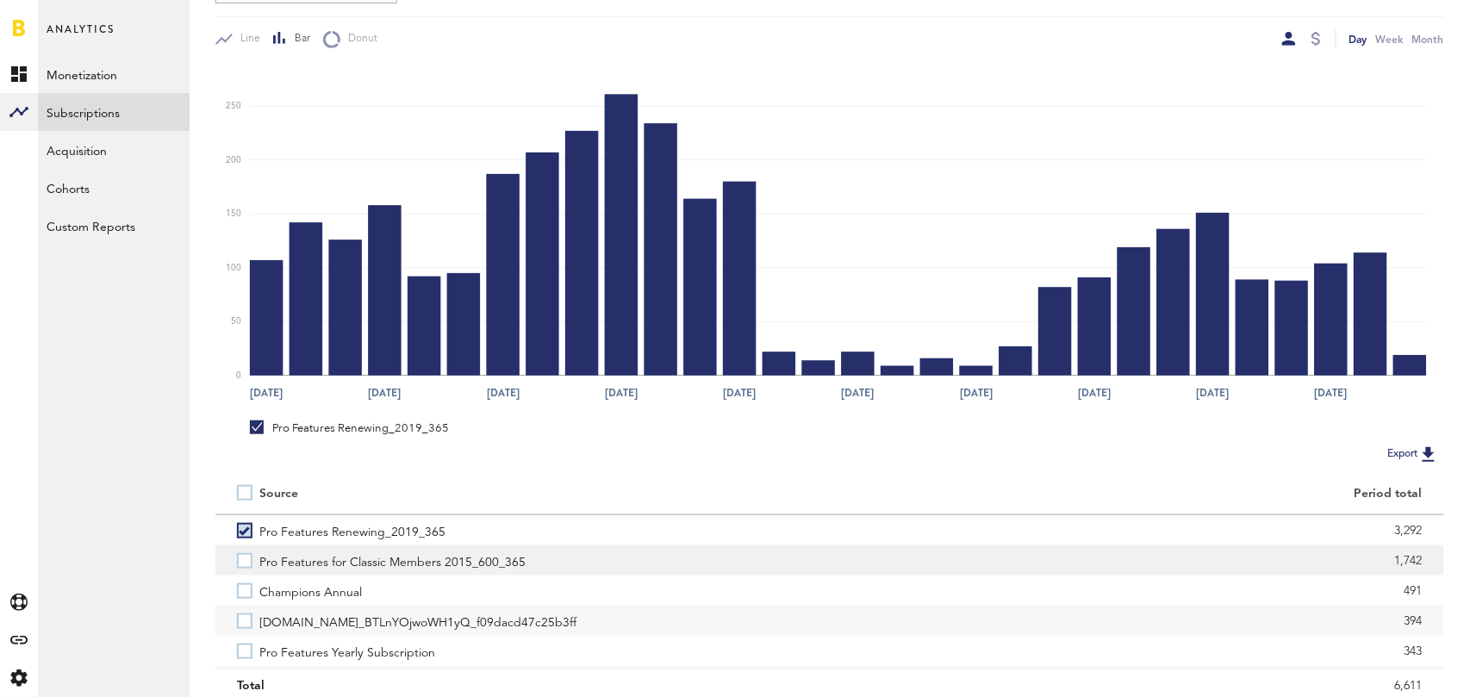
click at [244, 554] on label "Pro Features for Classic Members 2015_600_365" at bounding box center [522, 560] width 571 height 30
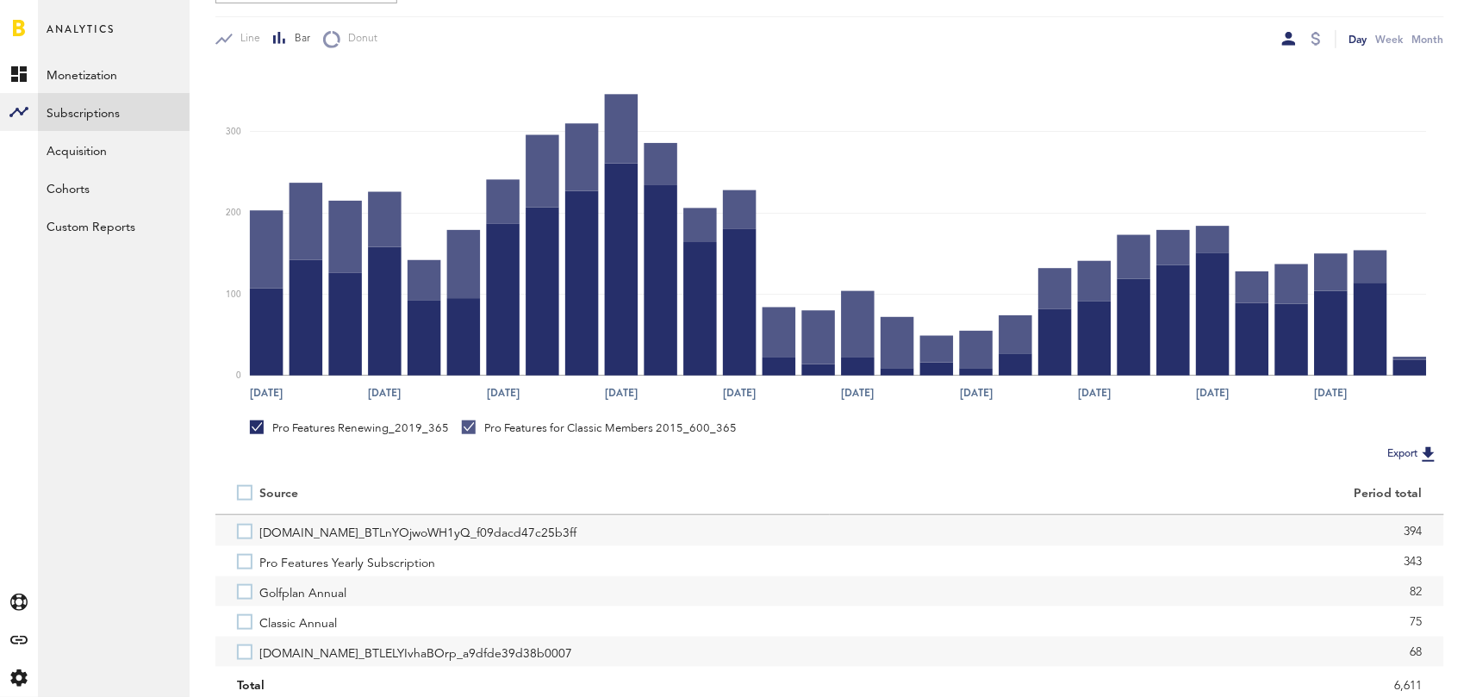
click at [244, 554] on label "Pro Features Yearly Subscription" at bounding box center [522, 561] width 571 height 30
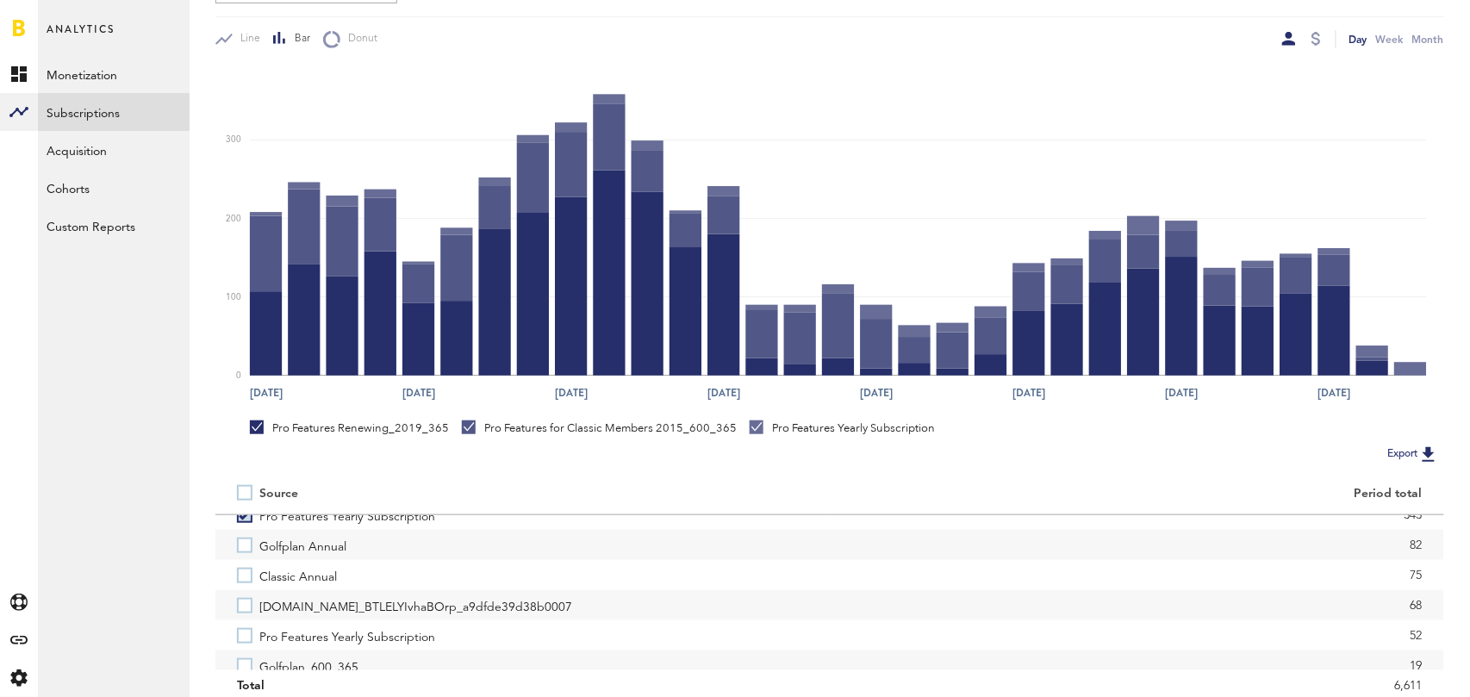
scroll to position [146, 0]
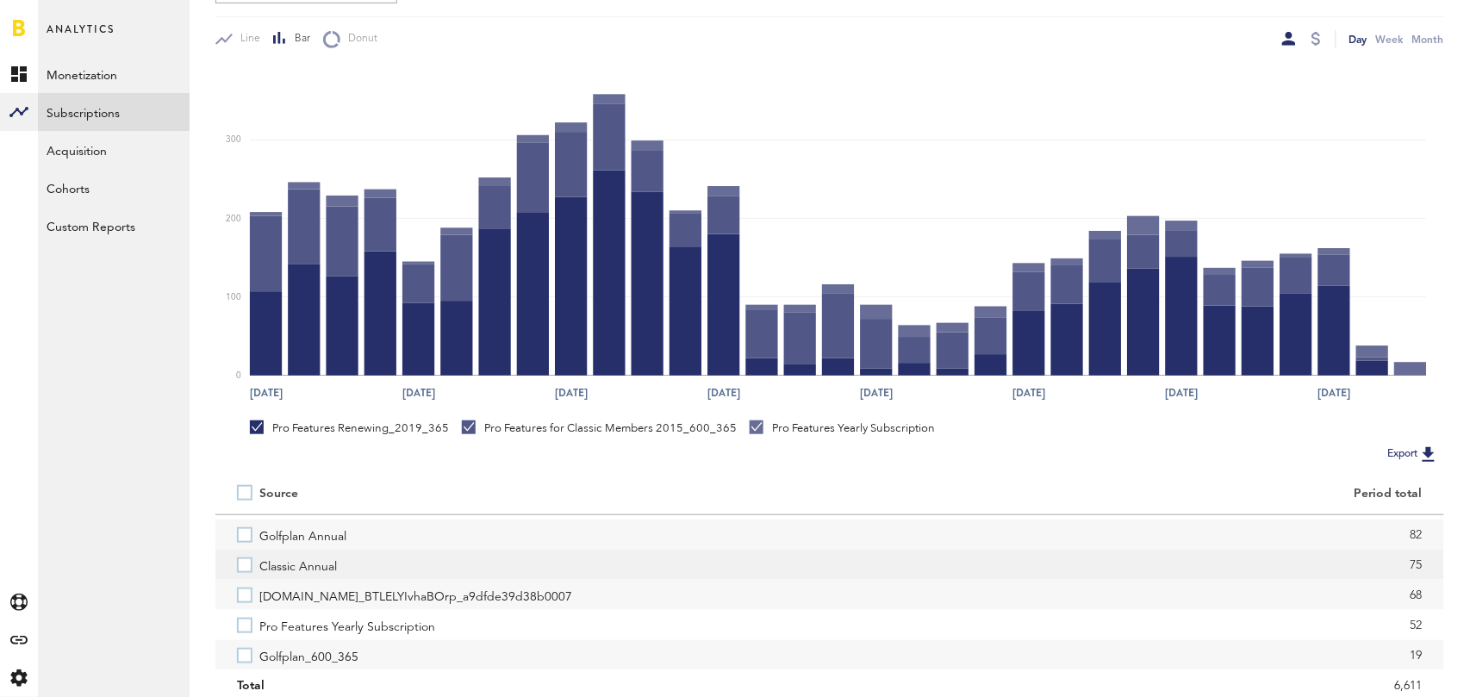
click at [244, 564] on label "Classic Annual" at bounding box center [522, 565] width 571 height 30
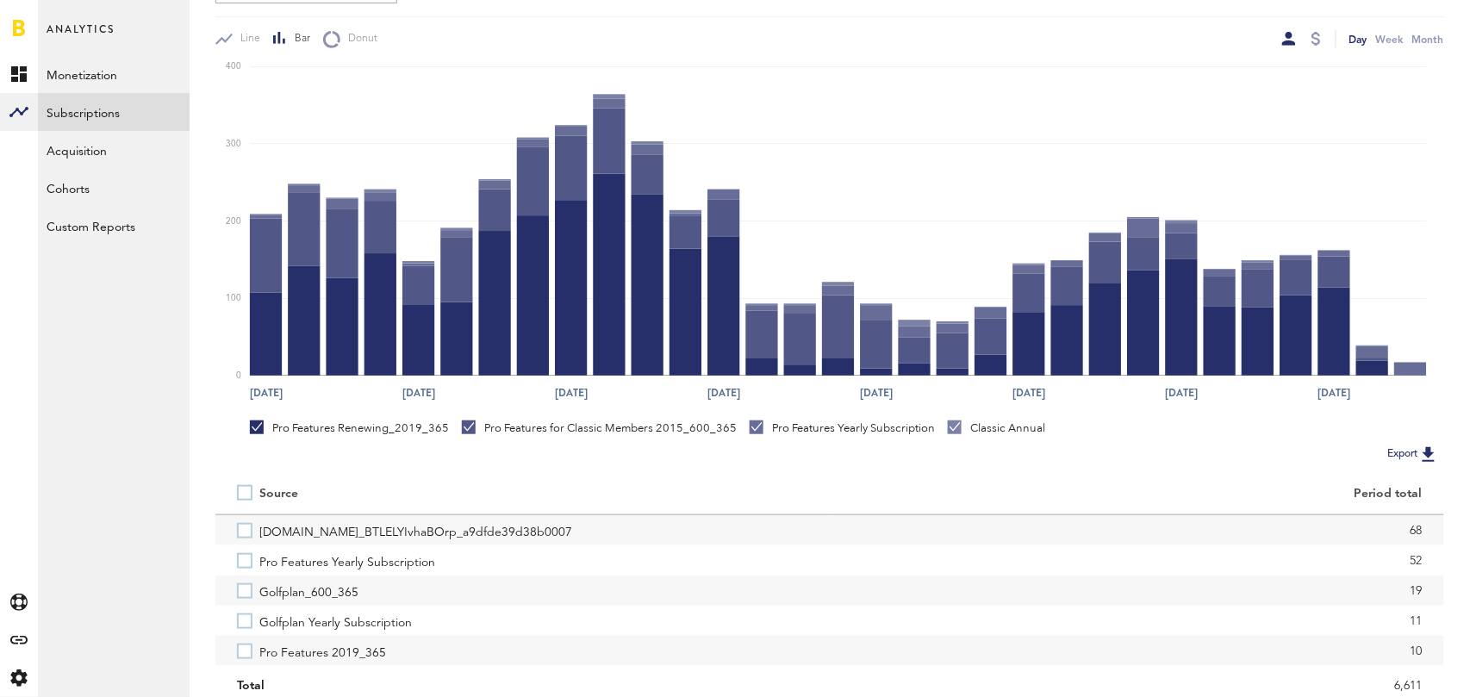
scroll to position [217, 0]
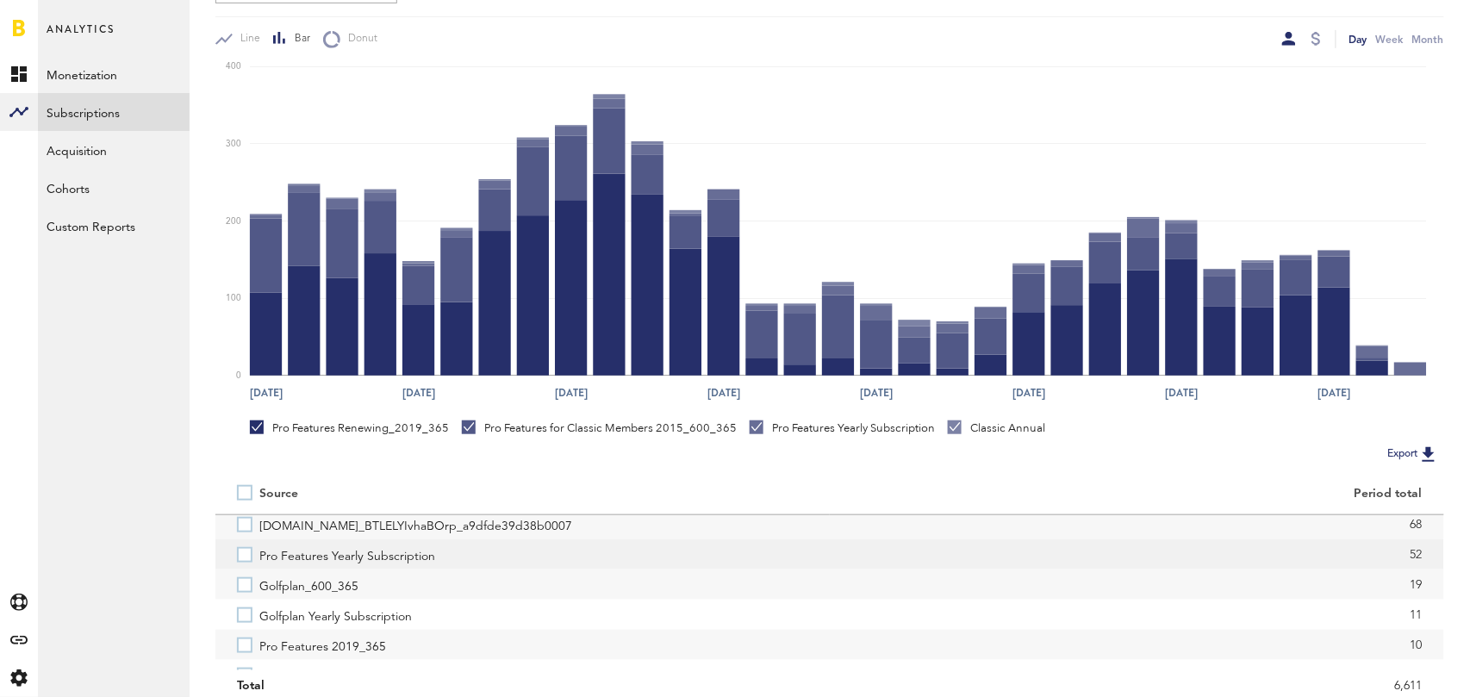
click at [245, 555] on label "Pro Features Yearly Subscription" at bounding box center [522, 554] width 571 height 30
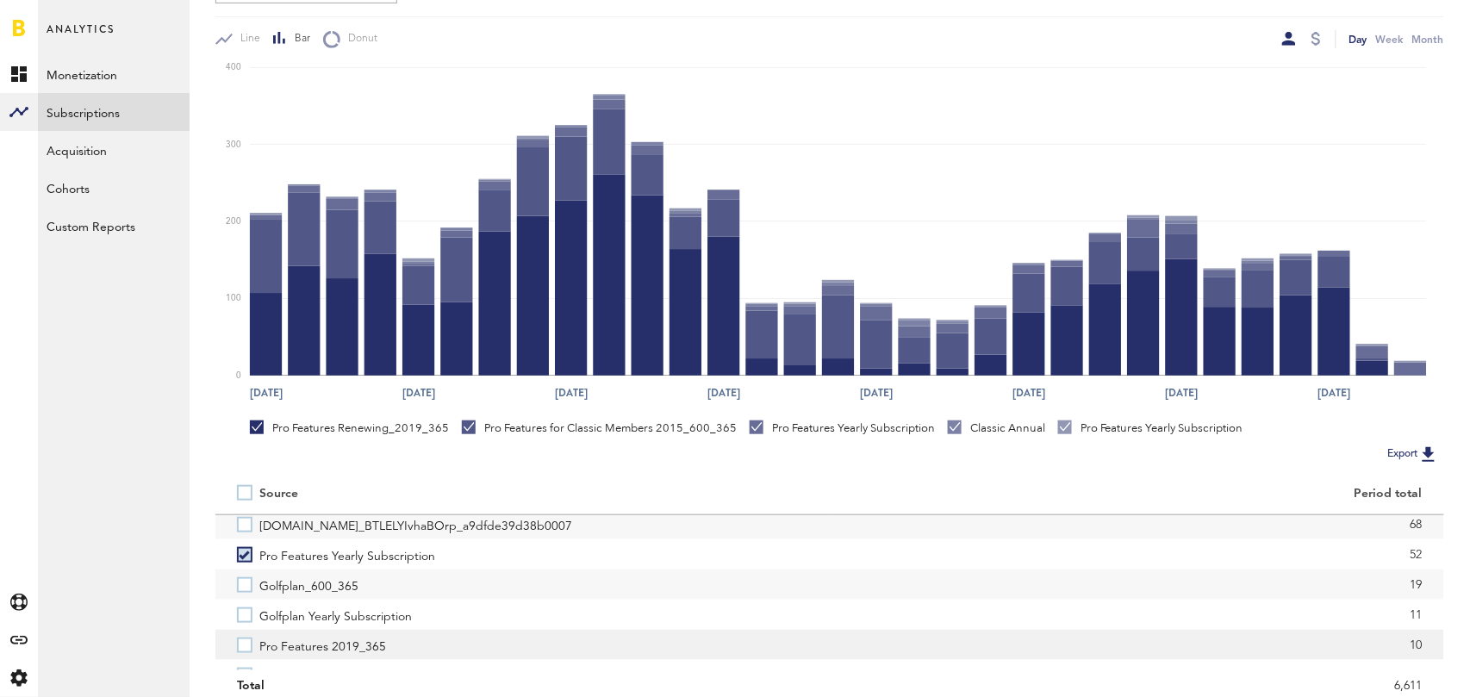
click at [242, 646] on label "Pro Features 2019_365" at bounding box center [522, 645] width 571 height 30
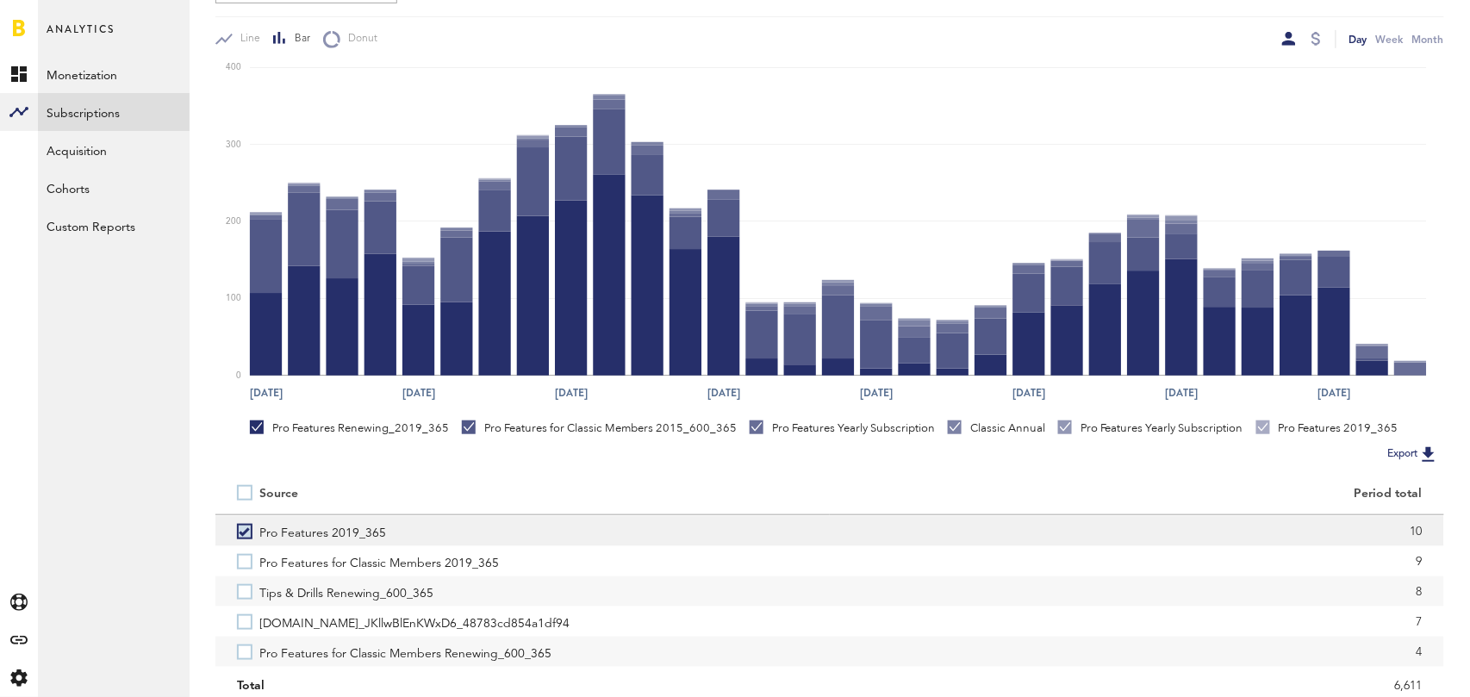
scroll to position [335, 0]
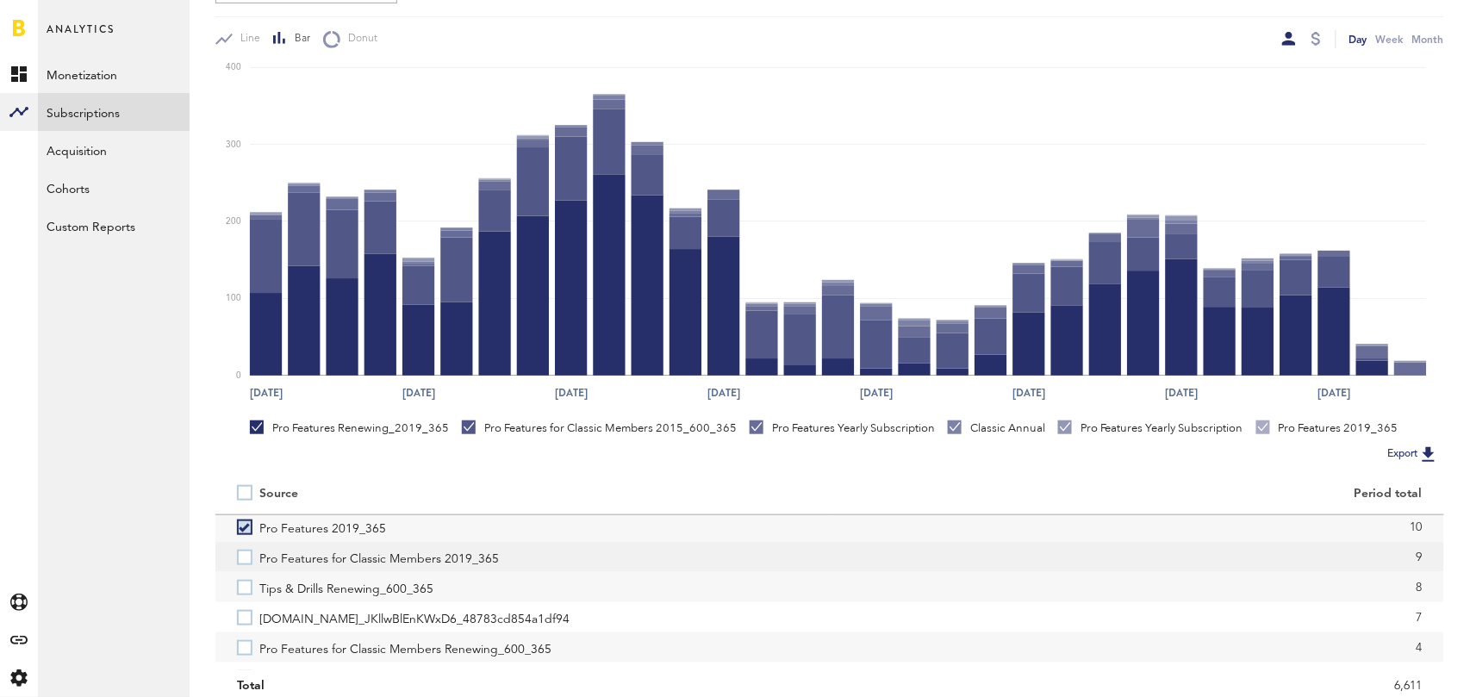
click at [246, 552] on label "Pro Features for Classic Members 2019_365" at bounding box center [522, 557] width 571 height 30
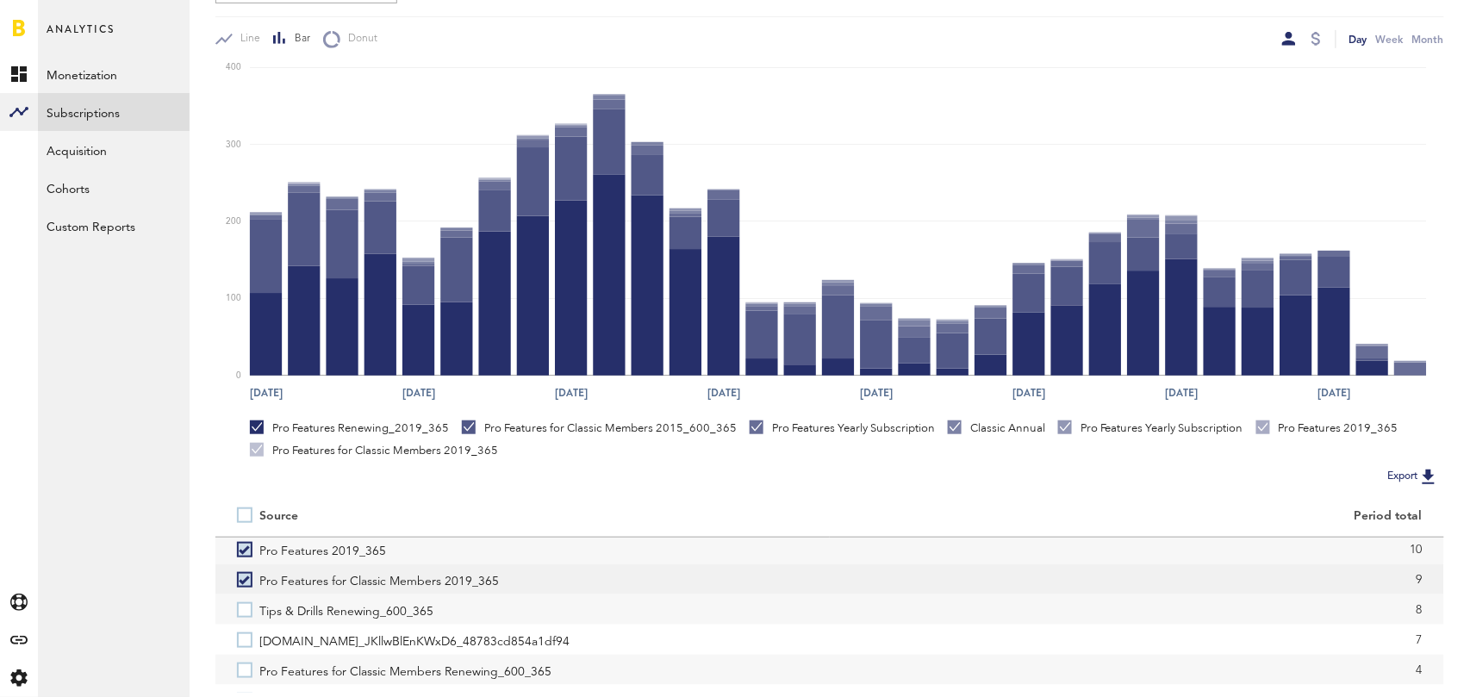
scroll to position [359, 0]
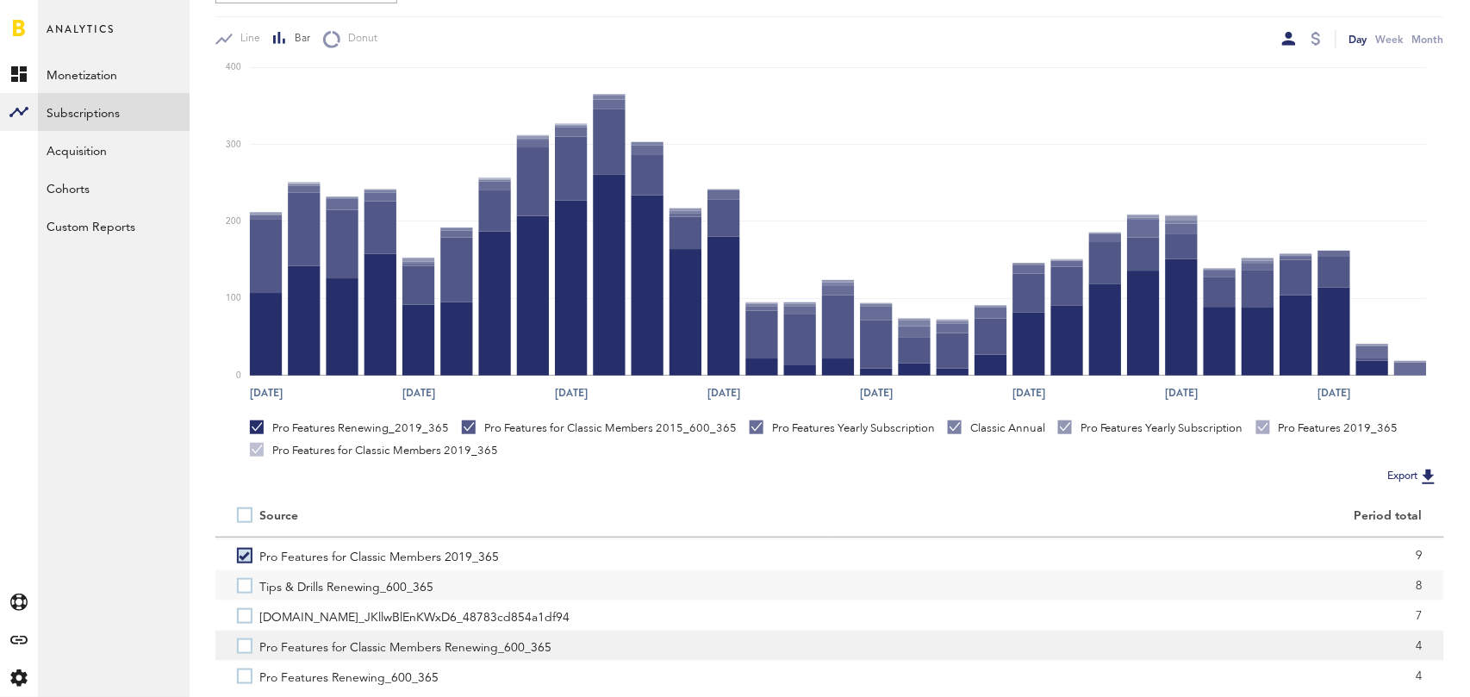
click at [241, 648] on label "Pro Features for Classic Members Renewing_600_365" at bounding box center [522, 646] width 571 height 30
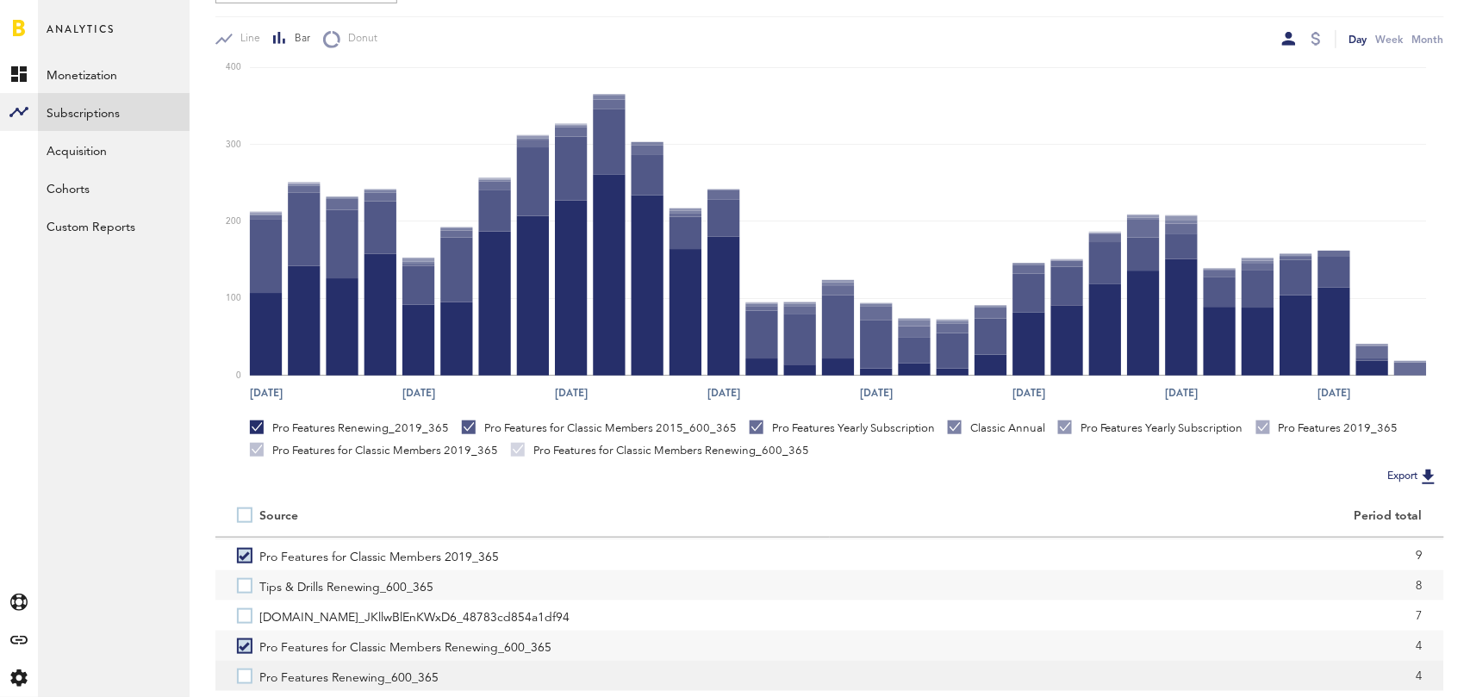
click at [242, 677] on label "Pro Features Renewing_600_365" at bounding box center [522, 676] width 571 height 30
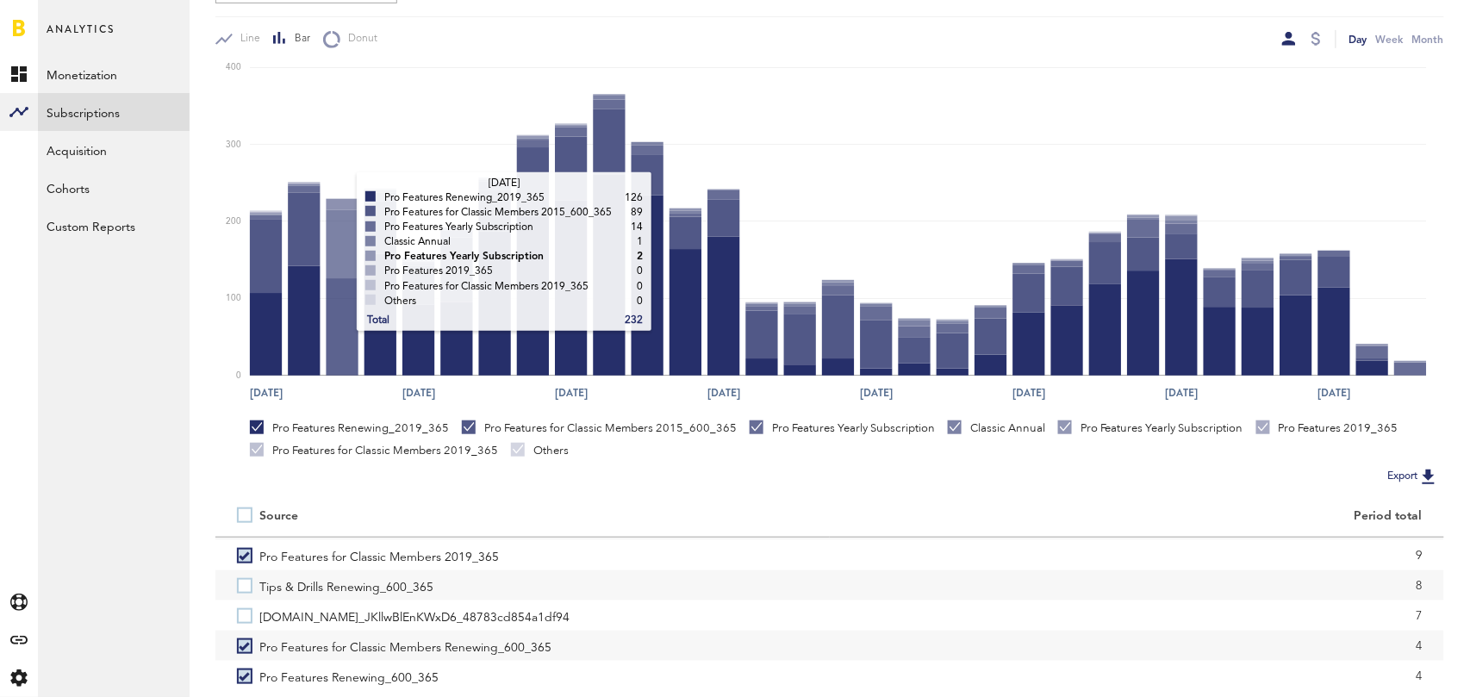
scroll to position [0, 0]
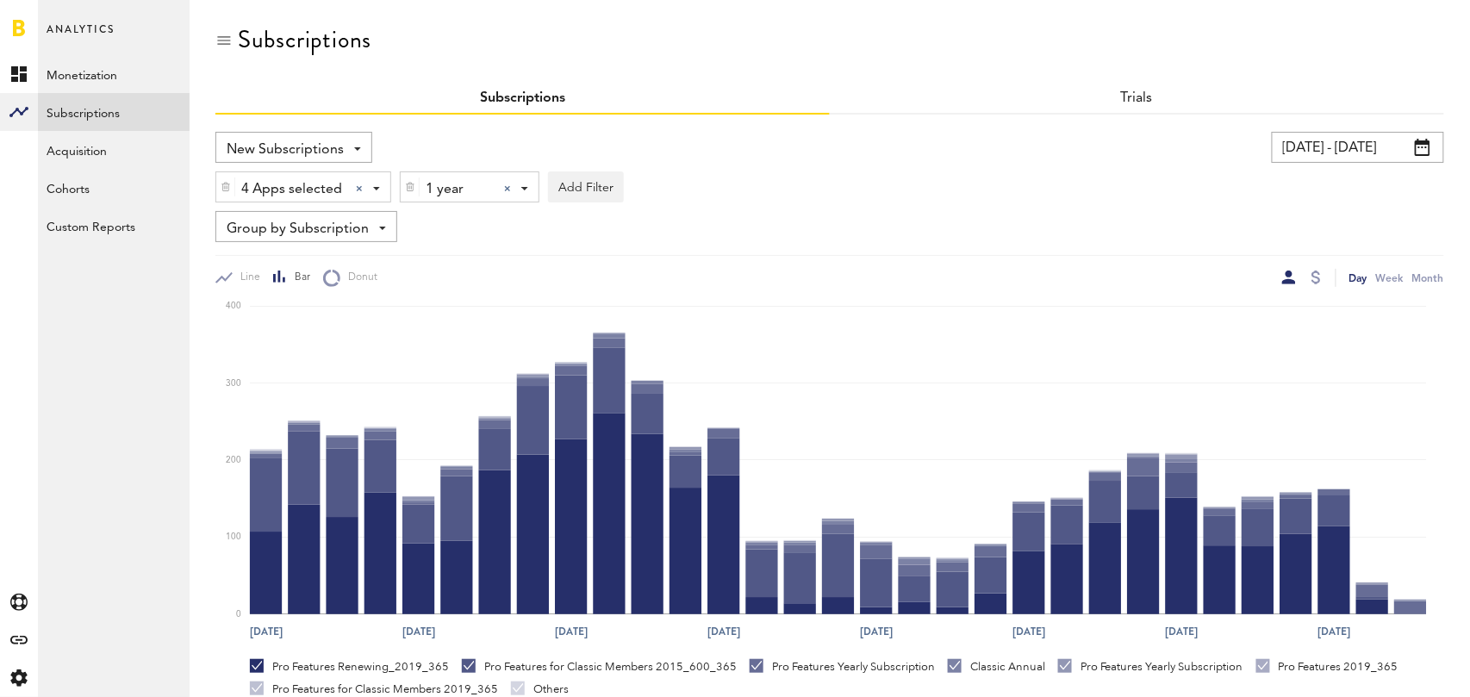
click at [509, 185] on div at bounding box center [507, 188] width 7 height 7
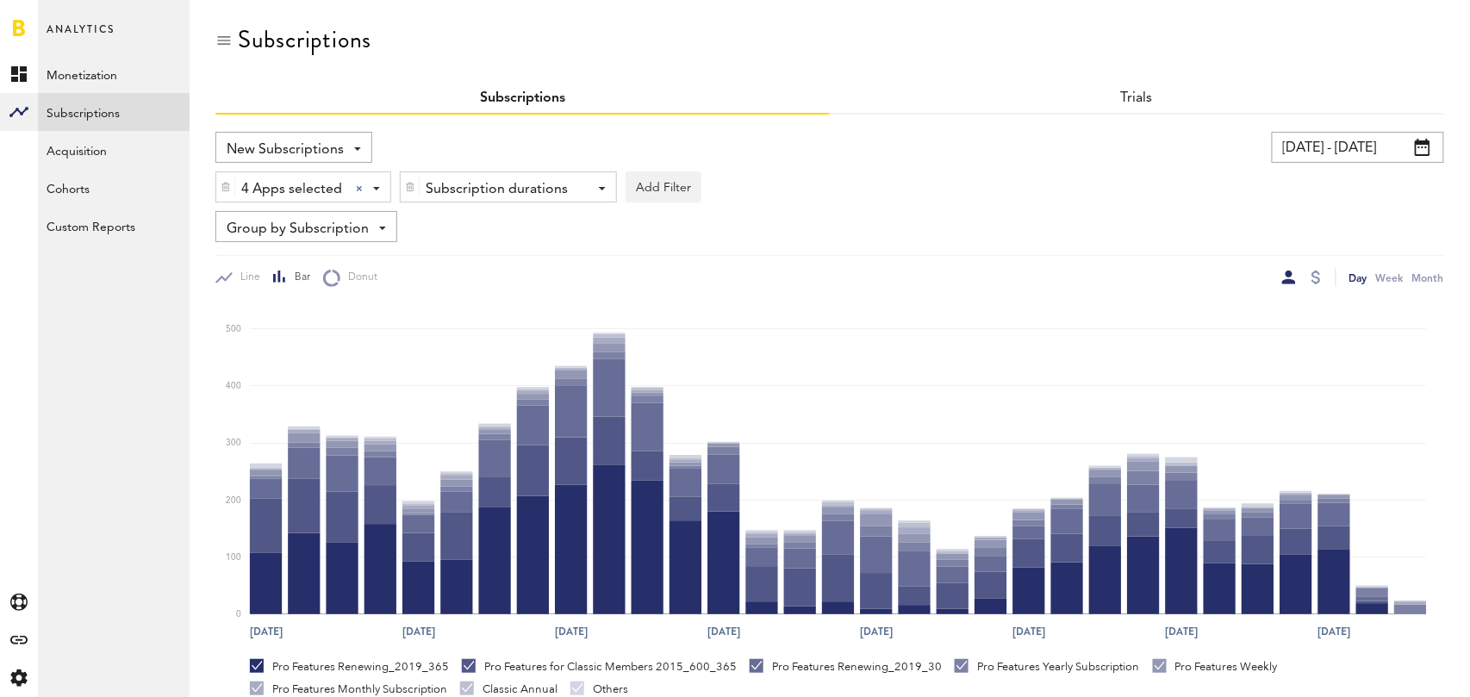
click at [346, 231] on span "Group by Subscription" at bounding box center [298, 229] width 142 height 29
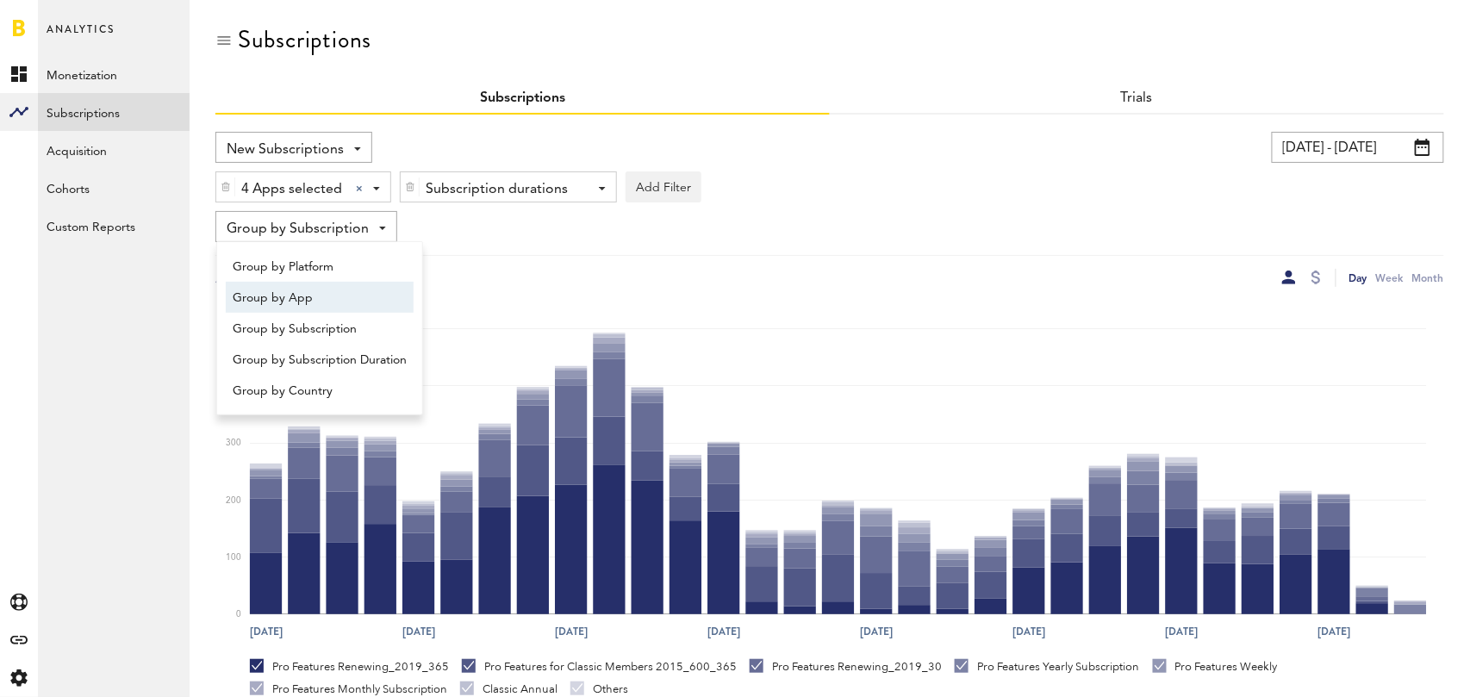
click at [334, 282] on link "Group by App" at bounding box center [320, 297] width 188 height 31
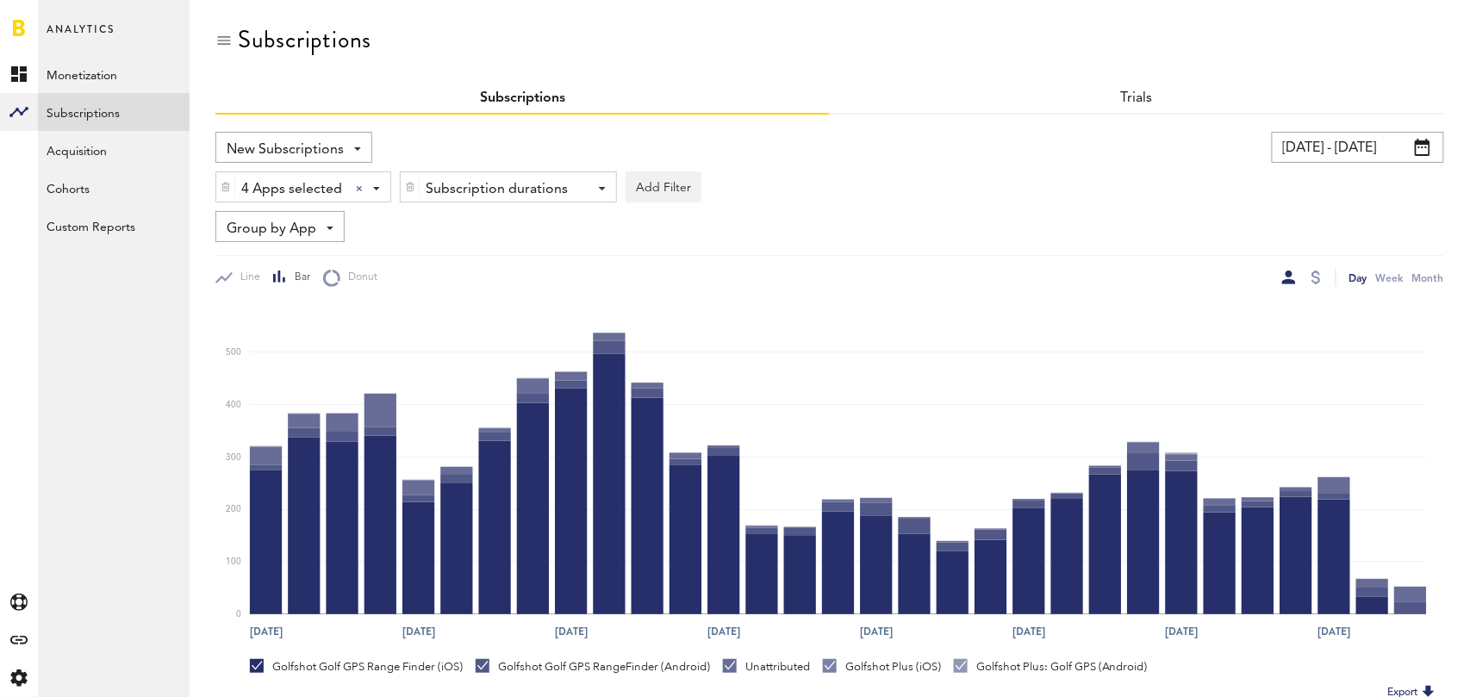
click at [320, 217] on div "Group by App Group by Platform Group by App Group by Subscription Group by Subs…" at bounding box center [279, 226] width 129 height 31
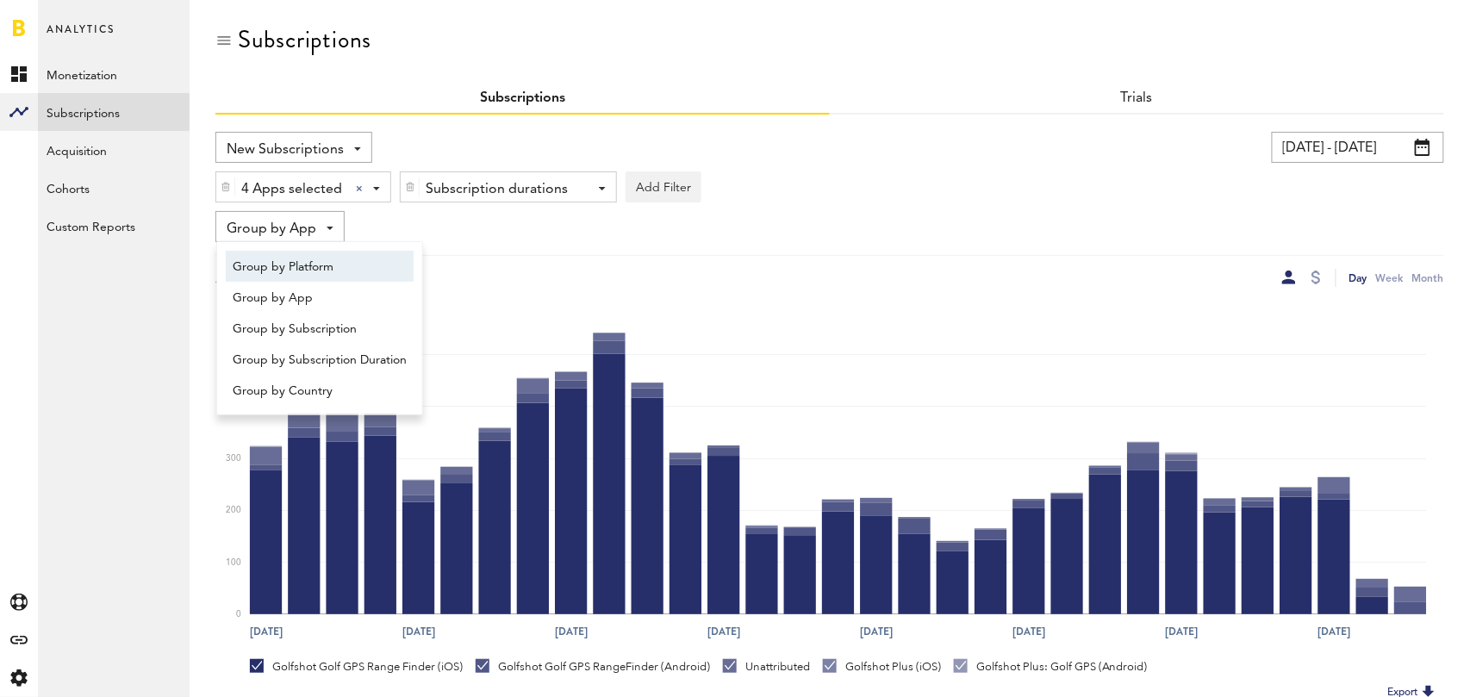
click at [319, 265] on span "Group by Platform" at bounding box center [320, 266] width 174 height 29
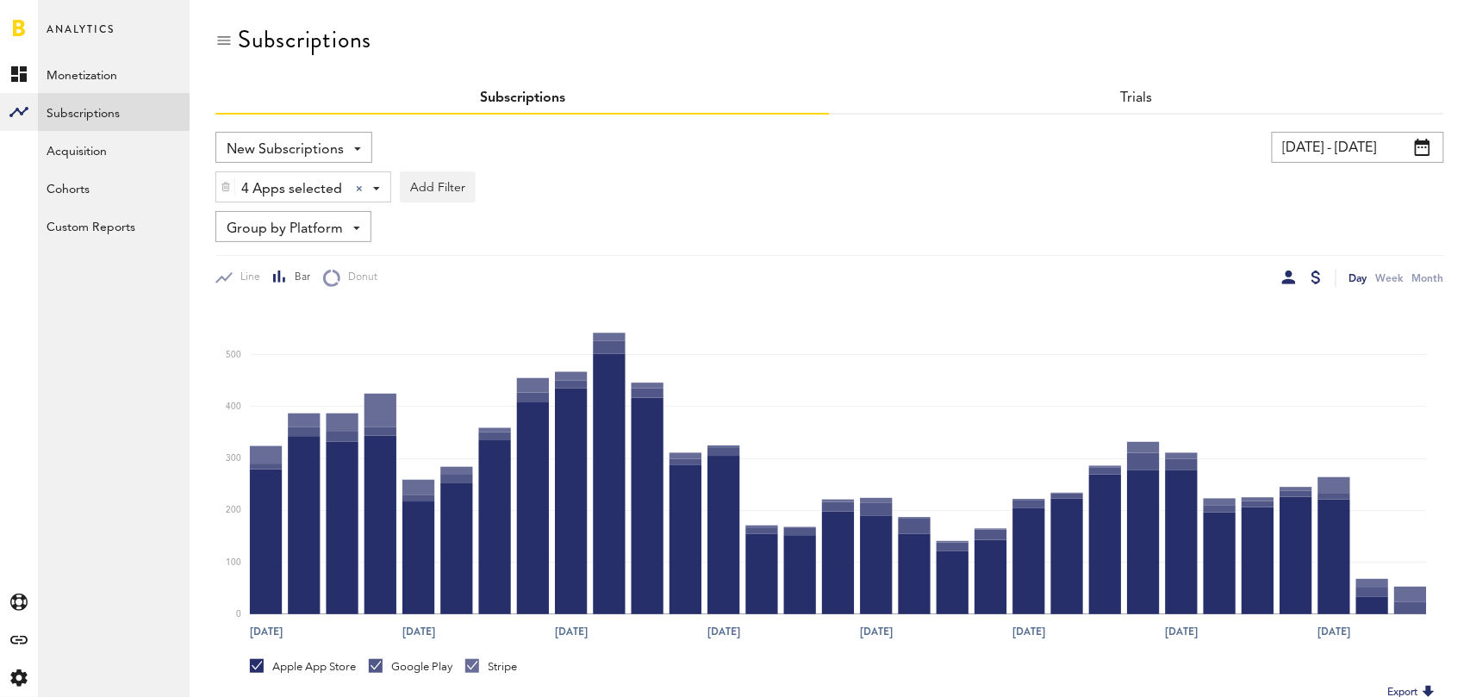
click at [1312, 274] on div at bounding box center [1316, 278] width 9 height 14
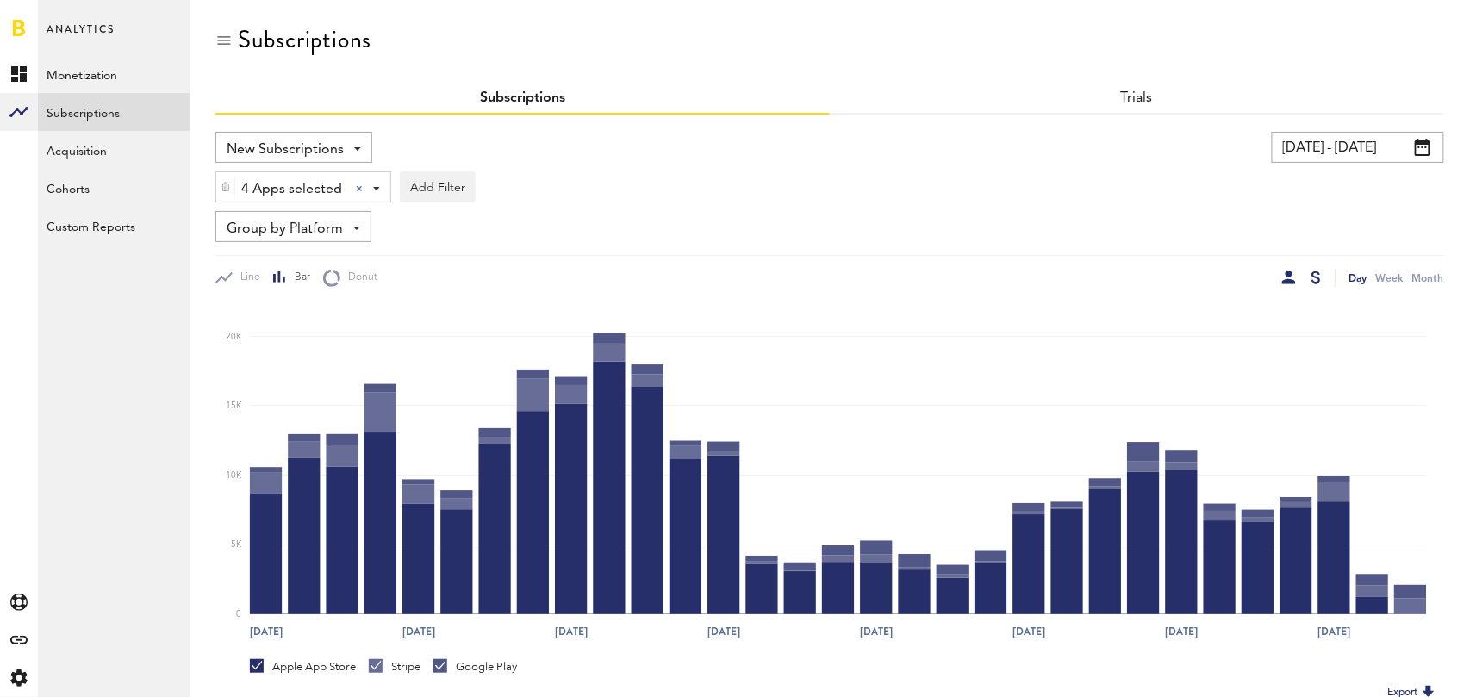
click at [1285, 275] on div at bounding box center [1289, 278] width 14 height 14
